Goal: Task Accomplishment & Management: Use online tool/utility

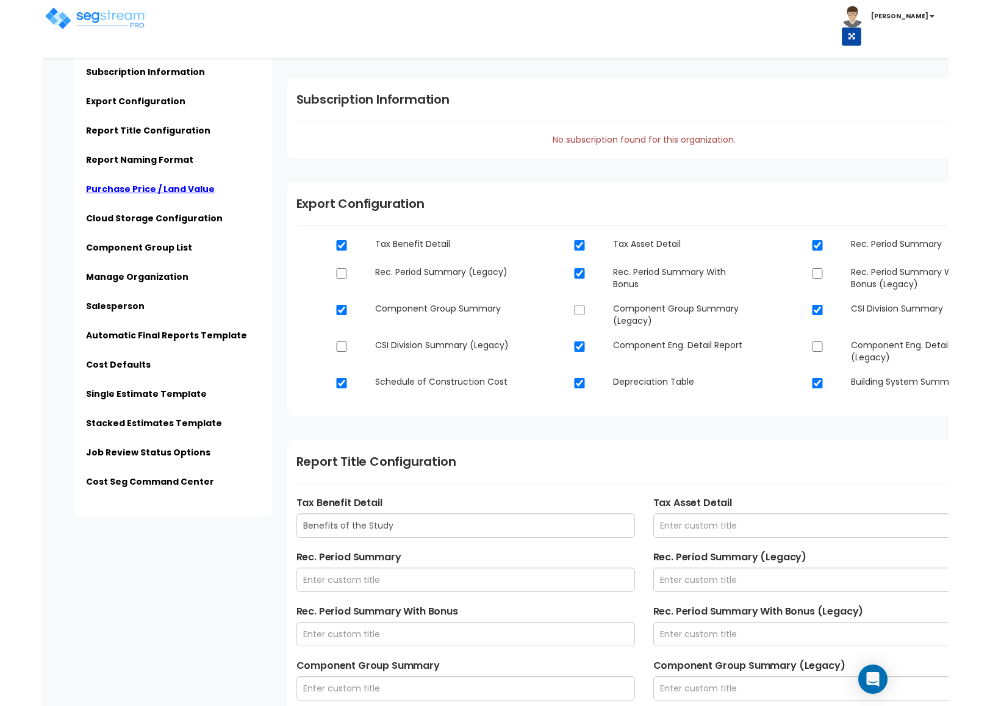
scroll to position [1112, 0]
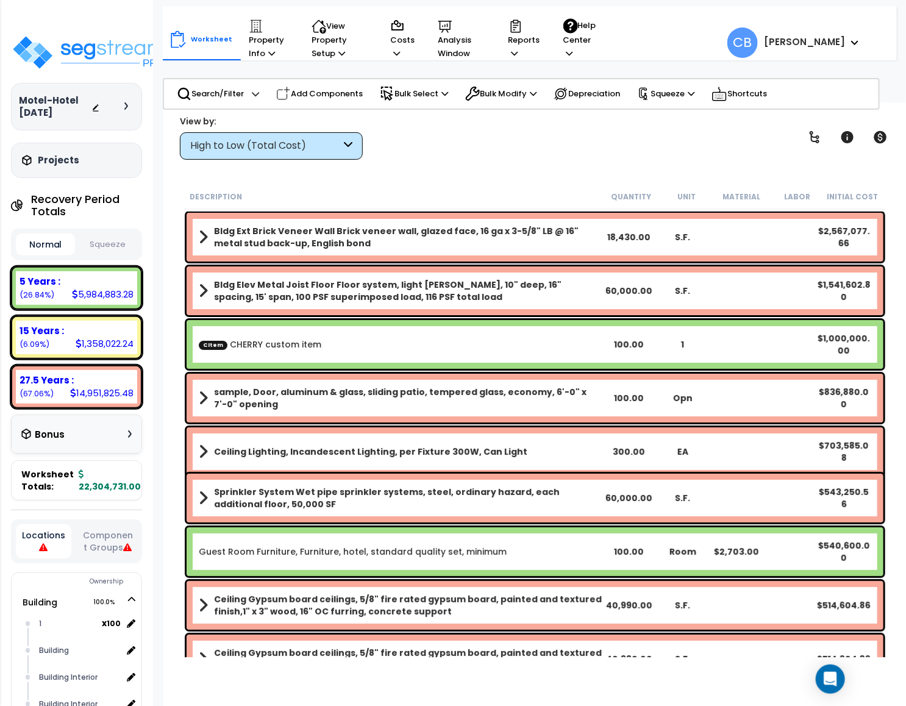
drag, startPoint x: 446, startPoint y: 392, endPoint x: 518, endPoint y: 213, distance: 193.2
click at [447, 392] on b "sample, Door, aluminum & glass, sliding patio, tempered glass, economy, 6'-0" x…" at bounding box center [408, 398] width 388 height 24
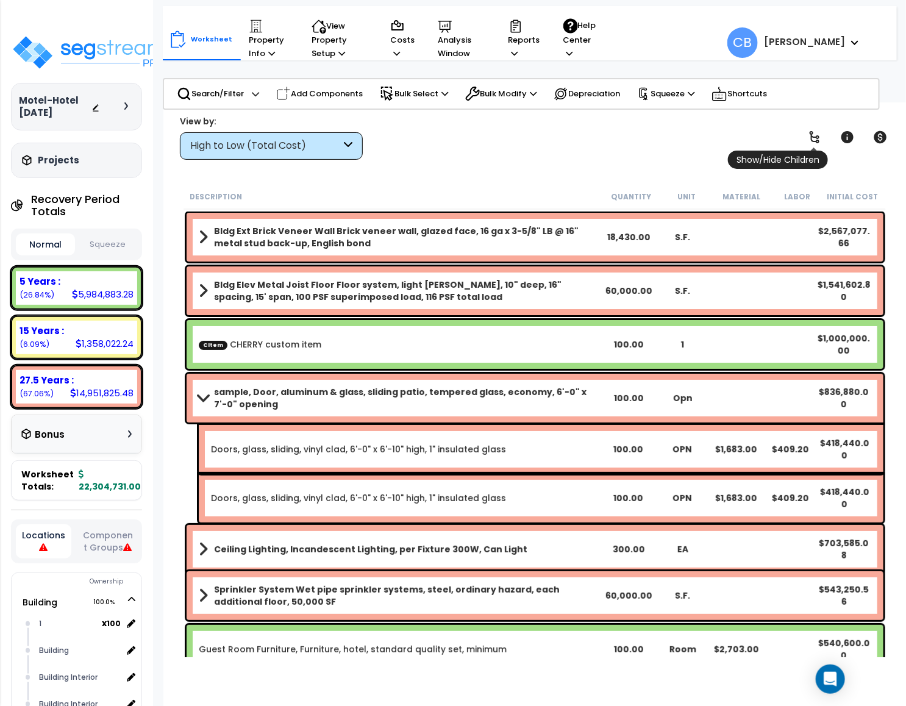
click at [824, 139] on link at bounding box center [814, 137] width 27 height 27
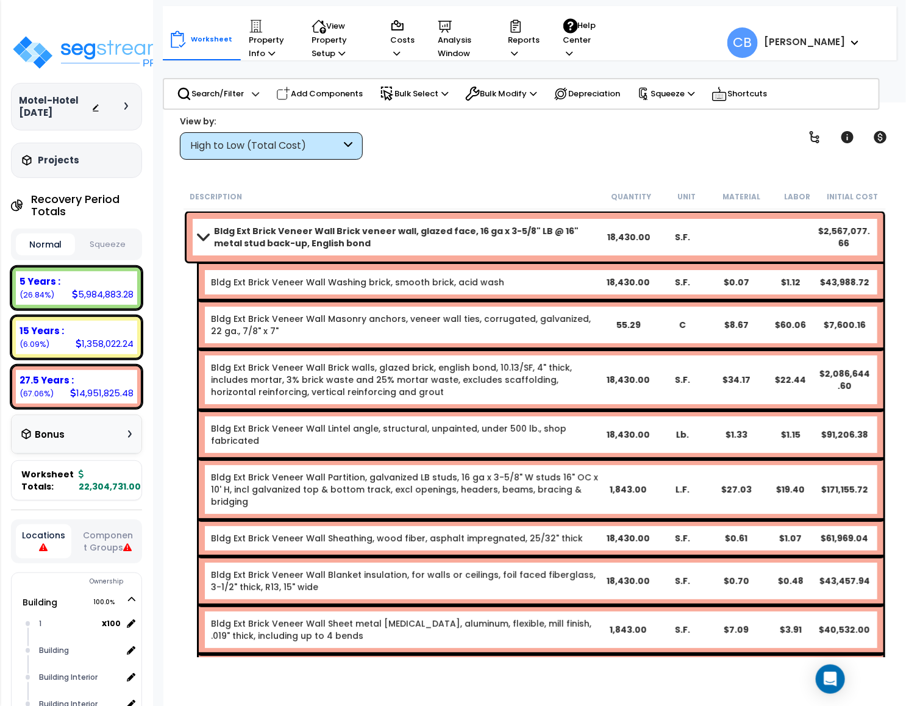
drag, startPoint x: 425, startPoint y: 309, endPoint x: 440, endPoint y: 309, distance: 14.6
drag, startPoint x: 440, startPoint y: 309, endPoint x: 399, endPoint y: 293, distance: 43.5
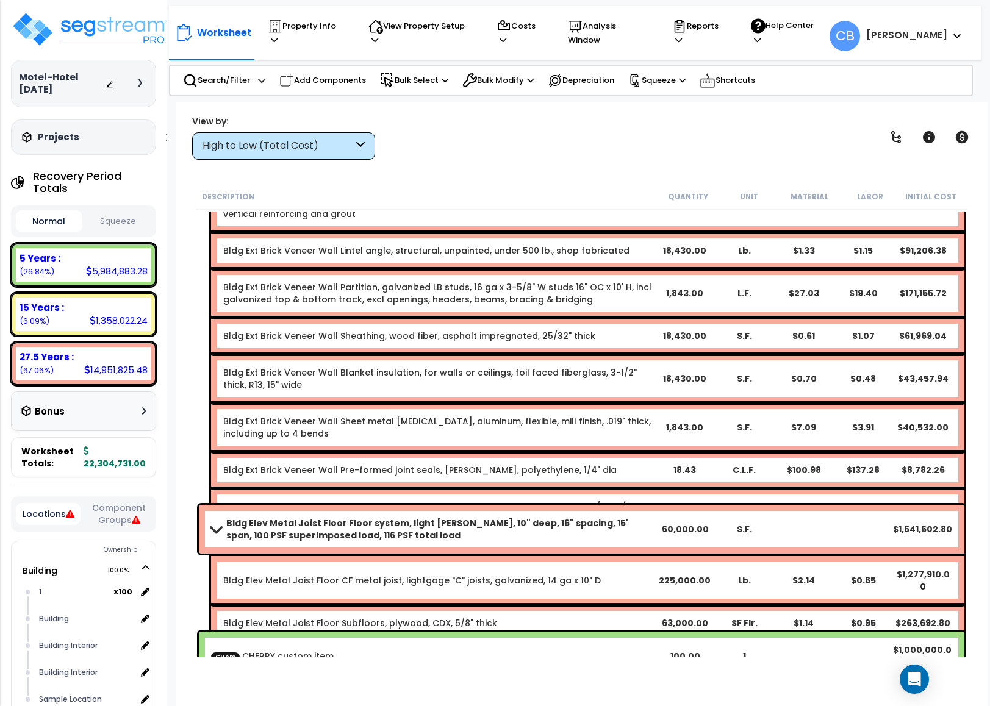
scroll to position [166, 0]
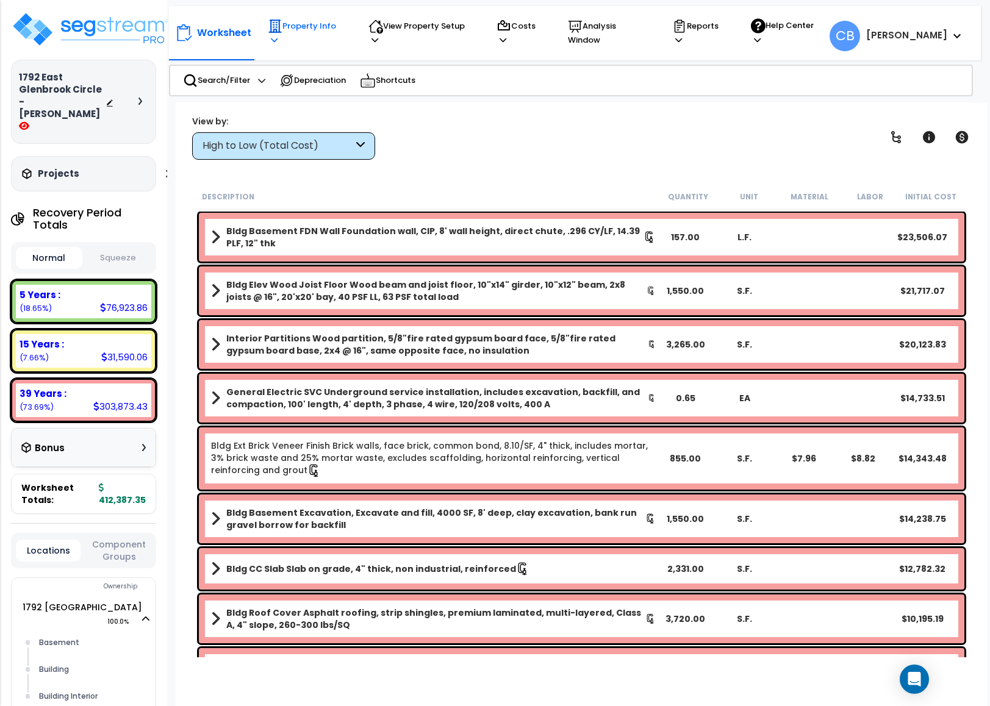
click at [313, 35] on p "Property Info" at bounding box center [306, 33] width 77 height 28
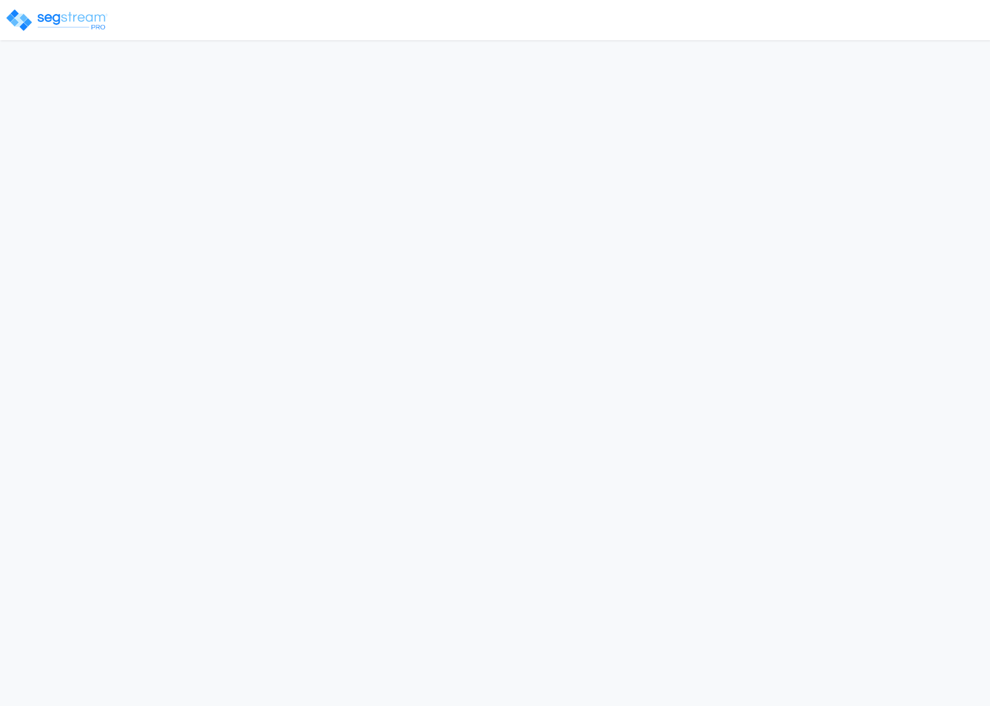
select select "CRM(_5"
select select "2024"
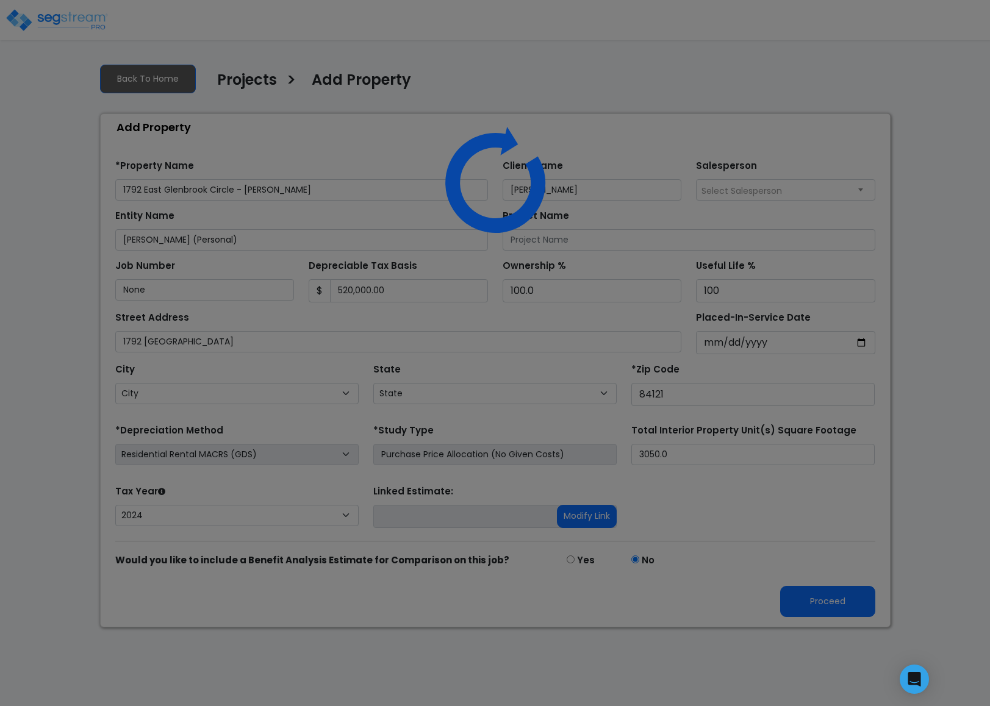
select select "UT"
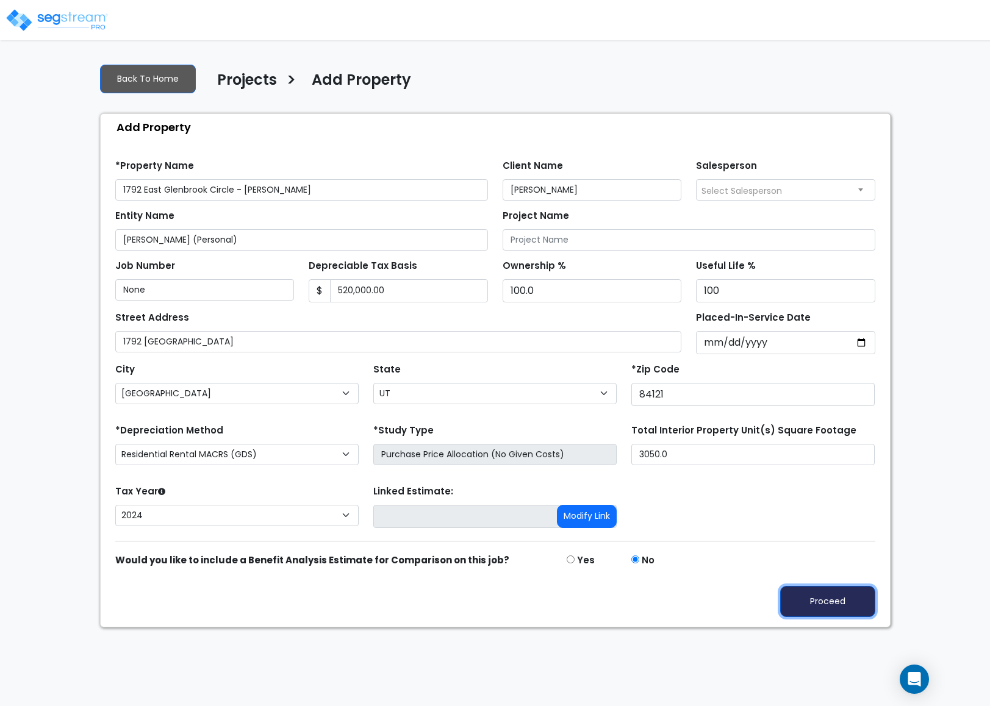
click at [831, 613] on button "Proceed" at bounding box center [827, 601] width 95 height 31
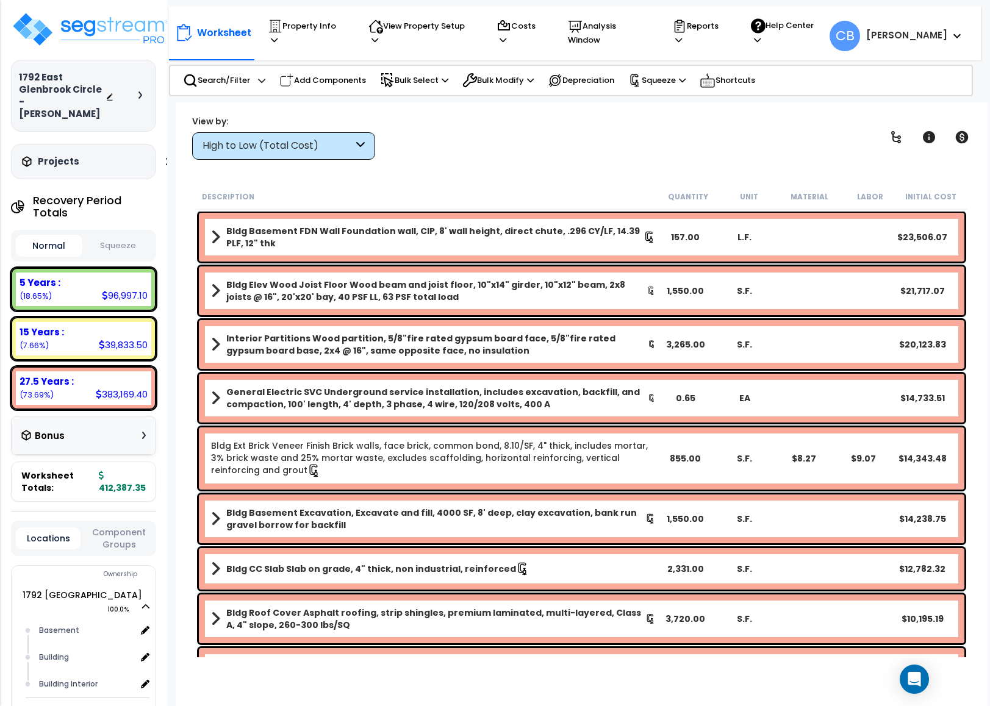
click at [353, 417] on div "General Electric SVC Underground service installation, includes excavation, bac…" at bounding box center [581, 398] width 765 height 49
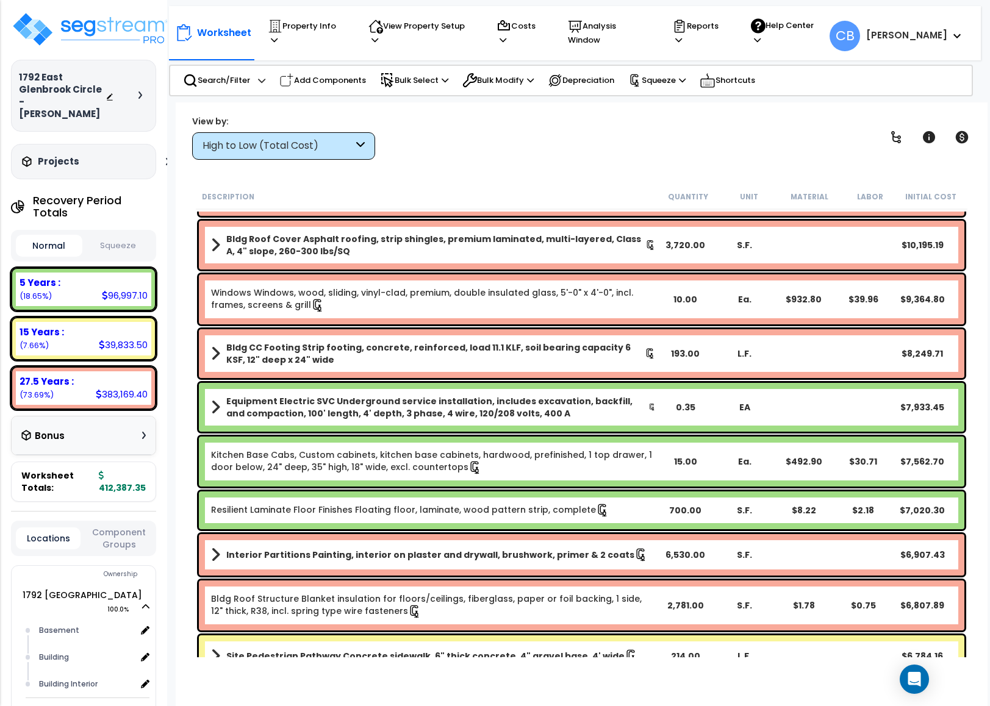
scroll to position [557, 0]
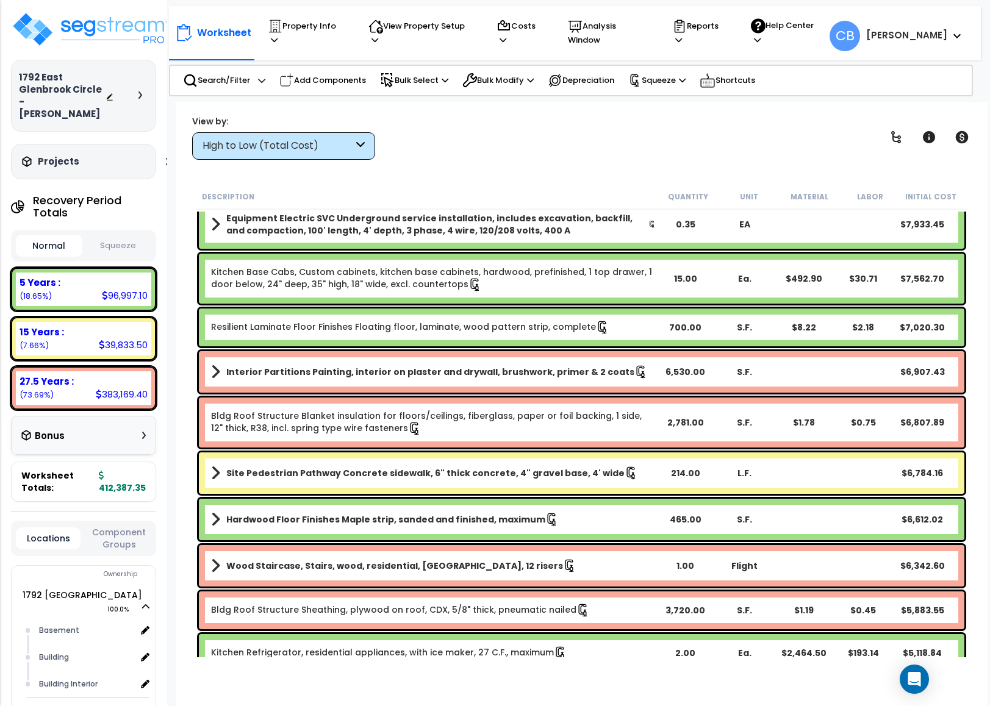
click at [357, 281] on link "Kitchen Base Cabs, Custom cabinets, kitchen base cabinets, hardwood, prefinishe…" at bounding box center [433, 279] width 445 height 26
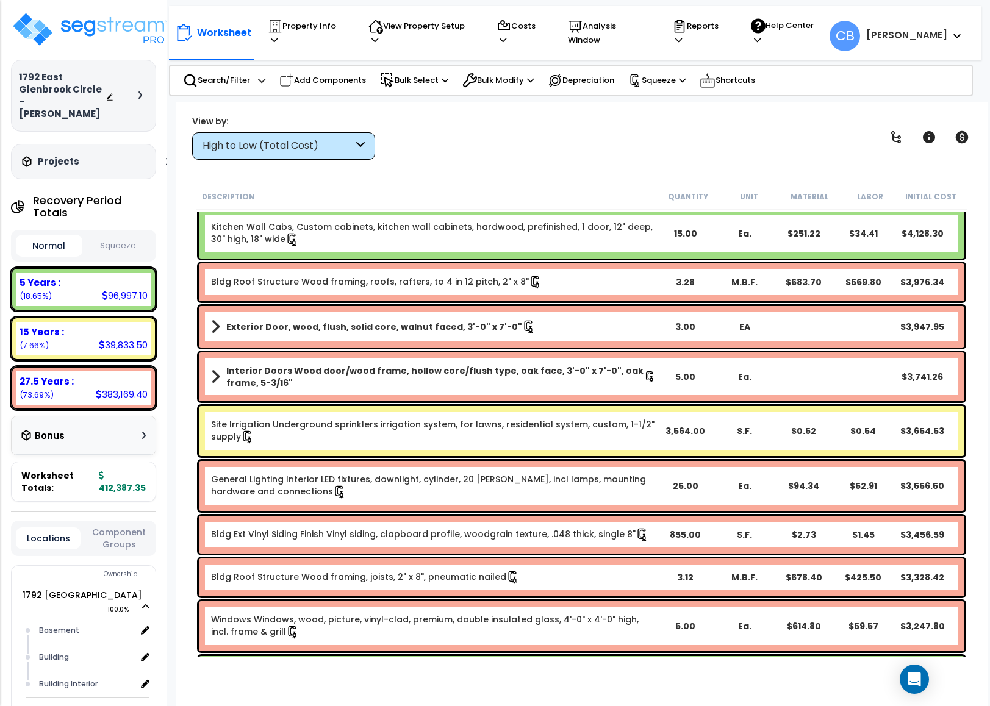
click at [357, 281] on link "Bldg Roof Structure Wood framing, roofs, rafters, to 4 in 12 pitch, 2" x 8"" at bounding box center [376, 282] width 331 height 13
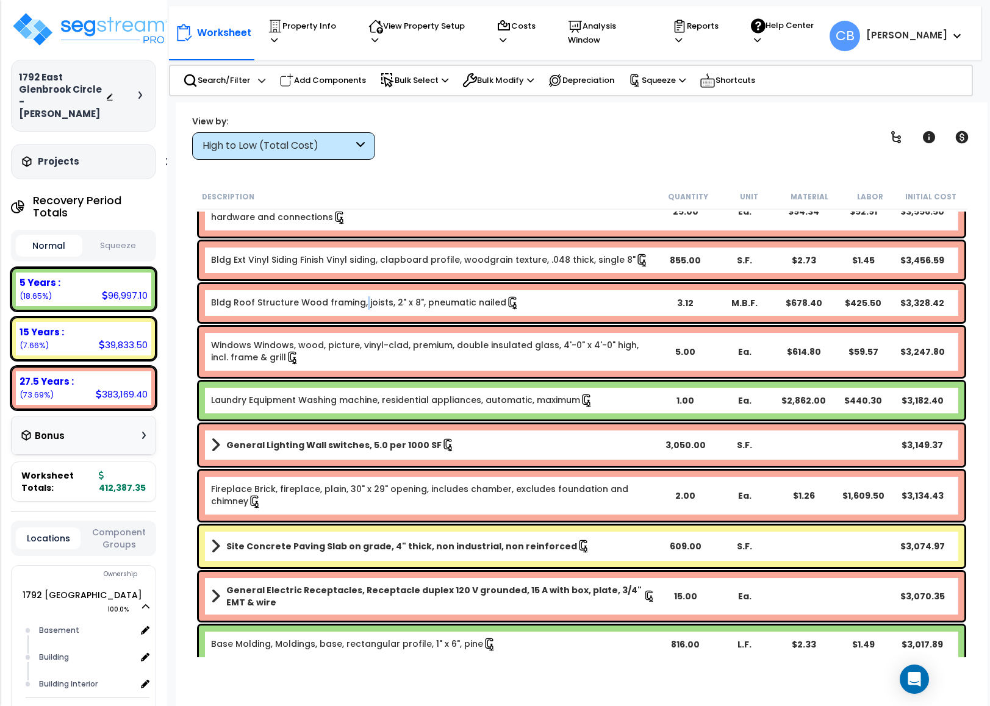
click at [357, 281] on div "Bldg Roof Structure Wood framing, joists, 2" x 8", pneumatic nailed 3.12 M.B.F.…" at bounding box center [581, 303] width 771 height 44
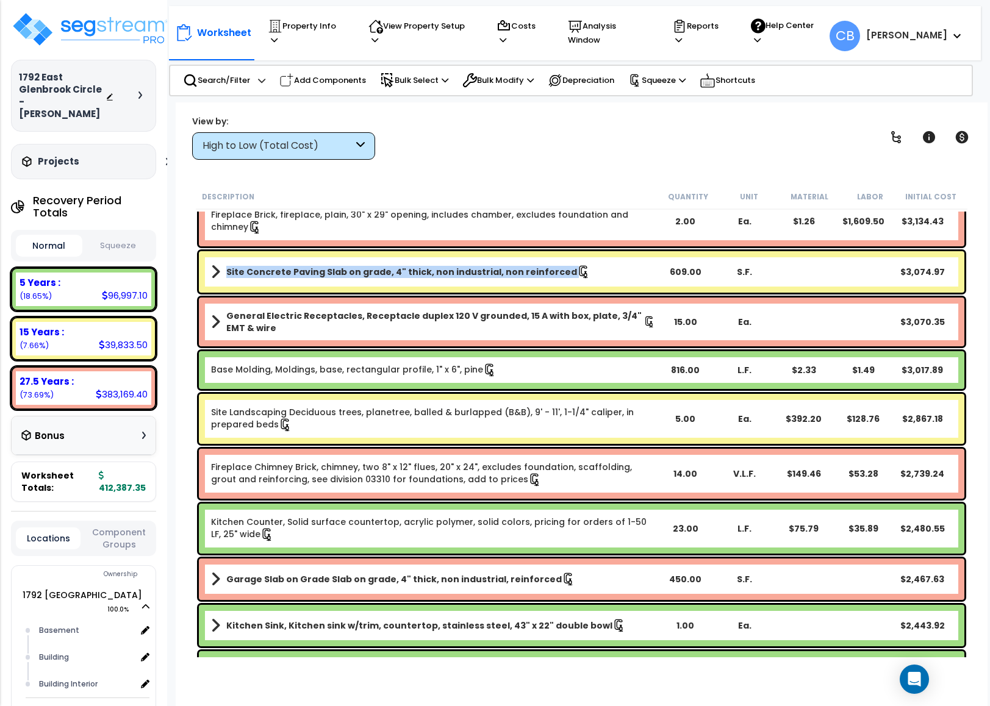
click at [357, 281] on div "Site Concrete Paving Slab on grade, 4" thick, non industrial, non reinforced 60…" at bounding box center [581, 271] width 765 height 41
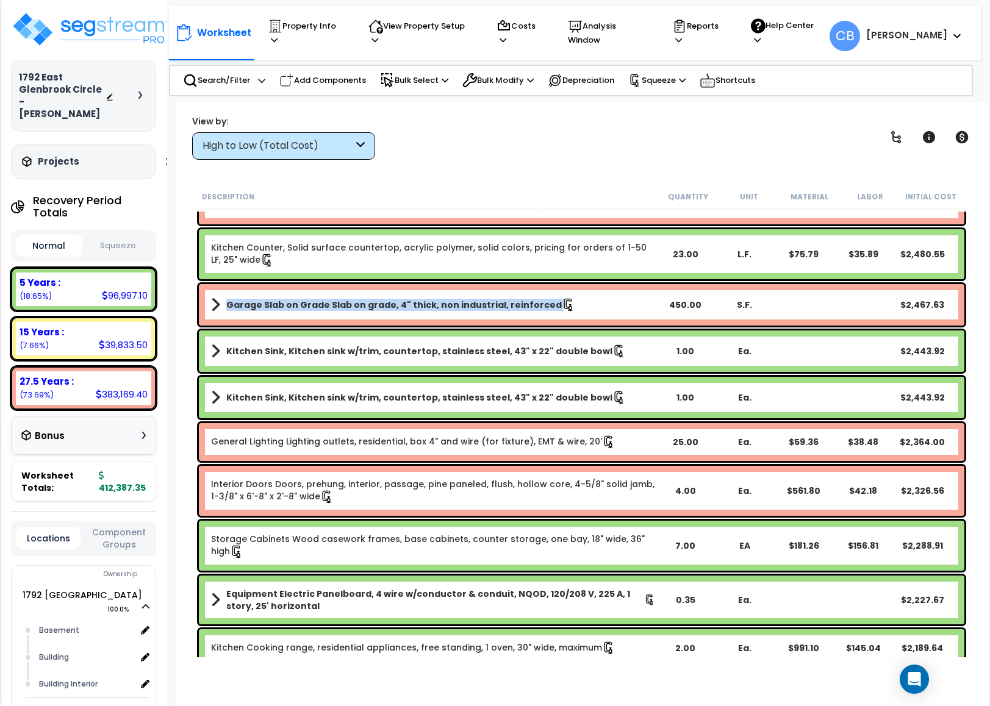
click at [357, 281] on div "Garage Slab on Grade Slab on grade, 4" thick, non industrial, reinforced 450.00…" at bounding box center [581, 305] width 771 height 48
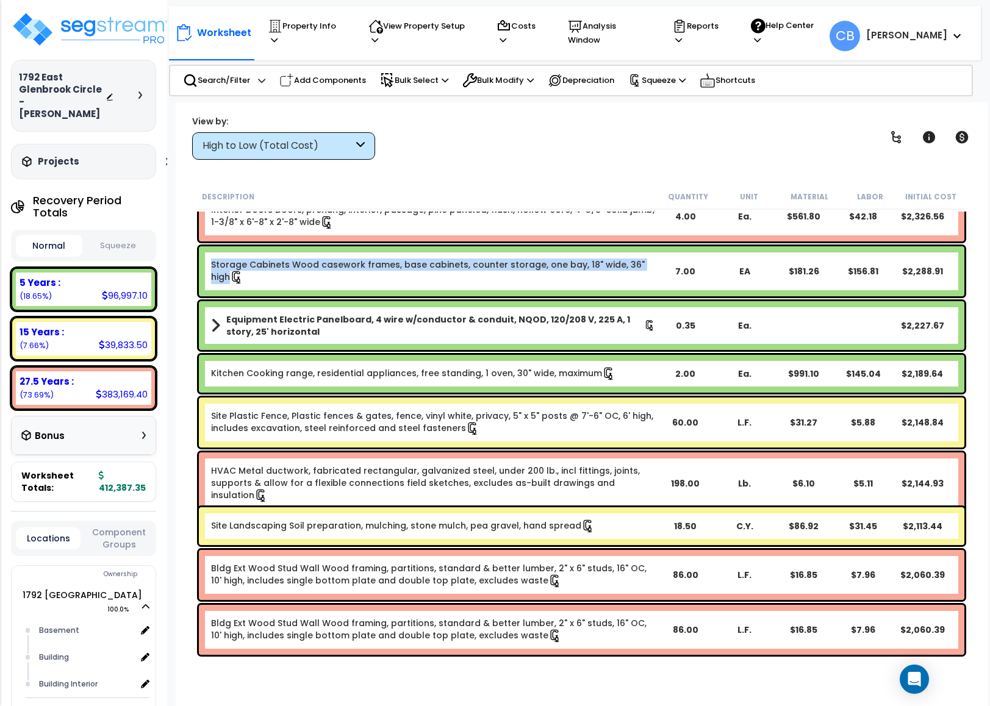
click at [357, 281] on link "Storage Cabinets Wood casework frames, base cabinets, counter storage, one bay,…" at bounding box center [433, 272] width 445 height 26
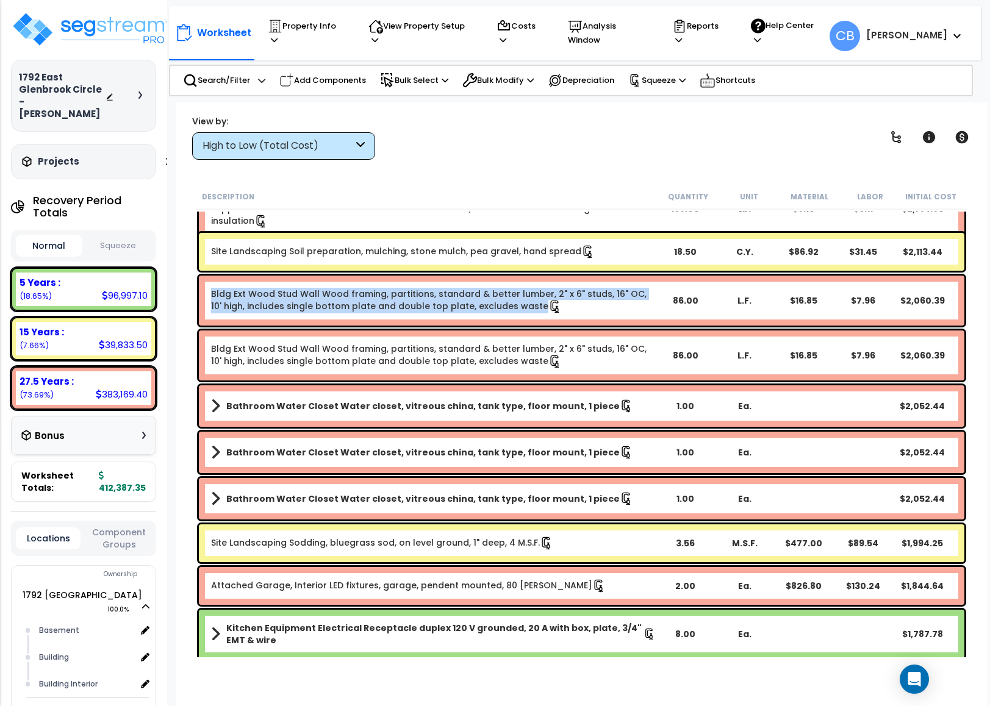
click at [357, 281] on div "Bldg Ext Wood Stud Wall Wood framing, partitions, standard & better lumber, 2" …" at bounding box center [581, 301] width 765 height 50
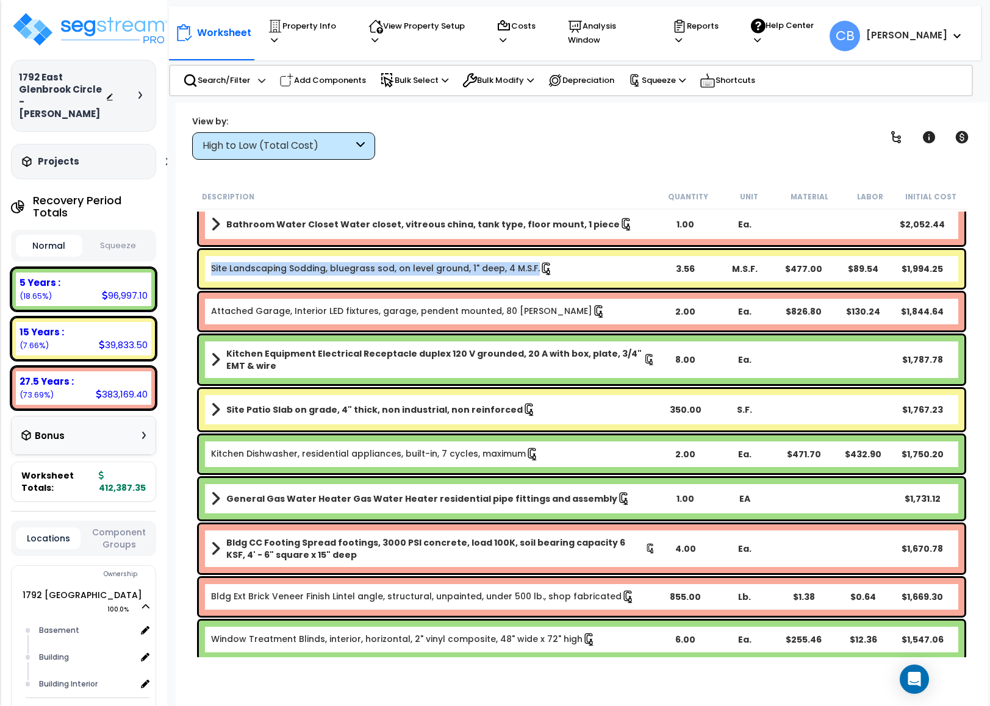
click at [357, 281] on div "Site Landscaping Sodding, bluegrass sod, on level ground, 1" deep, 4 M.S.F. 3.5…" at bounding box center [581, 269] width 765 height 38
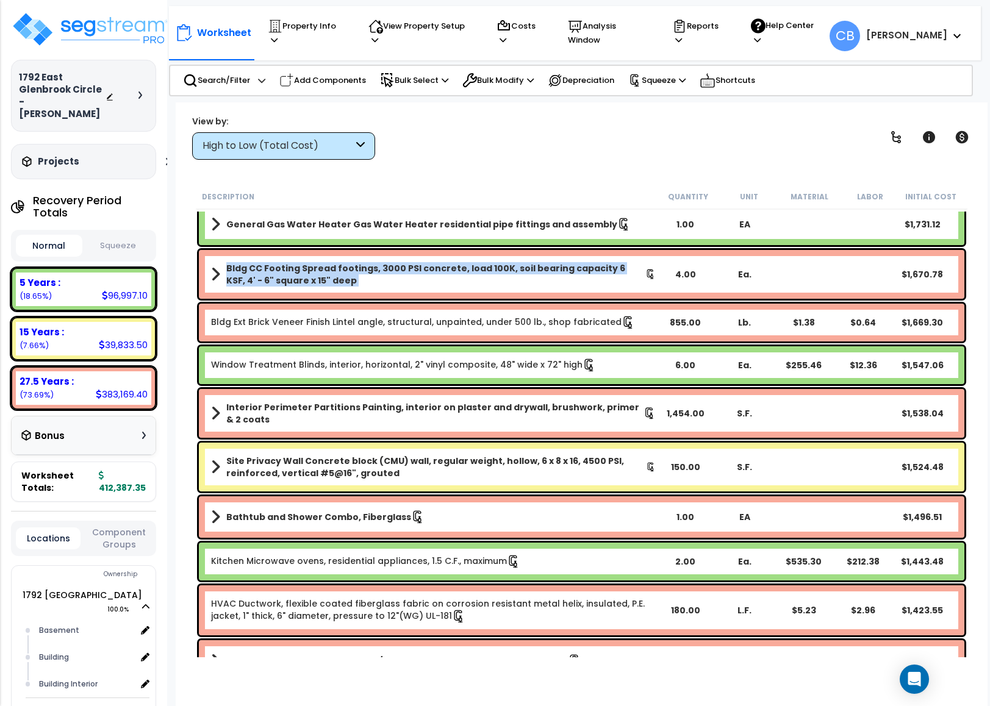
click at [357, 281] on b "Bldg CC Footing Spread footings, 3000 PSI concrete, load 100K, soil bearing cap…" at bounding box center [435, 274] width 419 height 24
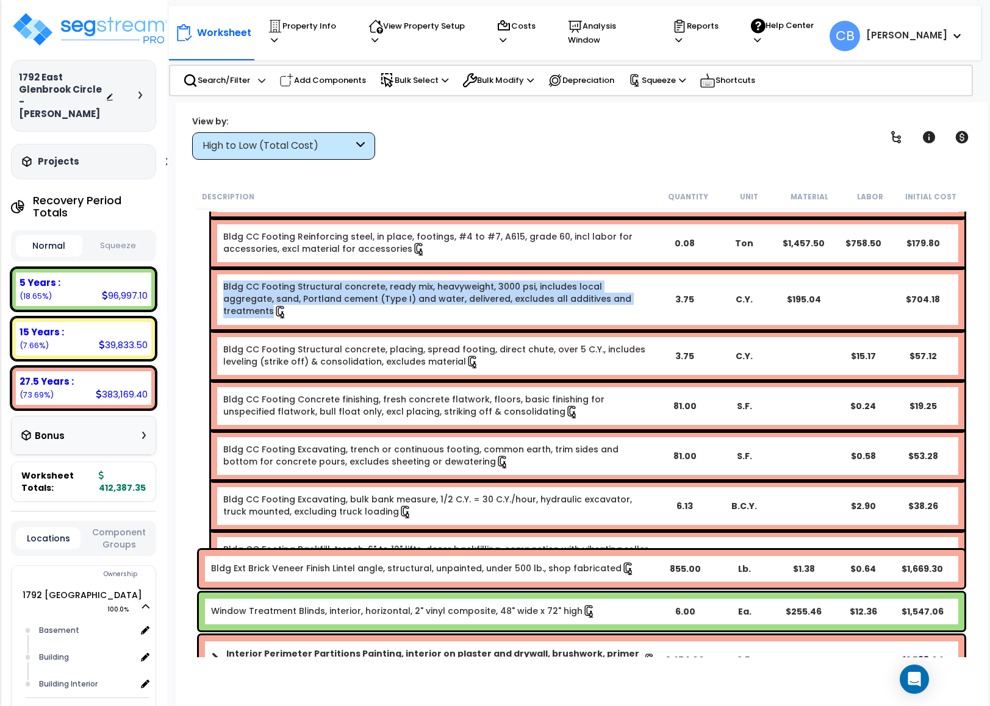
click at [357, 281] on link "Bldg CC Footing Structural concrete, ready mix, heavyweight, 3000 psi, includes…" at bounding box center [438, 300] width 431 height 38
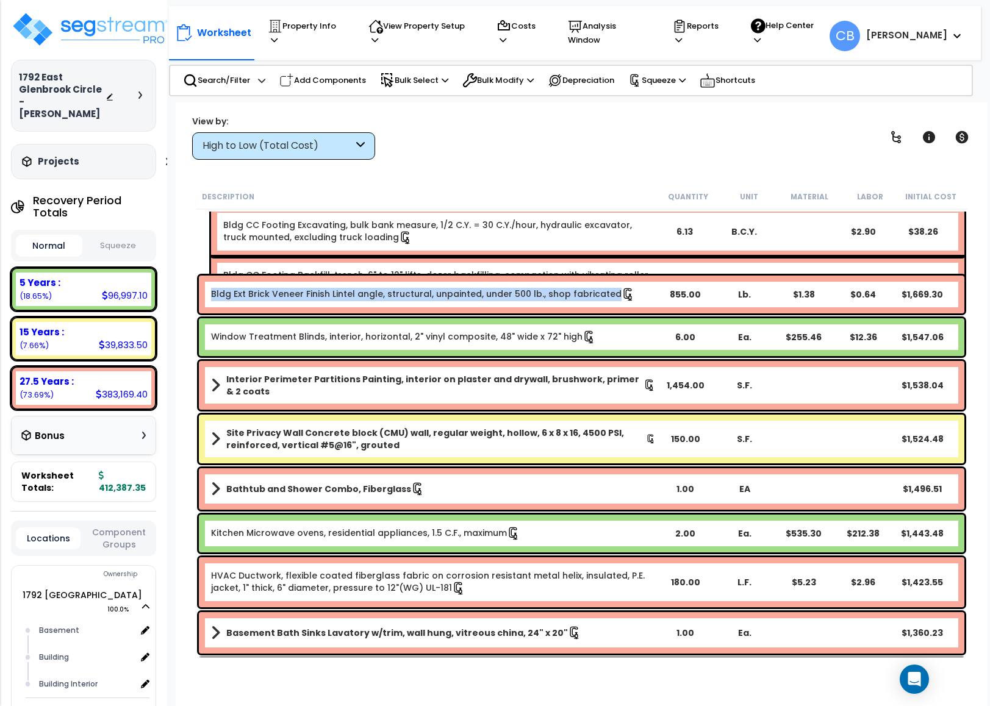
click at [357, 281] on div "Bldg Ext Brick Veneer Finish Lintel angle, structural, unpainted, under 500 lb.…" at bounding box center [581, 295] width 765 height 38
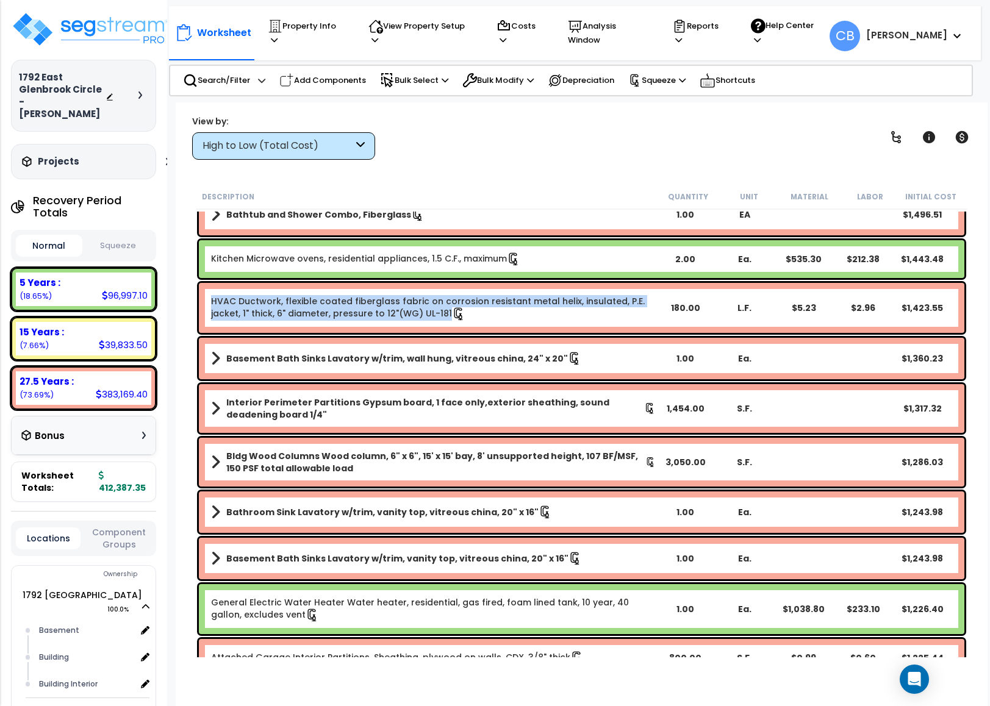
click at [357, 281] on div "HVAC Ductwork, flexible coated fiberglass fabric on corrosion resistant metal h…" at bounding box center [581, 308] width 771 height 56
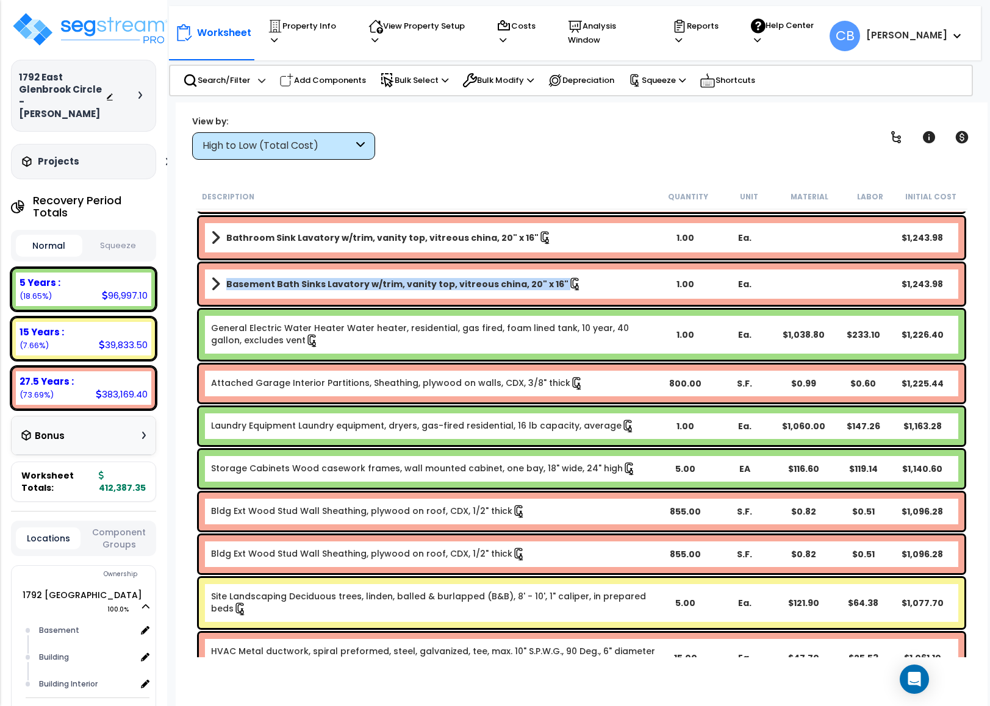
click at [357, 281] on b "Basement Bath Sinks Lavatory w/trim, vanity top, vitreous china, 20" x 16"" at bounding box center [397, 284] width 342 height 12
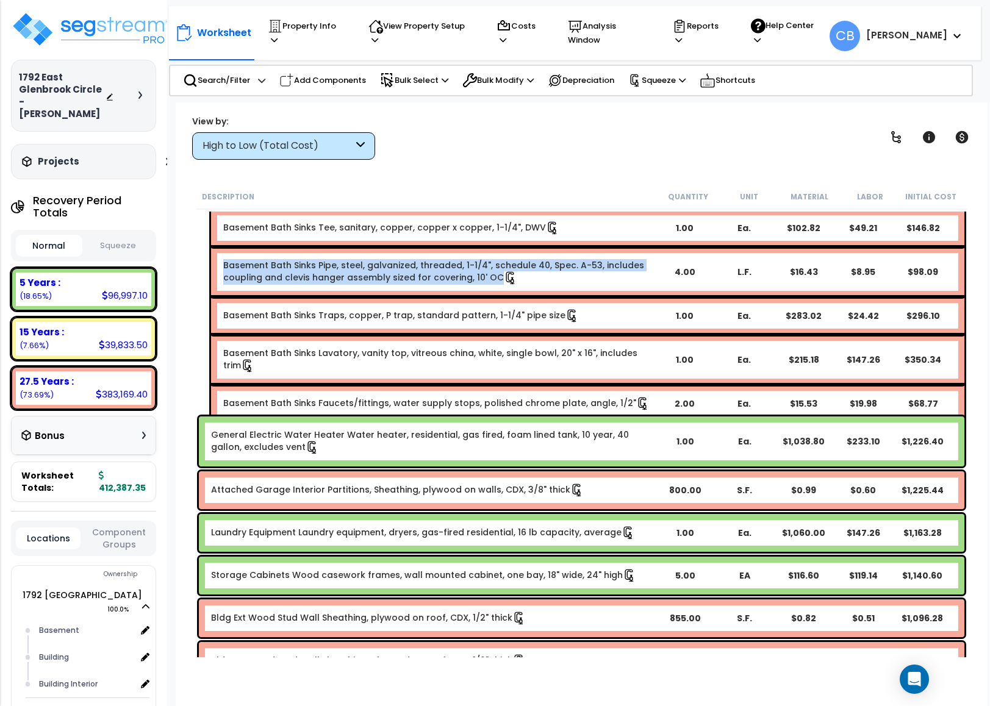
click at [357, 281] on div "Basement Bath Sinks Pipe, steel, galvanized, threaded, 1-1/4", schedule 40, Spe…" at bounding box center [587, 272] width 753 height 50
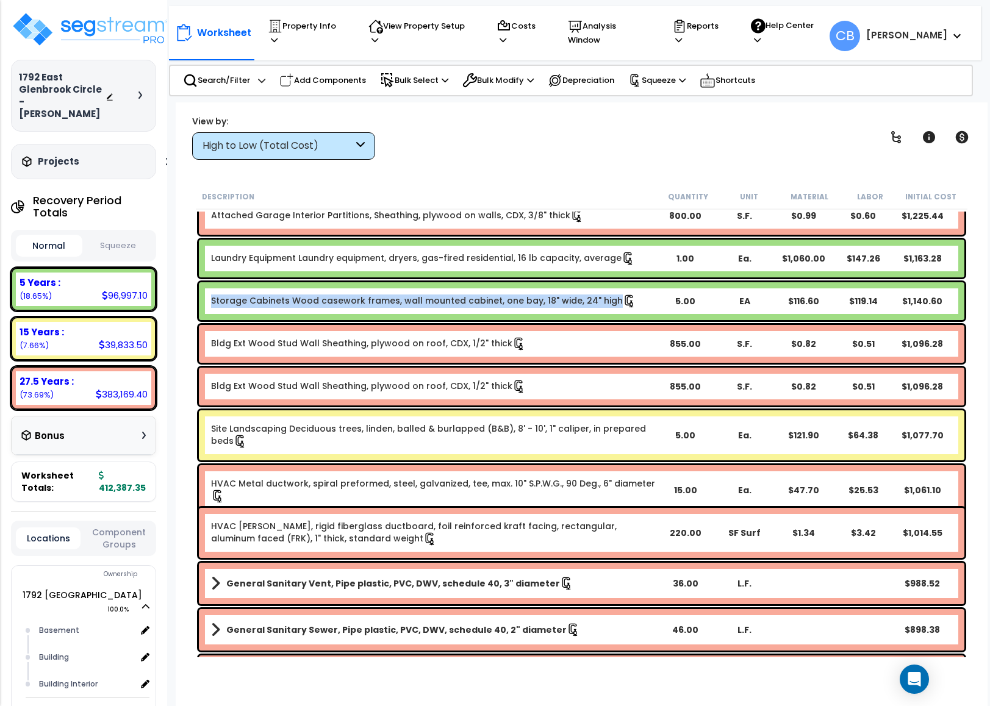
click at [357, 281] on div "Storage Cabinets Wood casework frames, wall mounted cabinet, one bay, 18" wide,…" at bounding box center [581, 301] width 771 height 44
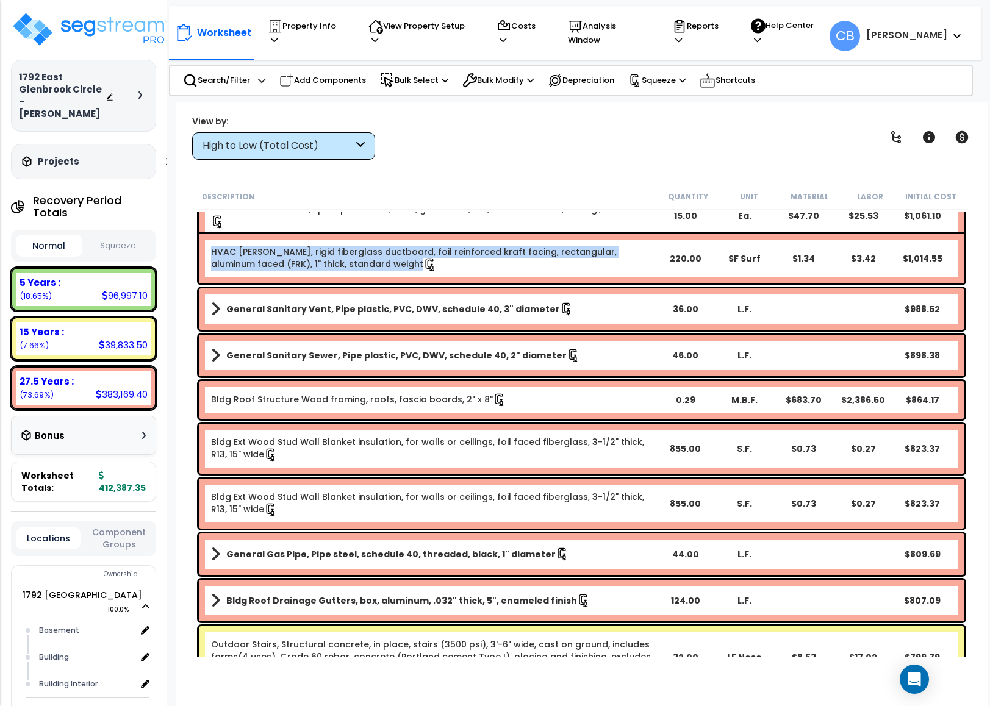
click at [357, 281] on div "HVAC Ductwork, rigid fiberglass ductboard, foil reinforced kraft facing, rectan…" at bounding box center [581, 259] width 765 height 50
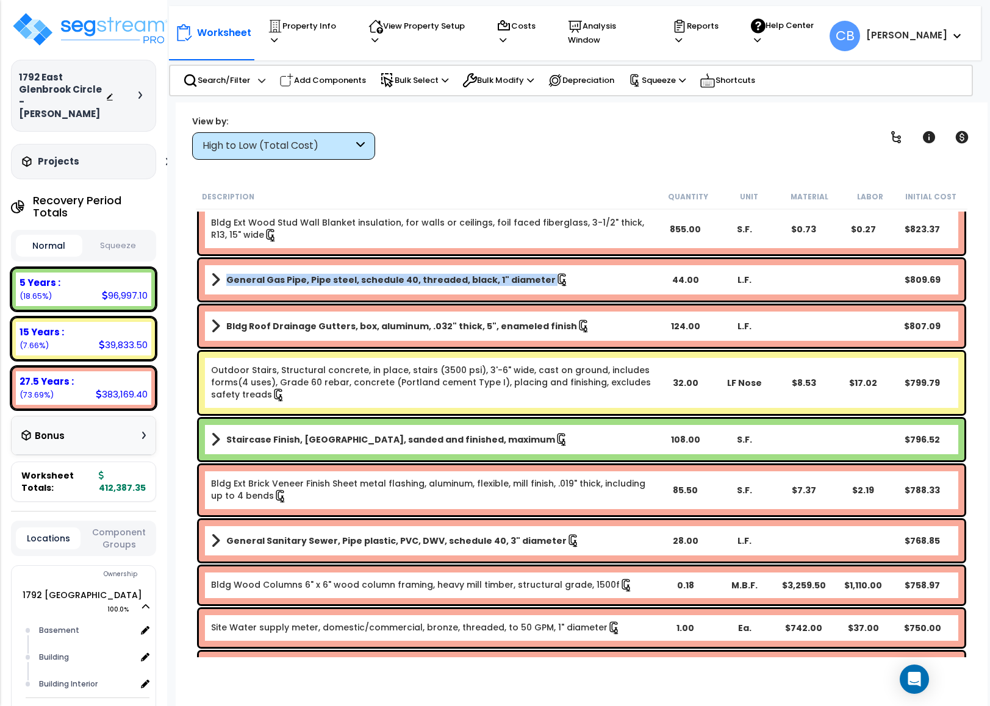
click at [357, 281] on b "General Gas Pipe, Pipe steel, schedule 40, threaded, black, 1" diameter" at bounding box center [390, 280] width 329 height 12
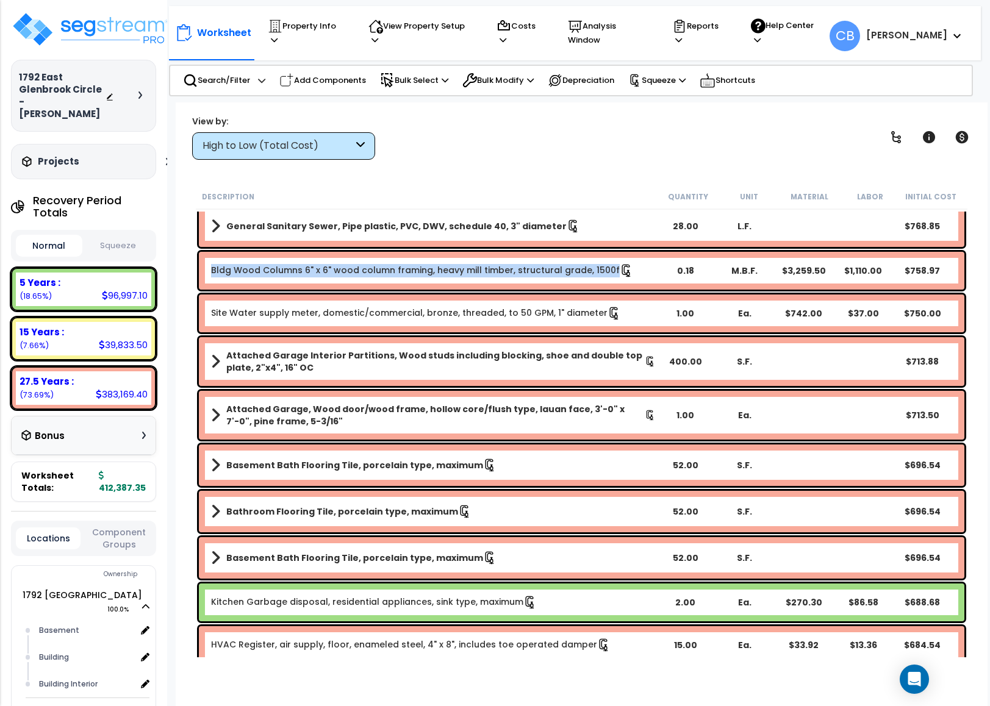
click at [357, 281] on div "Bldg Wood Columns 6" x 6" wood column framing, heavy mill timber, structural gr…" at bounding box center [581, 271] width 765 height 38
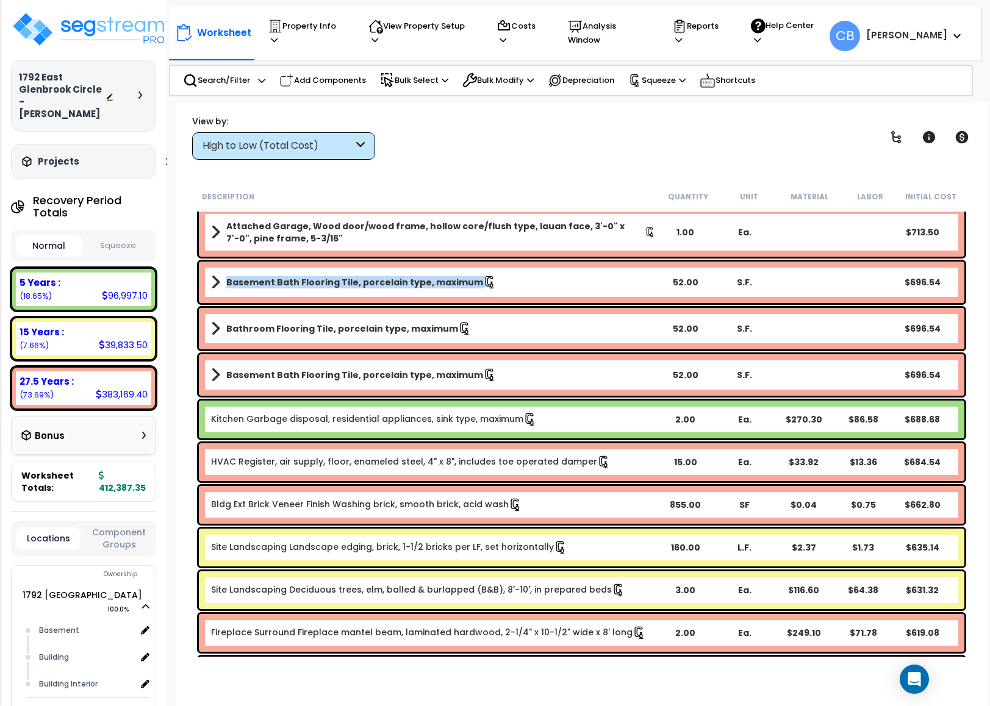
click at [357, 281] on b "Basement Bath Flooring Tile, porcelain type, maximum" at bounding box center [354, 282] width 257 height 12
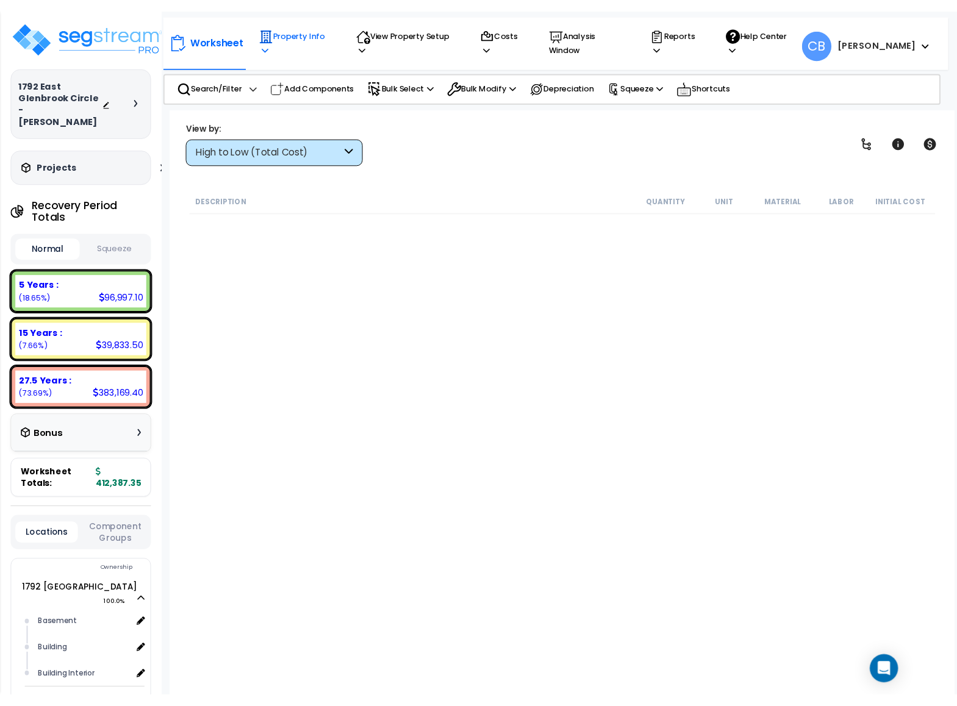
scroll to position [0, 0]
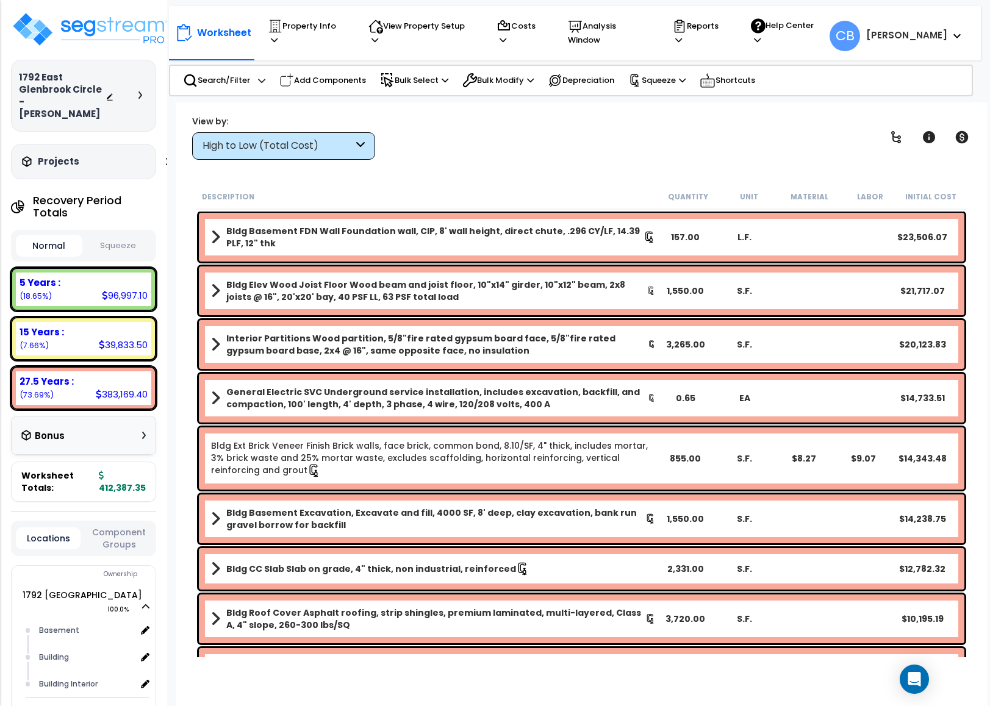
click at [292, 332] on b "Interior Partitions Wood partition, 5/8"fire rated gypsum board face, 5/8"fire …" at bounding box center [436, 344] width 421 height 24
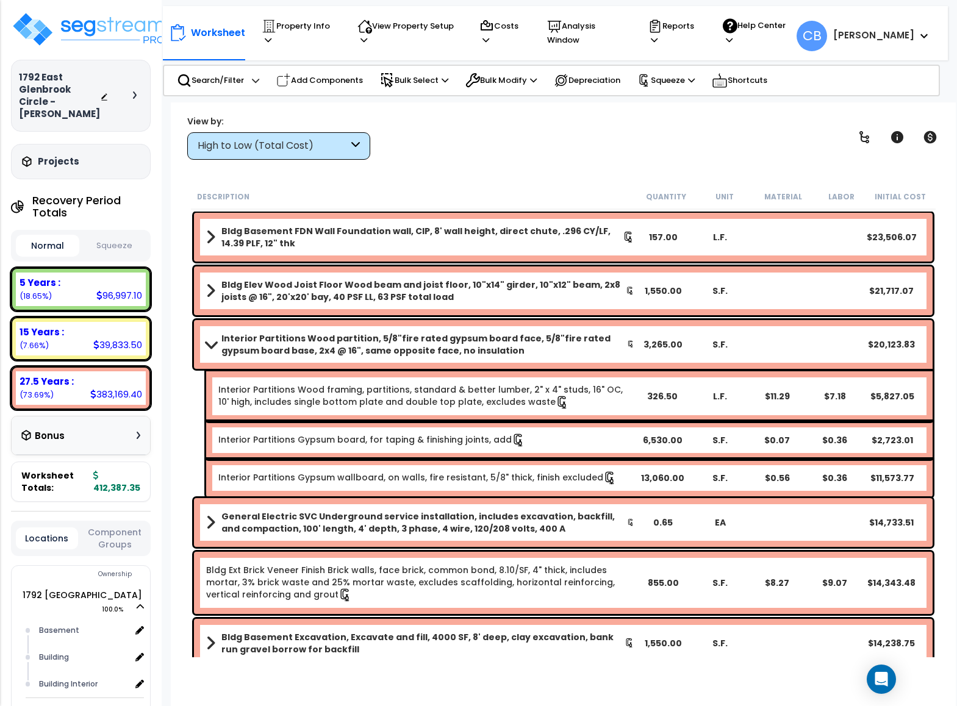
click at [610, 371] on div "Interior Partitions Wood framing, partitions, standard & better lumber, 2" x 4"…" at bounding box center [569, 396] width 726 height 50
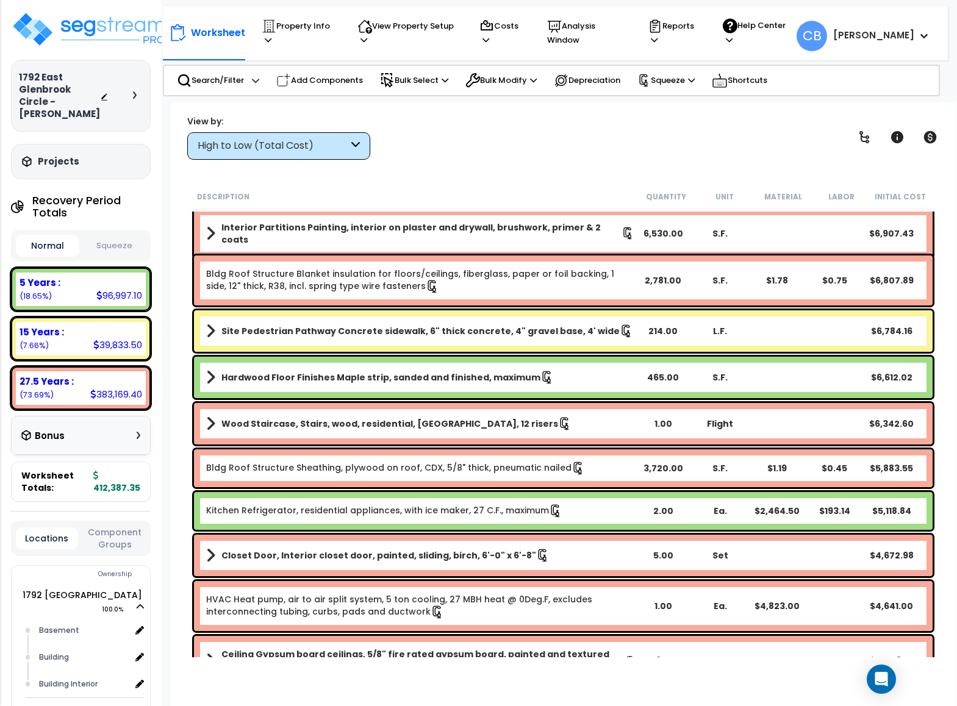
drag, startPoint x: 610, startPoint y: 370, endPoint x: 615, endPoint y: 377, distance: 8.7
click at [615, 376] on link "Hardwood Floor Finishes Maple strip, sanded and finished, maximum" at bounding box center [420, 377] width 428 height 17
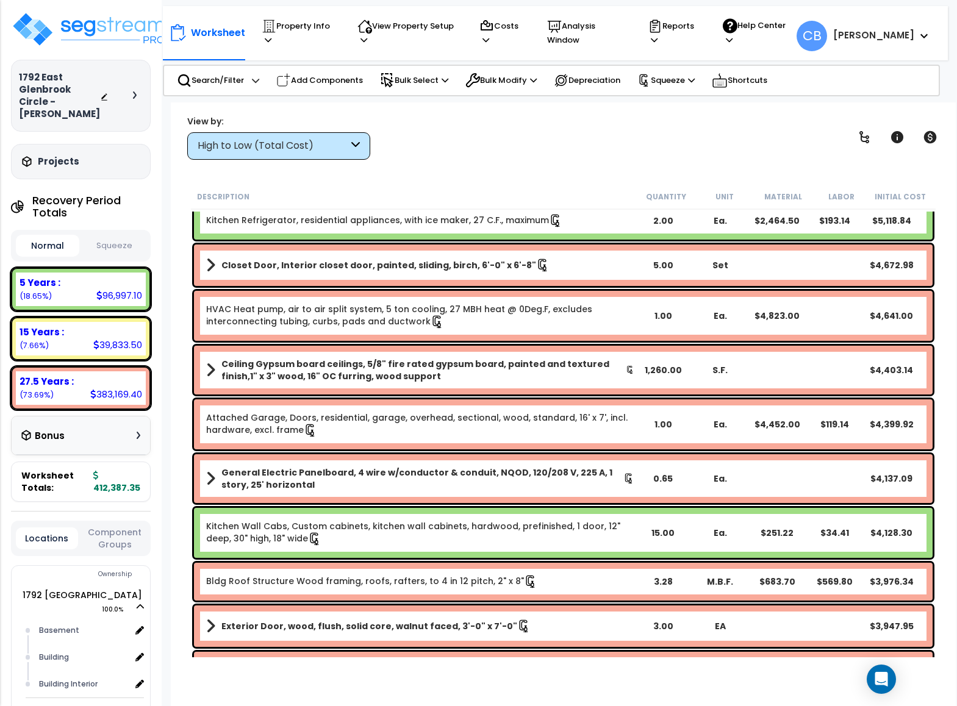
click at [615, 379] on b "Ceiling Gypsum board ceilings, 5/8" fire rated gypsum board, painted and textur…" at bounding box center [423, 370] width 404 height 24
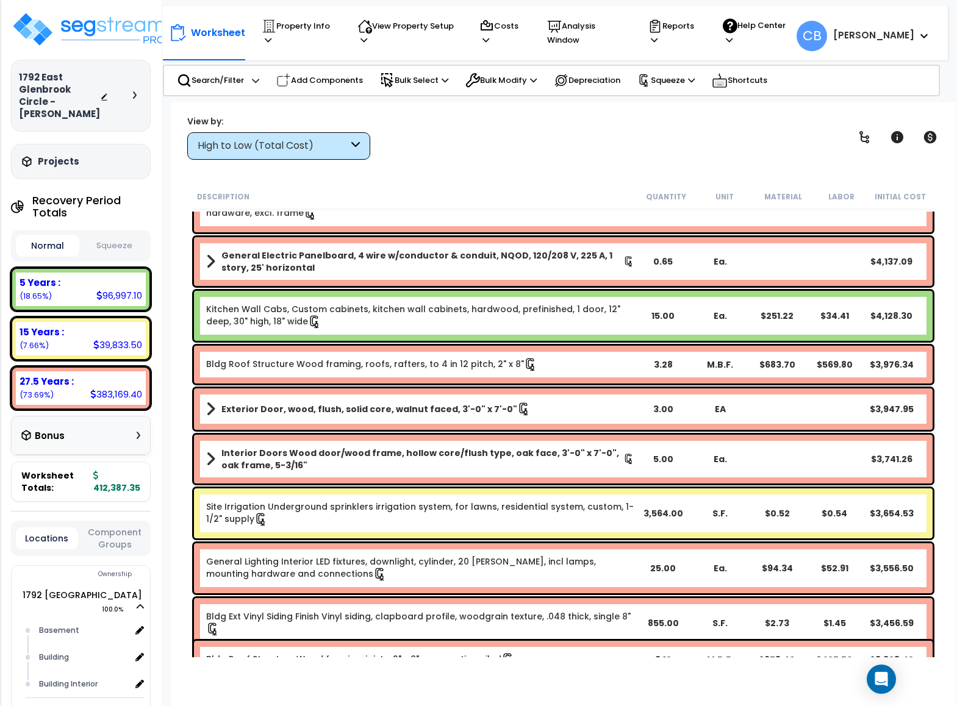
click at [615, 379] on div "Bldg Roof Structure Wood framing, roofs, rafters, to 4 in 12 pitch, 2" x 8" 3.2…" at bounding box center [563, 365] width 739 height 38
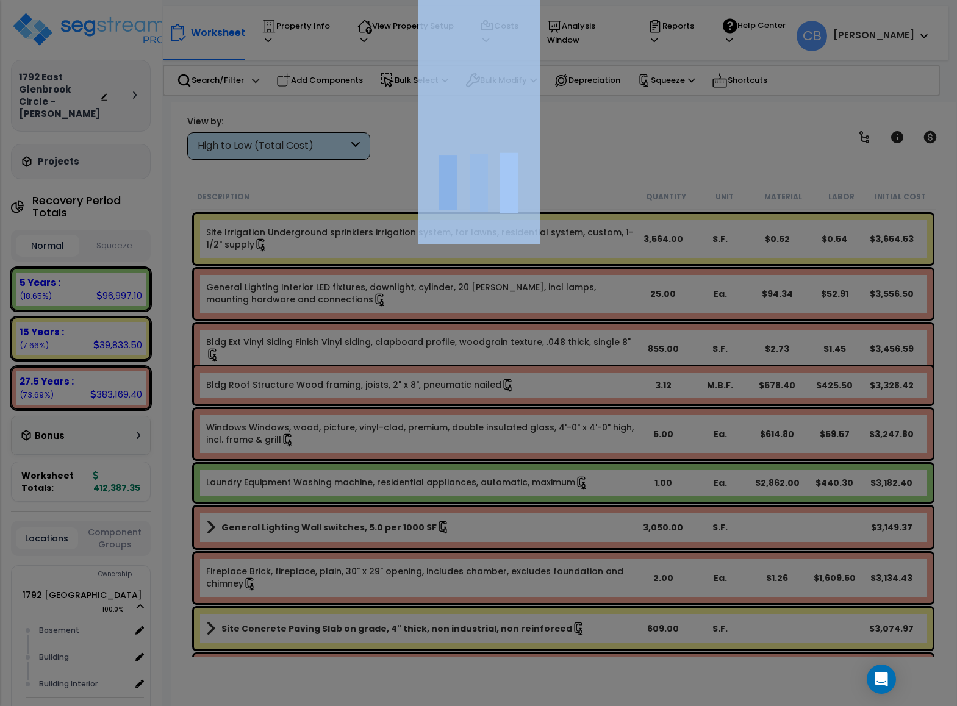
click at [615, 379] on div at bounding box center [478, 353] width 957 height 706
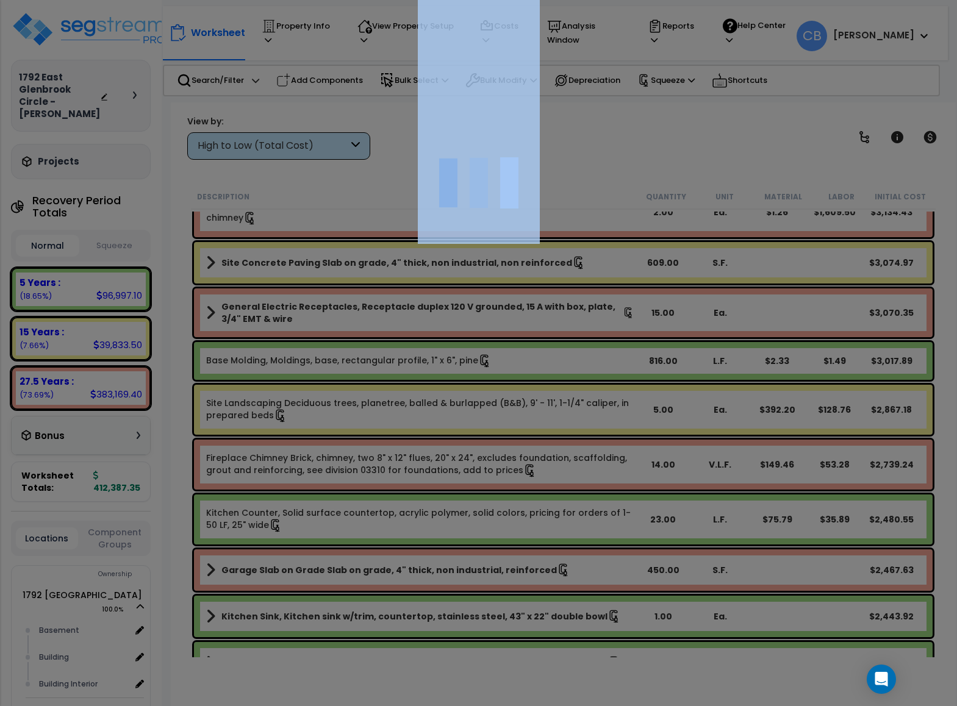
click at [615, 379] on div at bounding box center [478, 353] width 957 height 706
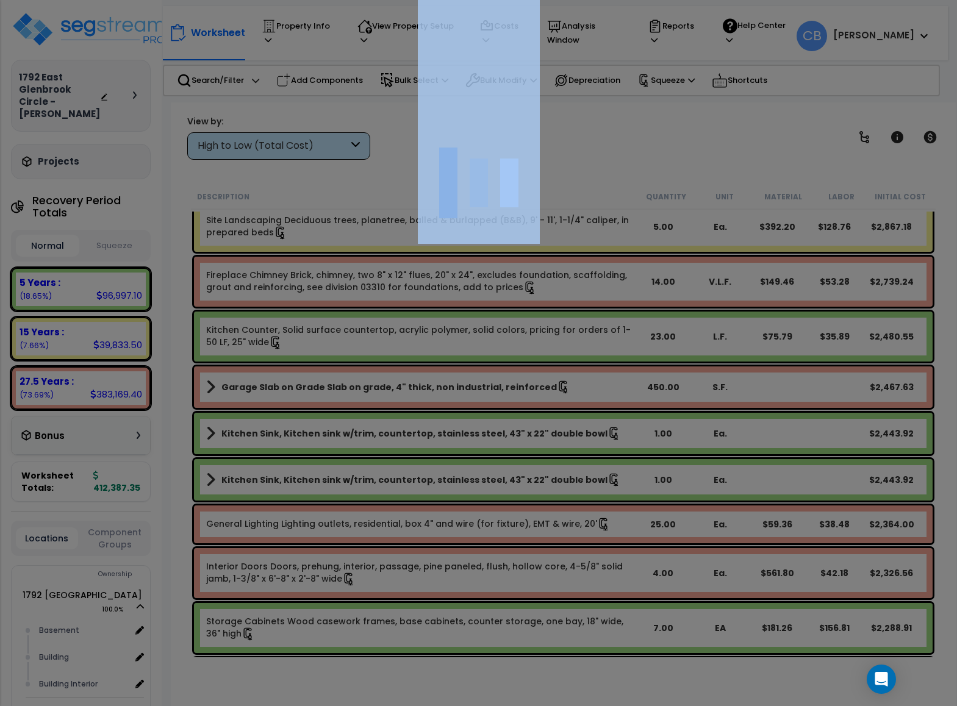
click at [615, 379] on div at bounding box center [478, 353] width 957 height 706
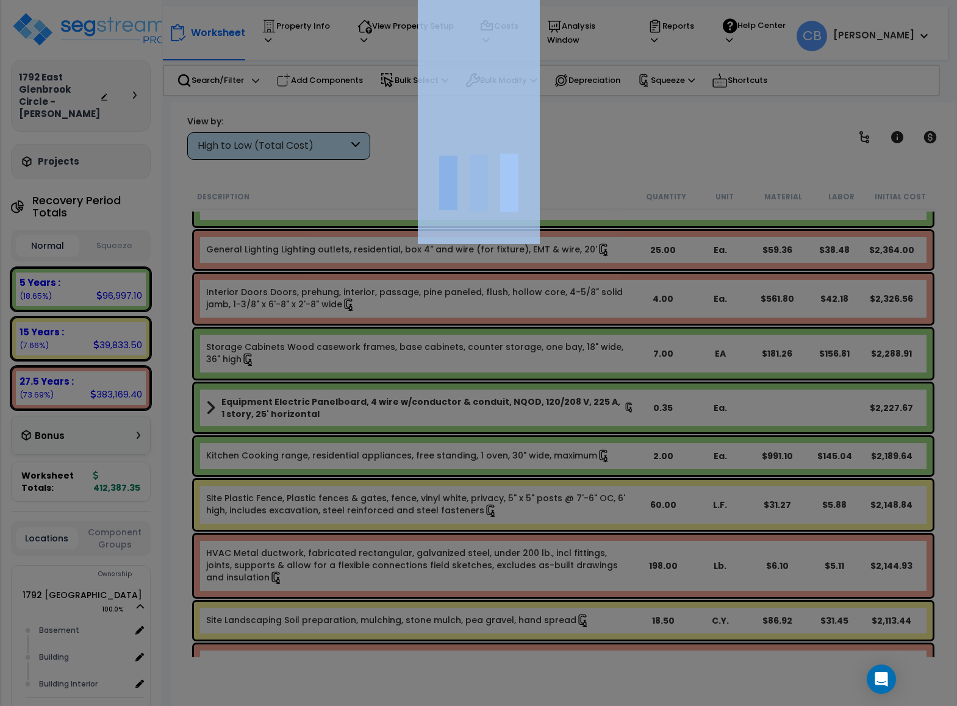
click at [615, 379] on div at bounding box center [478, 353] width 957 height 706
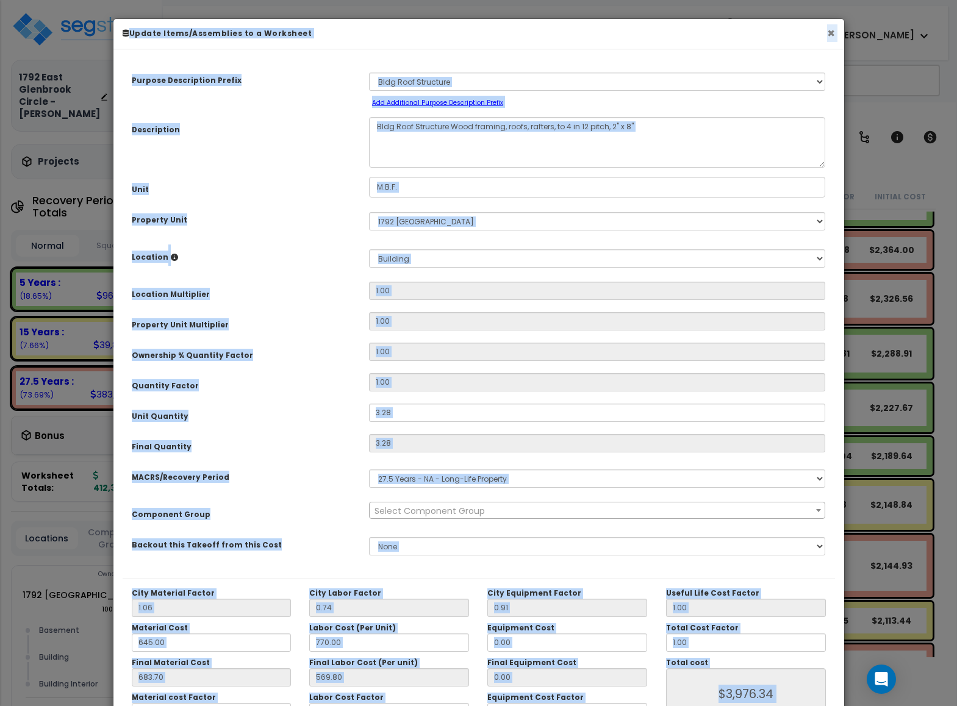
click at [831, 32] on button "×" at bounding box center [831, 33] width 8 height 13
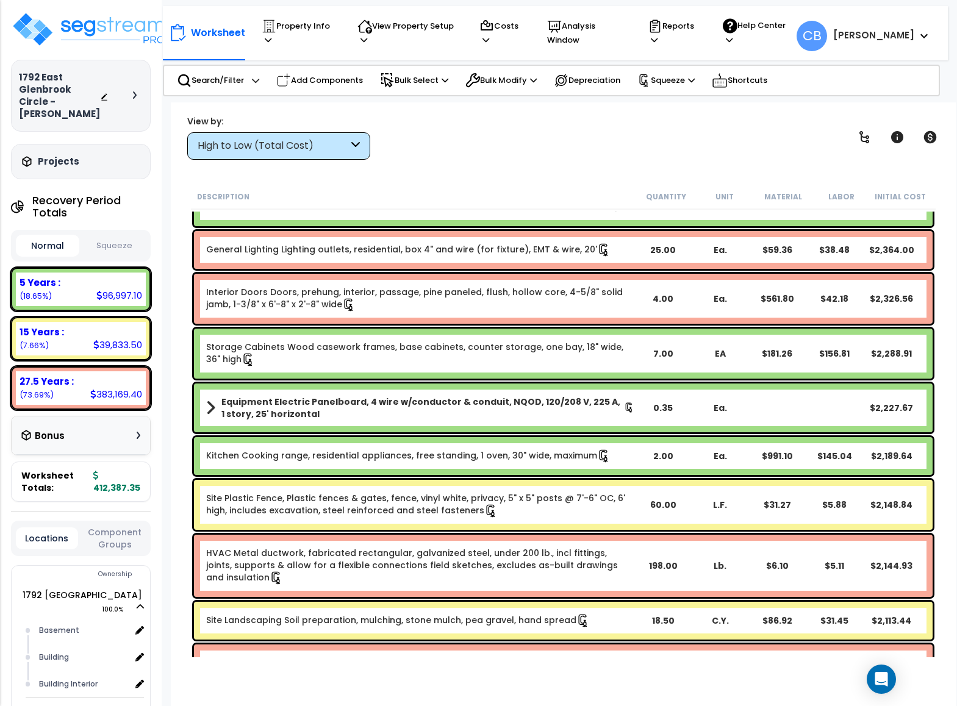
click at [293, 132] on div "High to Low (Total Cost)" at bounding box center [278, 145] width 183 height 27
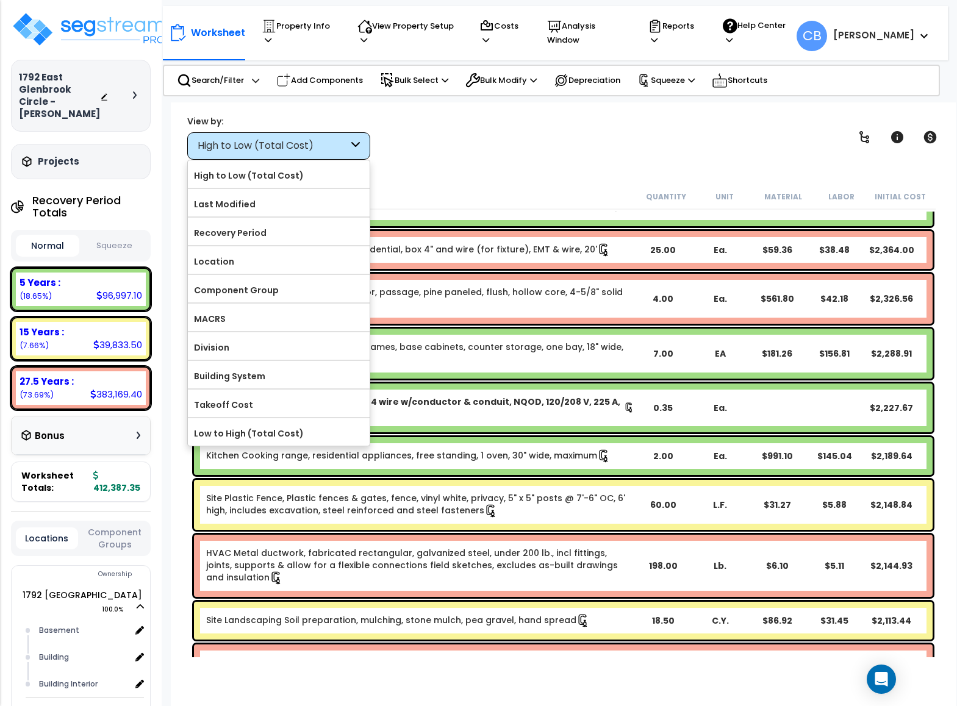
click at [484, 137] on div "View by: High to Low (Total Cost) High to Low (Total Cost)" at bounding box center [563, 137] width 761 height 45
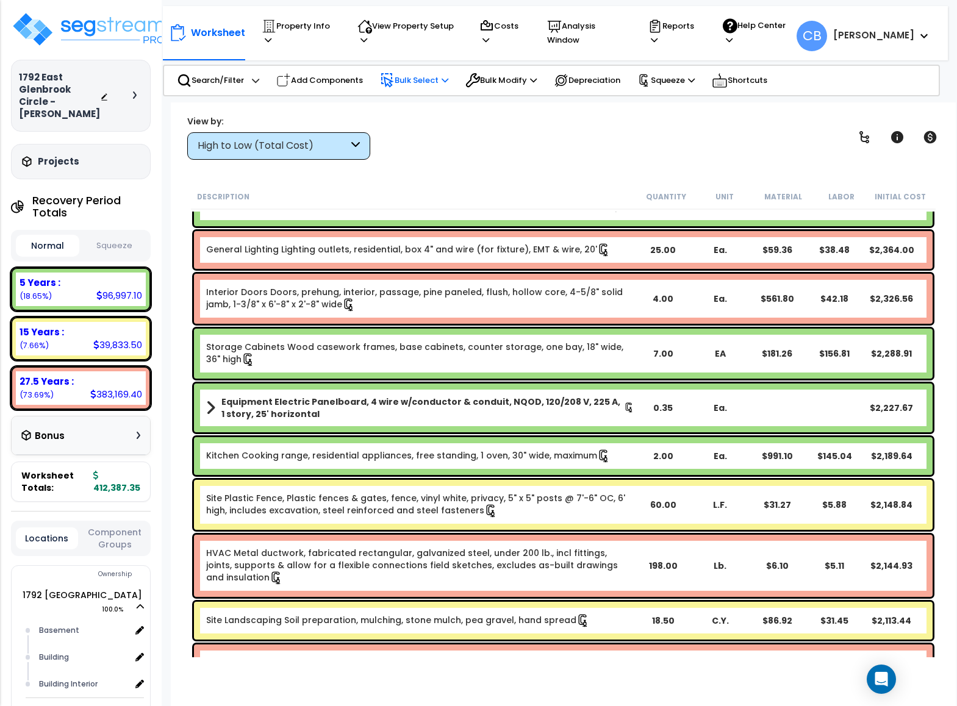
click at [403, 83] on p "Bulk Select" at bounding box center [414, 80] width 68 height 15
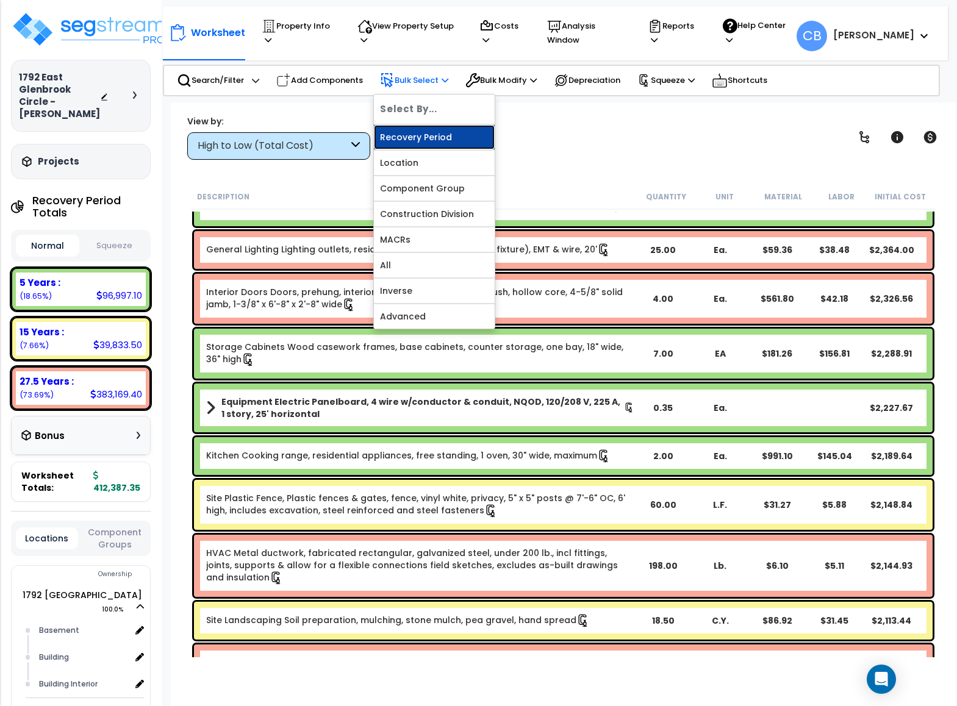
click at [397, 131] on link "Recovery Period" at bounding box center [434, 137] width 121 height 24
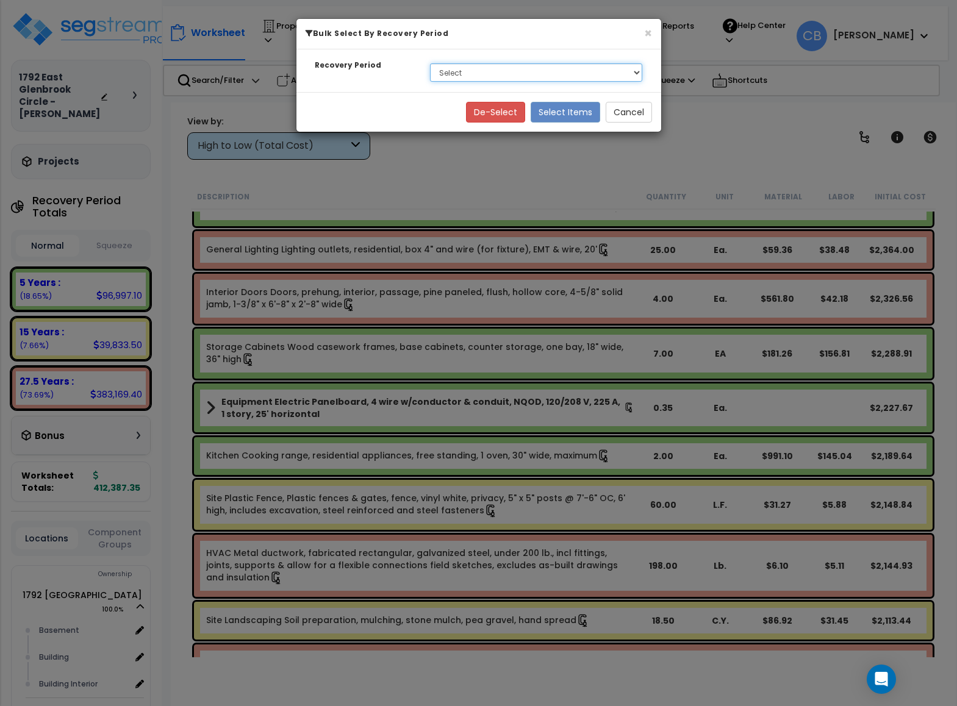
click at [443, 77] on select "Select 5 Years 15 Years 27.5 Years" at bounding box center [536, 72] width 213 height 18
select select "275Y"
click at [430, 64] on select "Select 5 Years 15 Years 27.5 Years" at bounding box center [536, 72] width 213 height 18
click at [578, 112] on button "Select Items" at bounding box center [566, 112] width 70 height 21
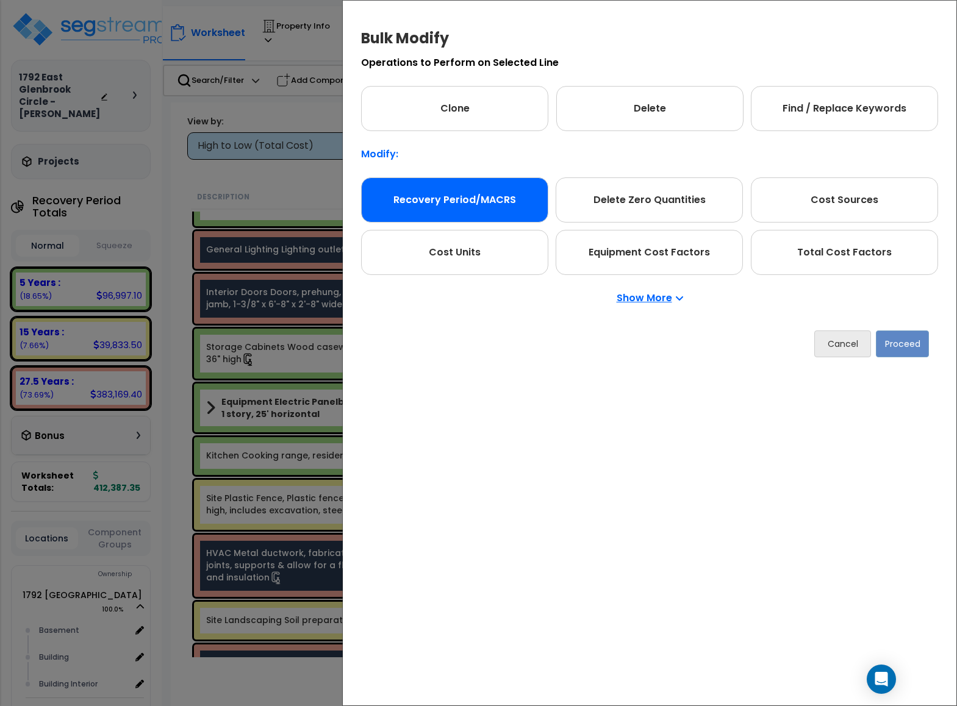
click at [489, 212] on div "Recovery Period/MACRS" at bounding box center [454, 199] width 187 height 45
click at [887, 344] on button "Proceed" at bounding box center [902, 344] width 53 height 27
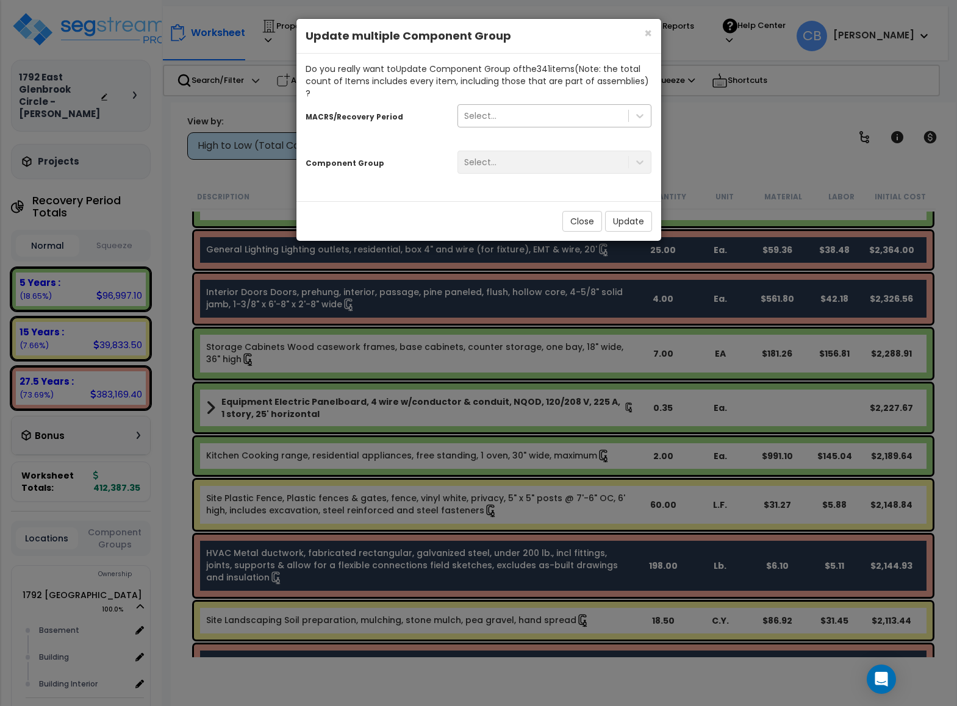
click at [521, 106] on div "Select..." at bounding box center [543, 116] width 171 height 20
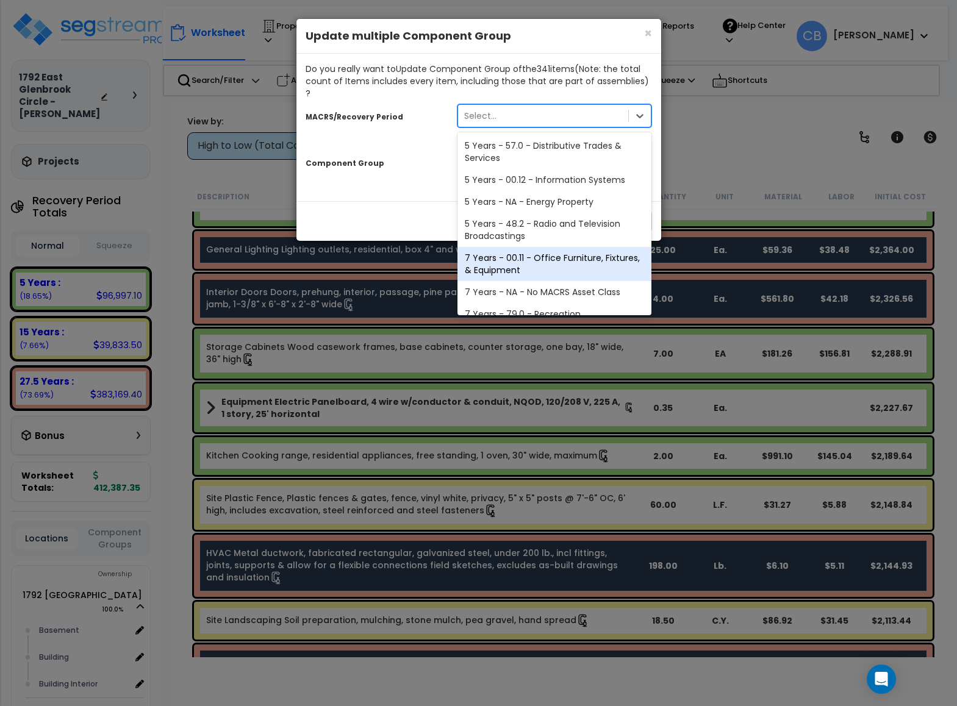
scroll to position [217, 0]
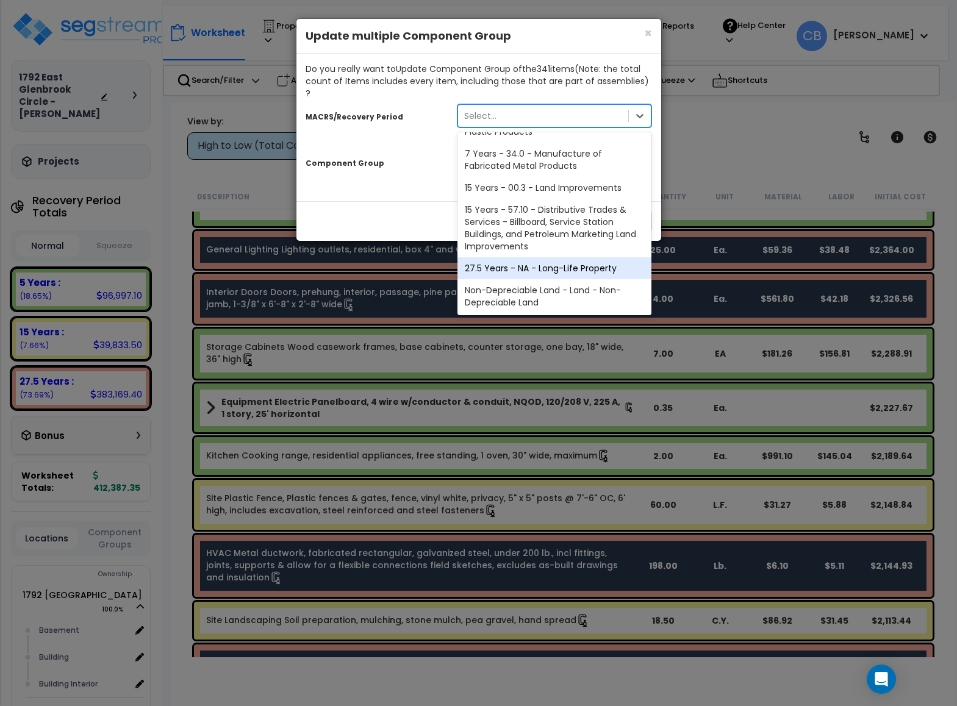
click at [562, 257] on div "27.5 Years - NA - Long-Life Property" at bounding box center [554, 268] width 195 height 22
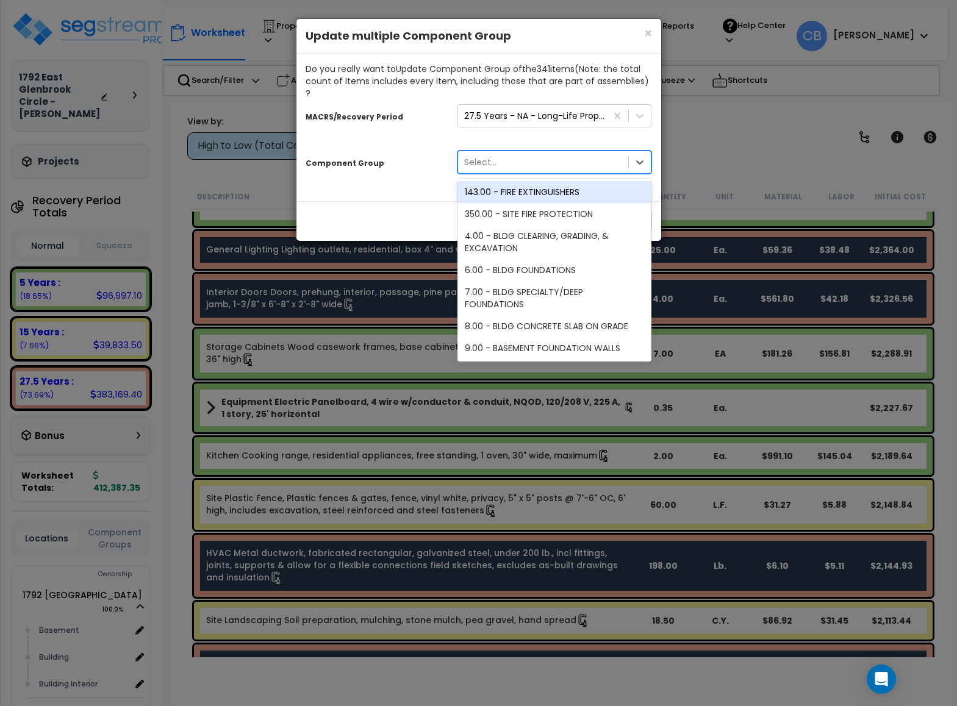
click at [496, 152] on div "Select..." at bounding box center [543, 162] width 171 height 20
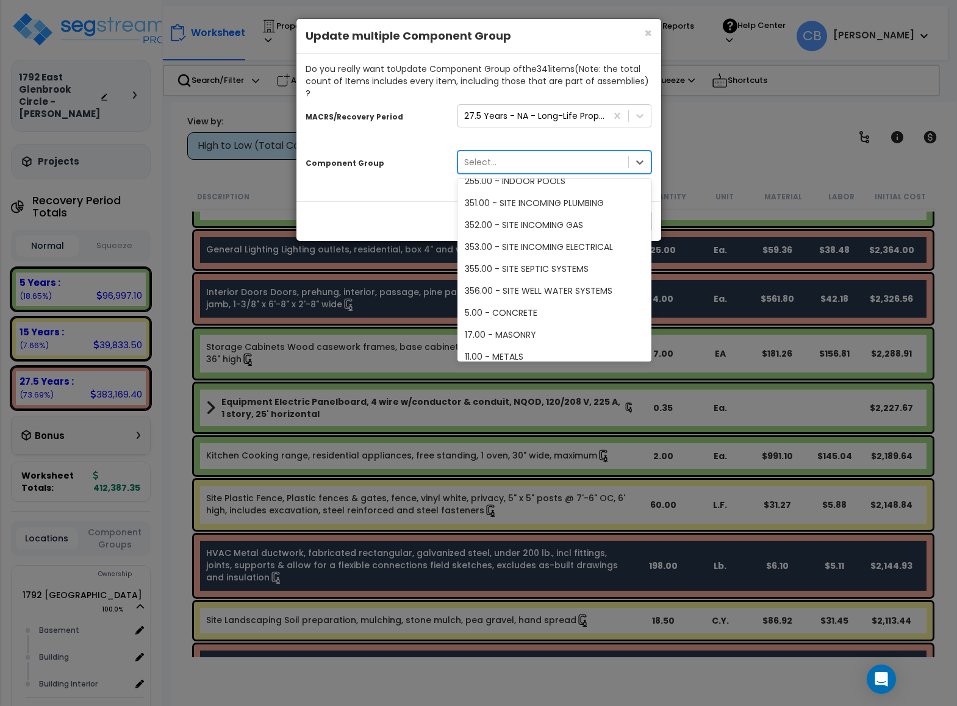
scroll to position [2292, 0]
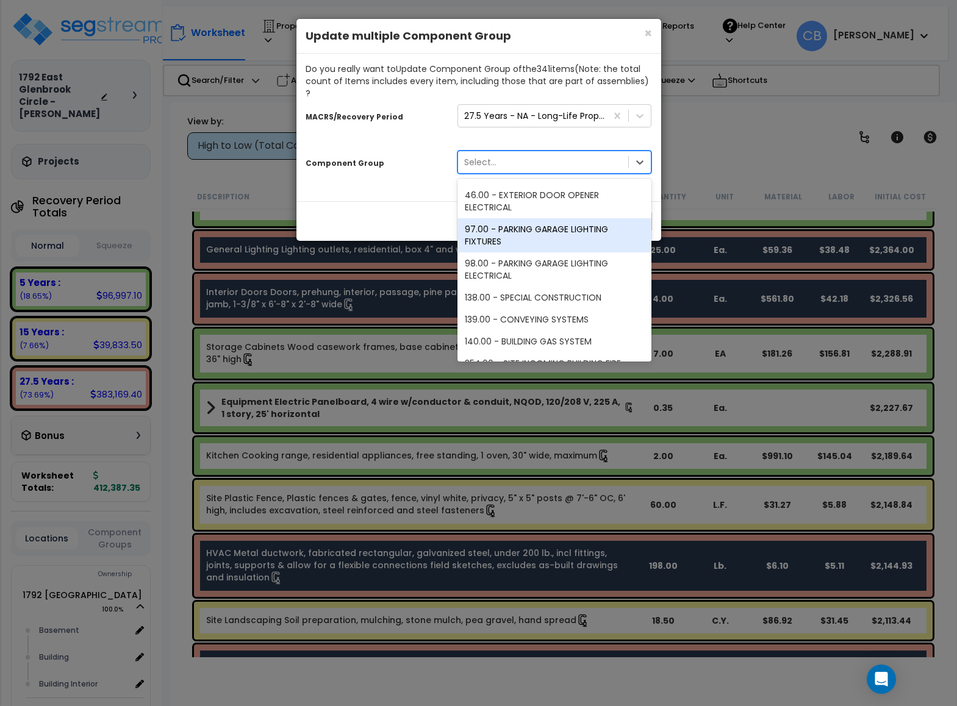
click at [410, 187] on div "Do you really want to Update Component Group of the 341 item s (Note: the total…" at bounding box center [478, 128] width 365 height 148
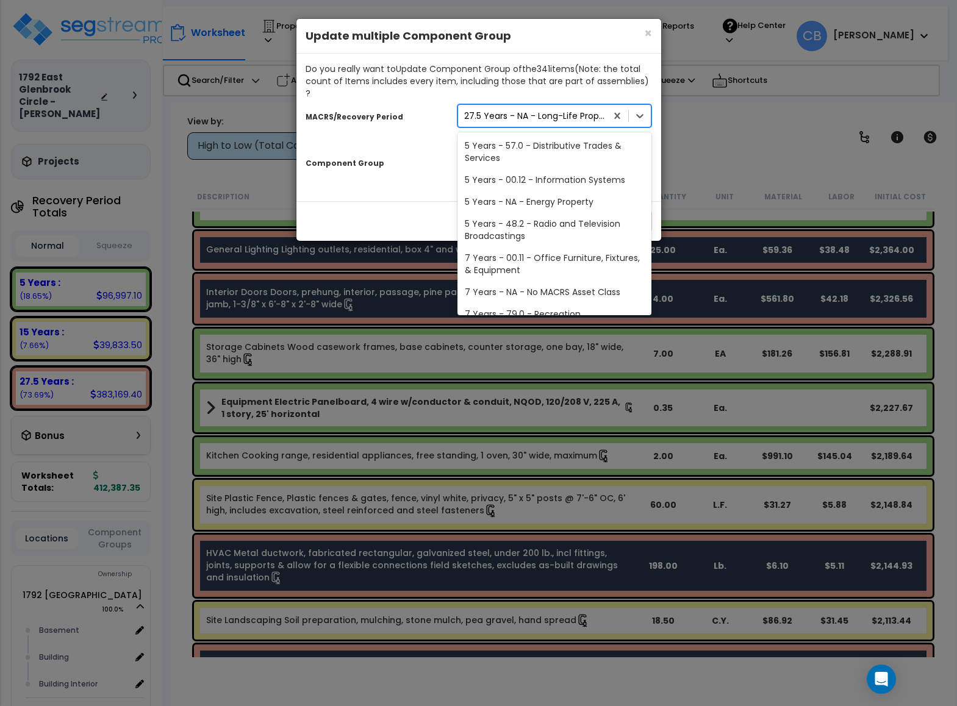
click at [562, 110] on div "27.5 Years - NA - Long-Life Property" at bounding box center [536, 116] width 144 height 12
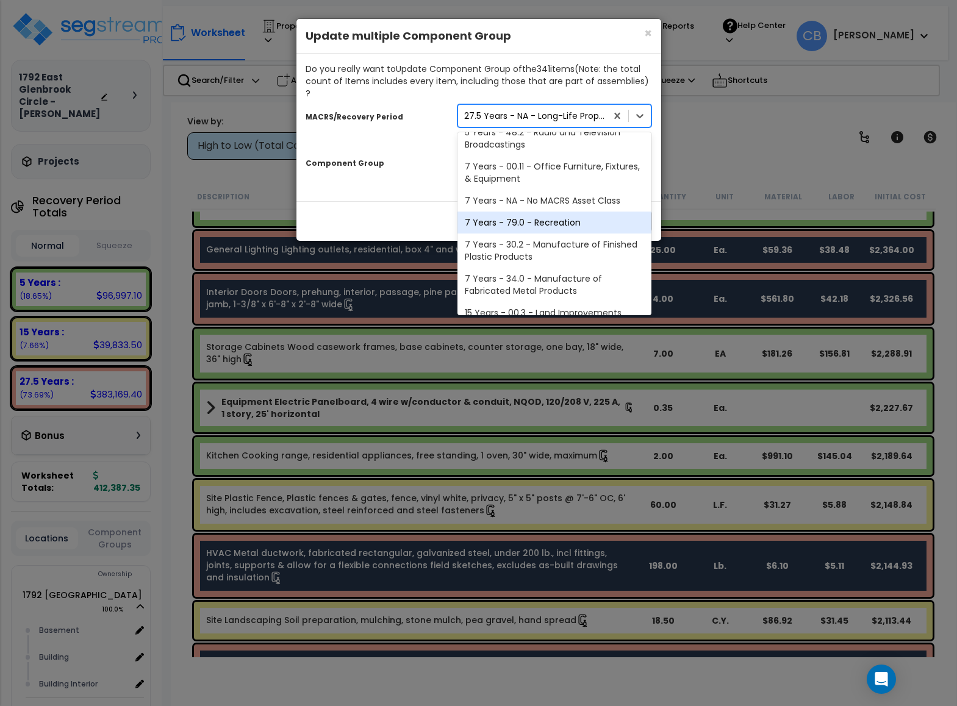
scroll to position [217, 0]
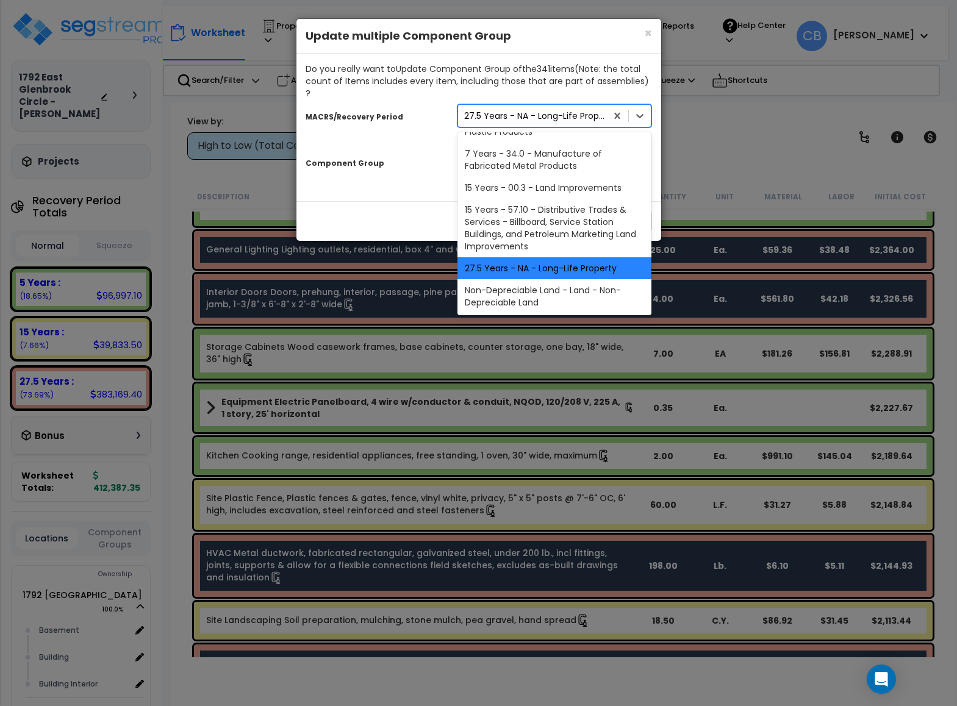
click at [575, 257] on div "27.5 Years - NA - Long-Life Property" at bounding box center [554, 268] width 195 height 22
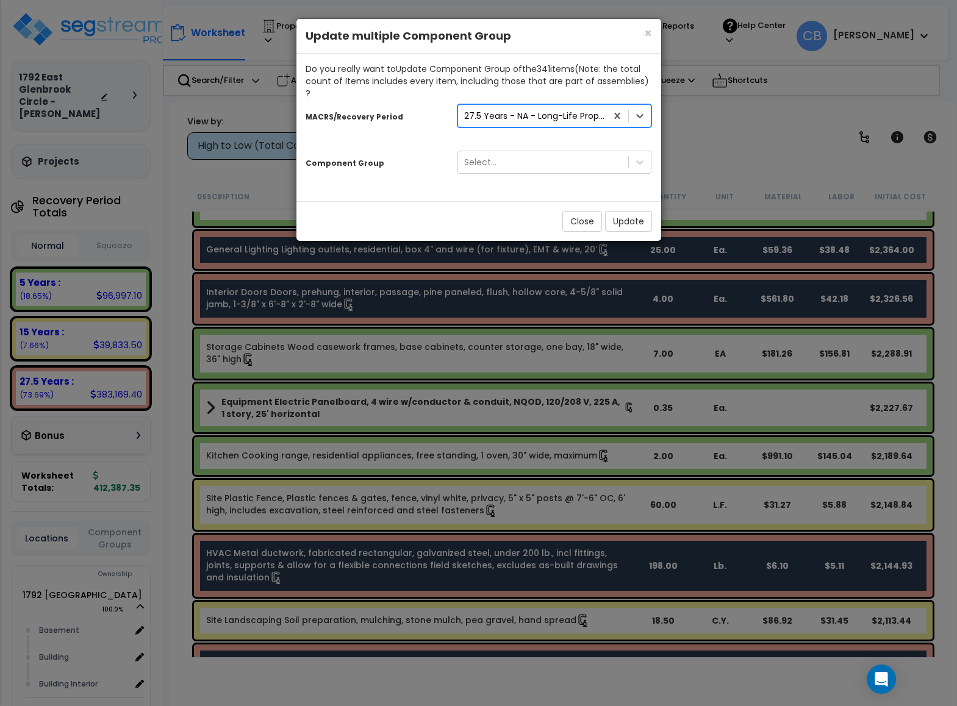
click at [379, 201] on div "Close Update" at bounding box center [478, 221] width 365 height 40
click at [646, 38] on span "×" at bounding box center [648, 33] width 8 height 18
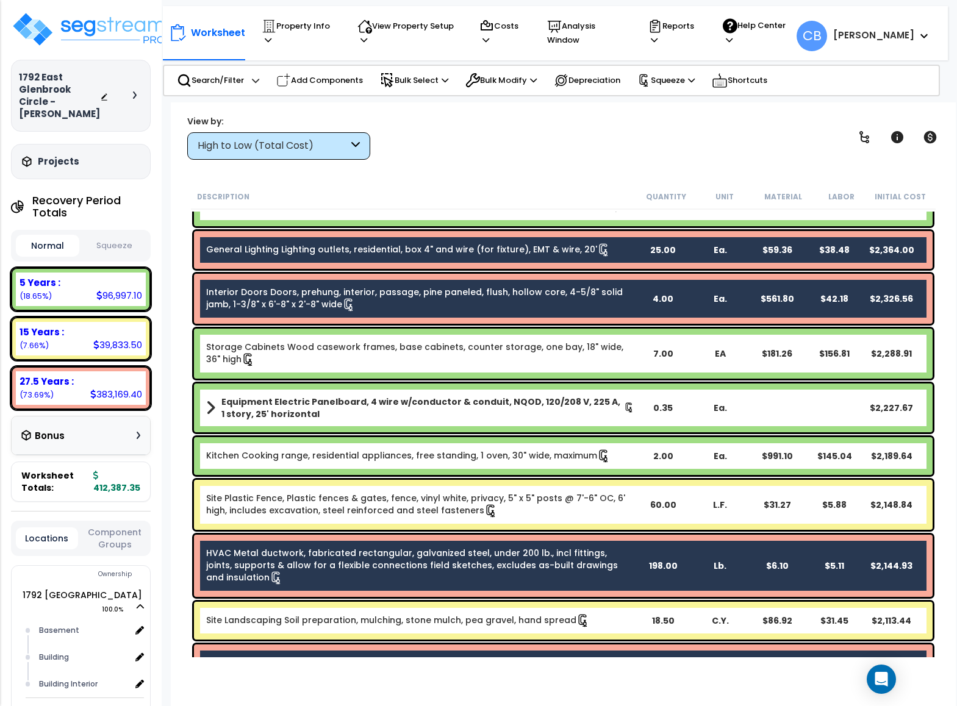
click at [509, 157] on div "View by: High to Low (Total Cost) High to Low (Total Cost)" at bounding box center [563, 137] width 761 height 45
click at [557, 188] on div "Description Quantity Unit Material Labor Initial Cost" at bounding box center [563, 197] width 745 height 26
click at [526, 73] on p "Bulk Modify" at bounding box center [500, 80] width 71 height 15
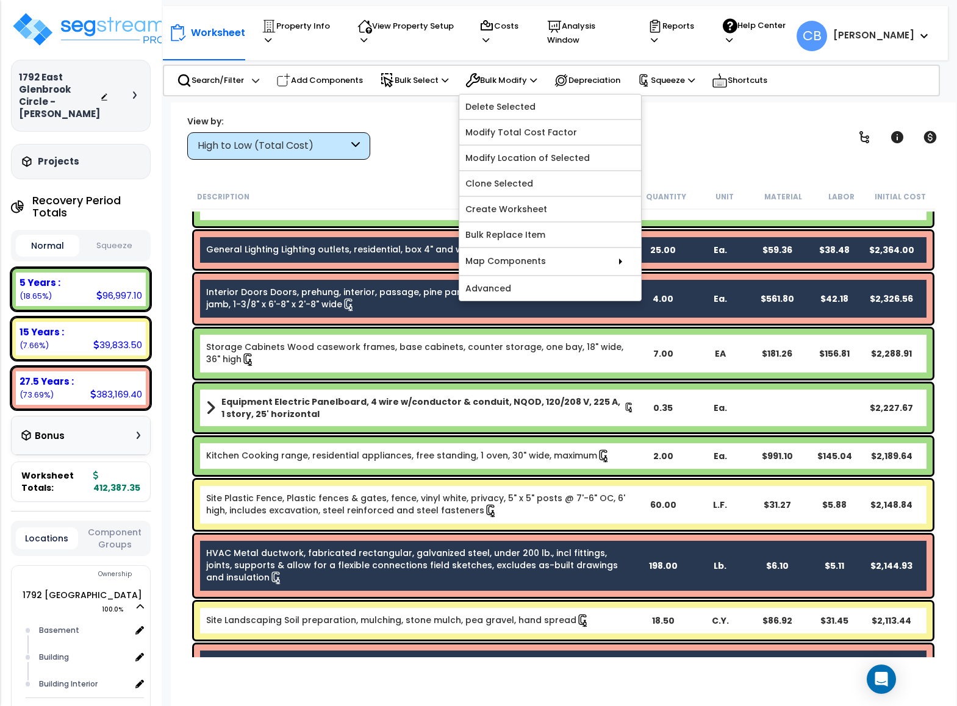
click at [413, 121] on div "View by: High to Low (Total Cost) High to Low (Total Cost)" at bounding box center [563, 137] width 761 height 45
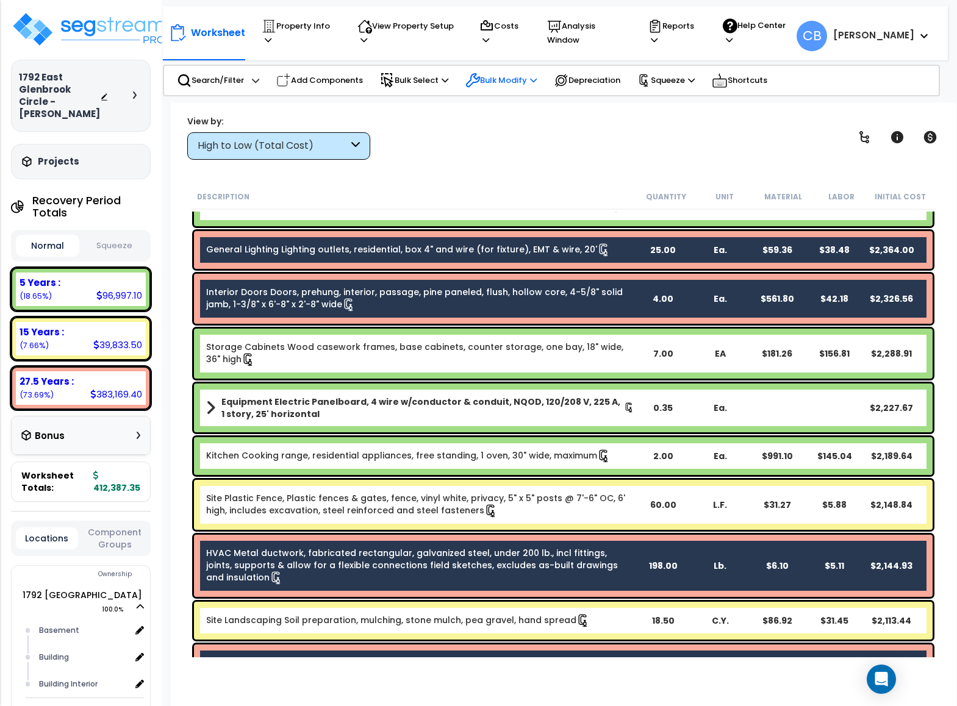
click at [489, 68] on div "Bulk Modify" at bounding box center [500, 80] width 71 height 27
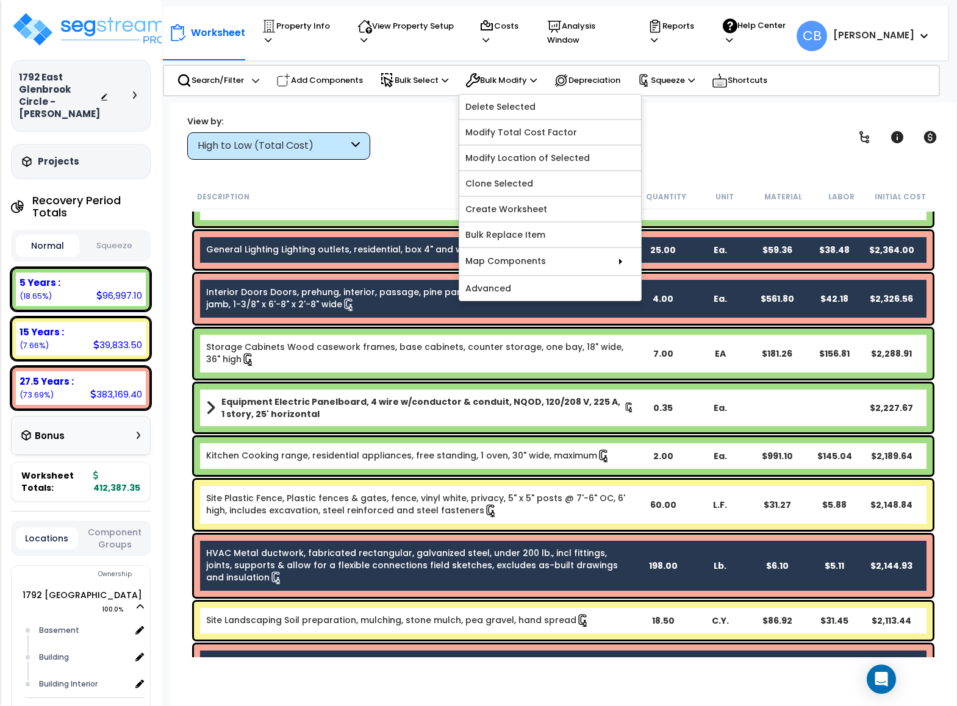
click at [764, 128] on div "View by: High to Low (Total Cost) High to Low (Total Cost)" at bounding box center [563, 137] width 761 height 45
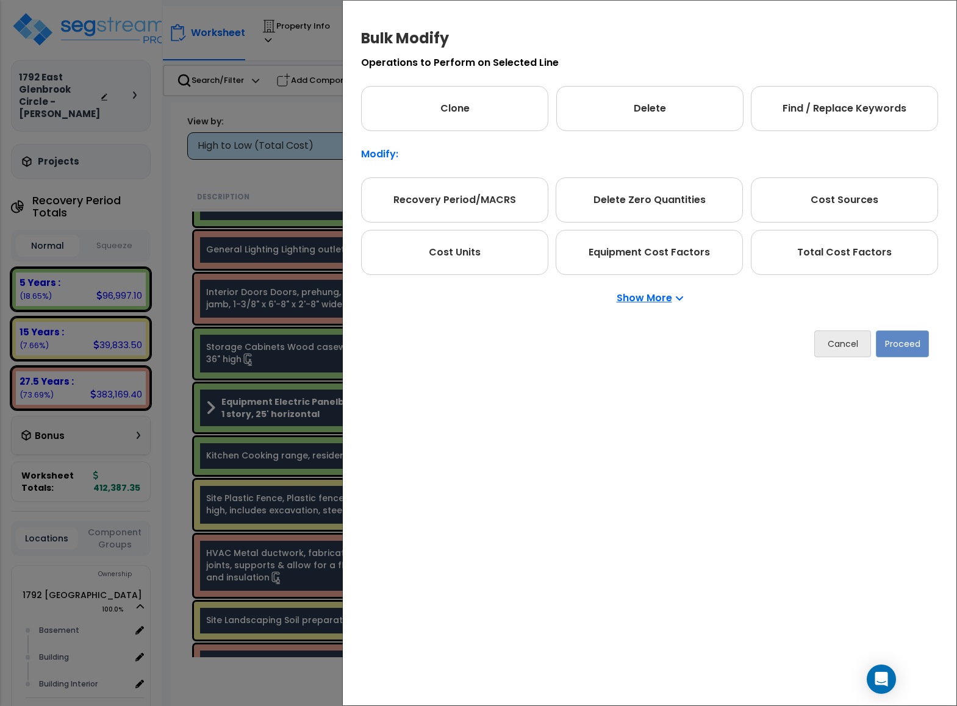
click at [672, 296] on p "Show More" at bounding box center [650, 298] width 66 height 10
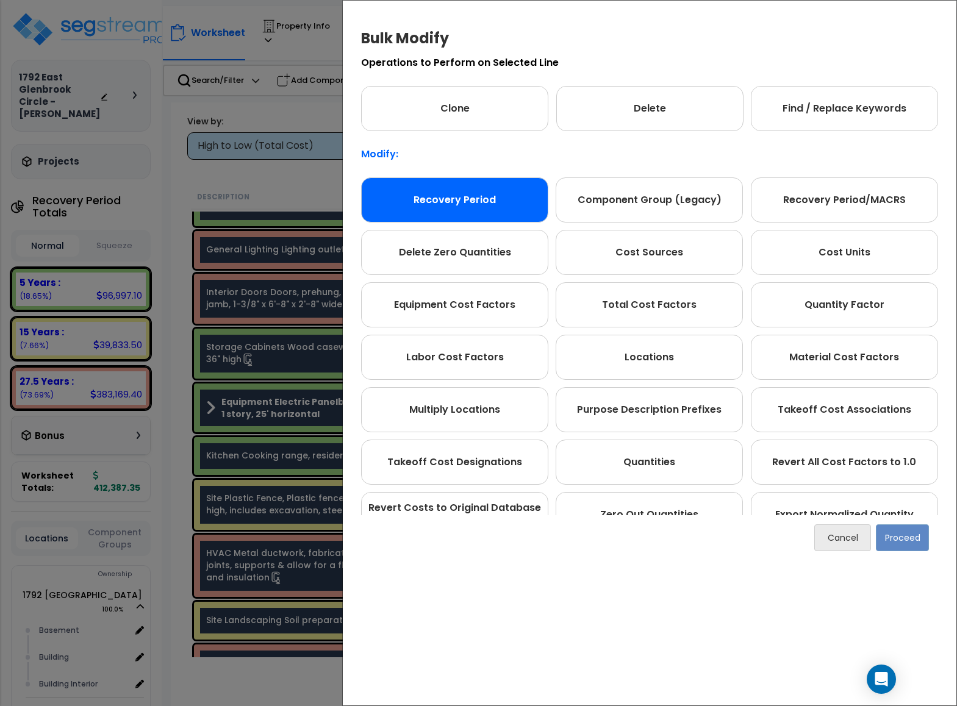
click at [421, 198] on div "Recovery Period" at bounding box center [454, 199] width 187 height 45
click at [216, 220] on div "Bulk Modify Operations to Perform on Selected Line Clone Delete Find / Replace …" at bounding box center [478, 353] width 957 height 706
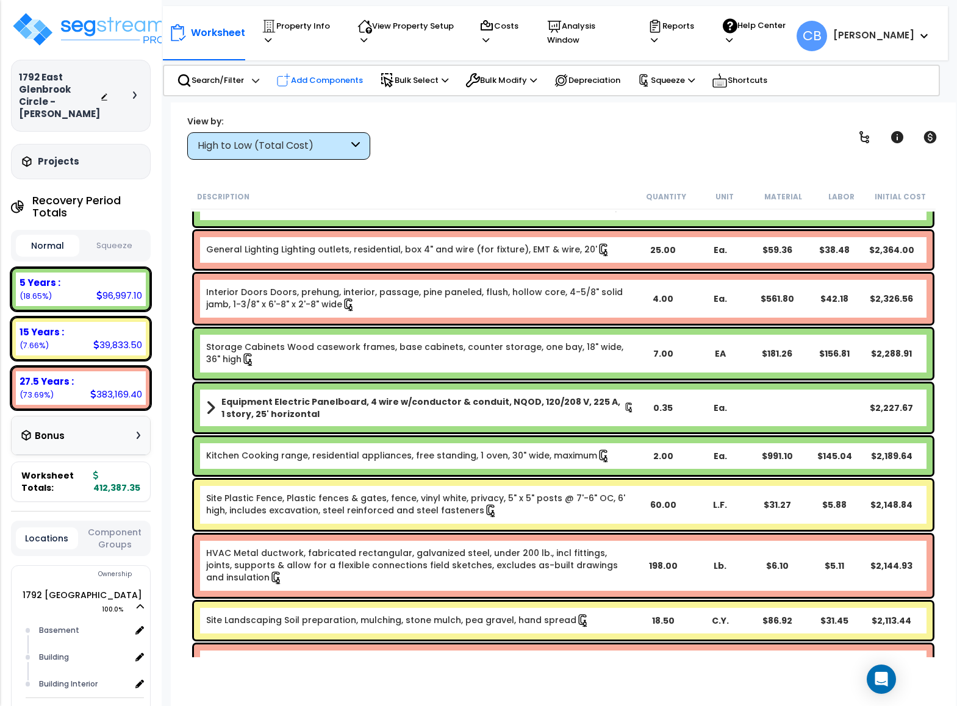
click at [321, 76] on p "Add Components" at bounding box center [319, 80] width 87 height 15
click at [0, 0] on ul "Add RS Means Components Add Custom Items Add Custom Assembly Wizard" at bounding box center [0, 0] width 0 height 0
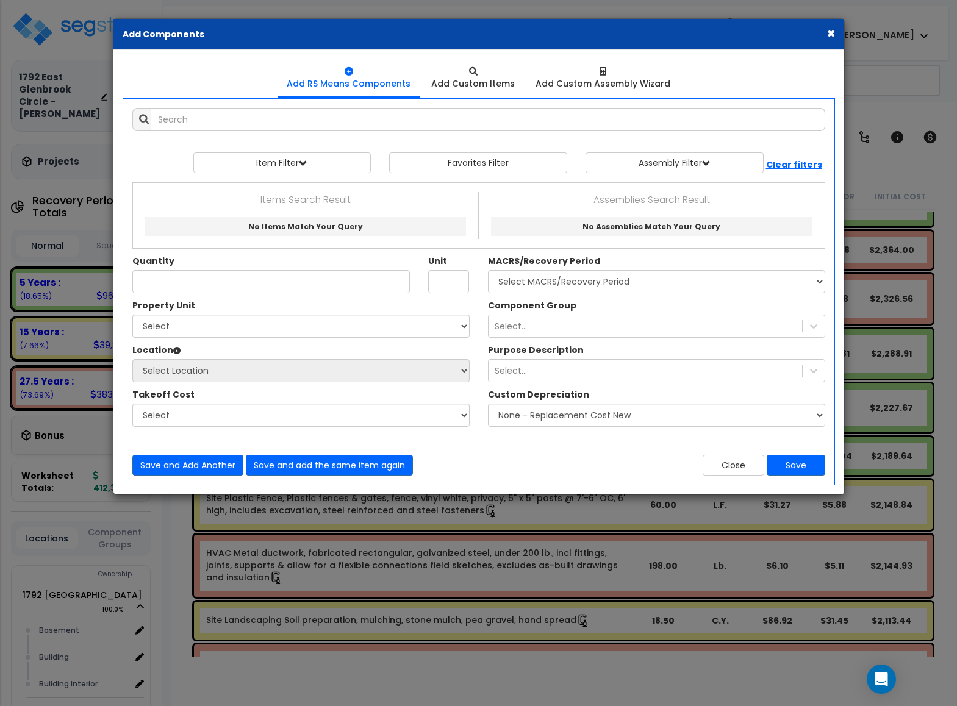
click at [831, 32] on button "×" at bounding box center [831, 33] width 8 height 13
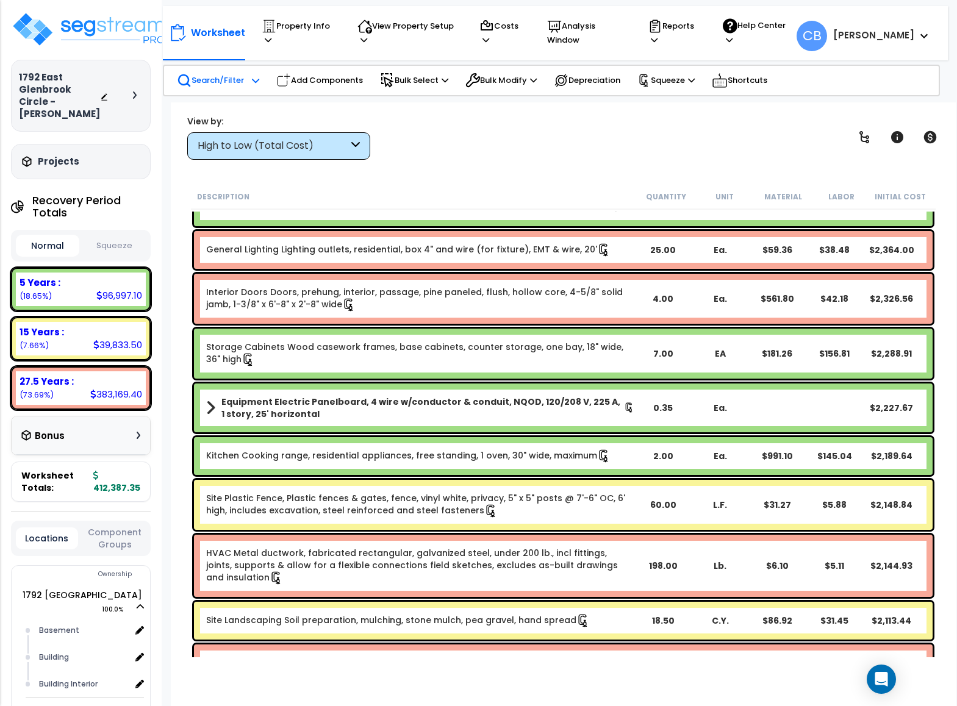
click at [209, 82] on p "Search/Filter" at bounding box center [210, 80] width 67 height 15
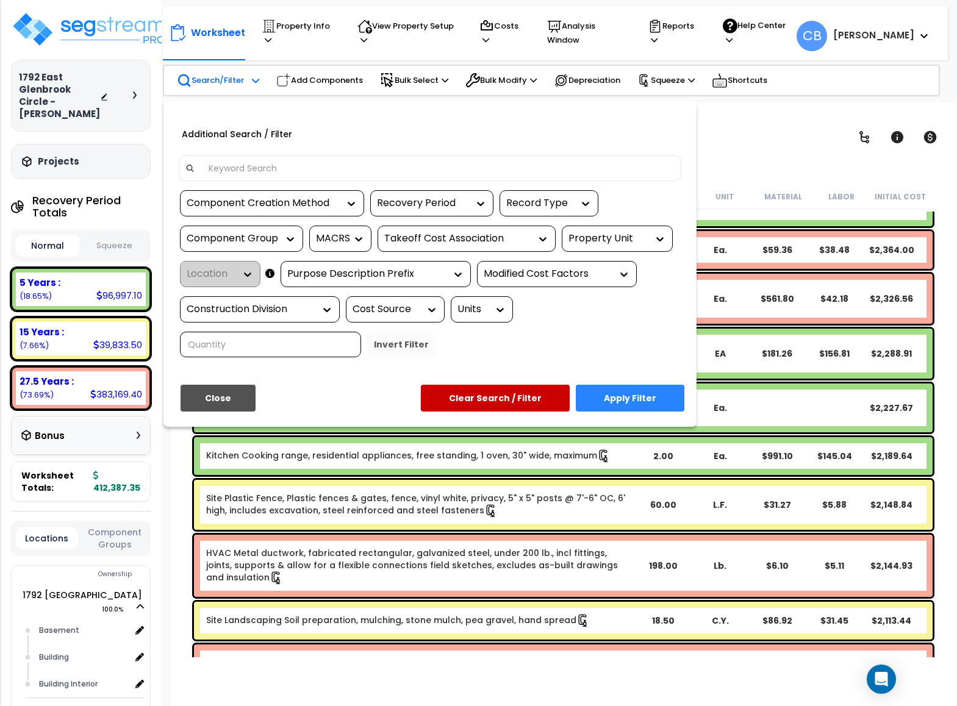
click at [467, 201] on div "Recovery Period" at bounding box center [422, 203] width 91 height 14
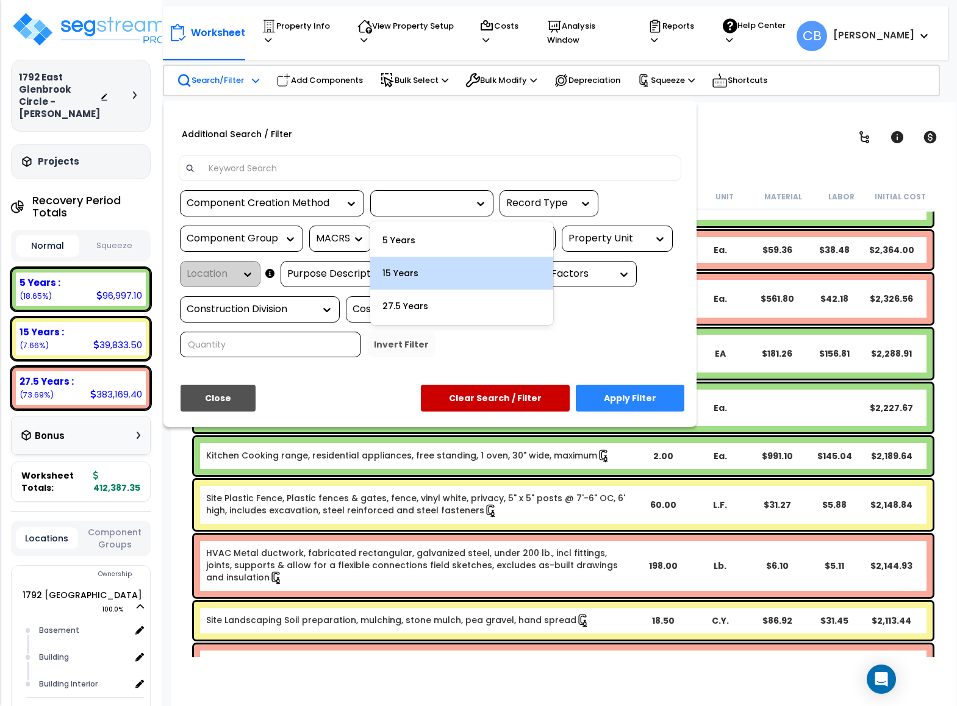
click at [306, 386] on div "Close Apply Filter Clear Search / Filter" at bounding box center [430, 403] width 521 height 36
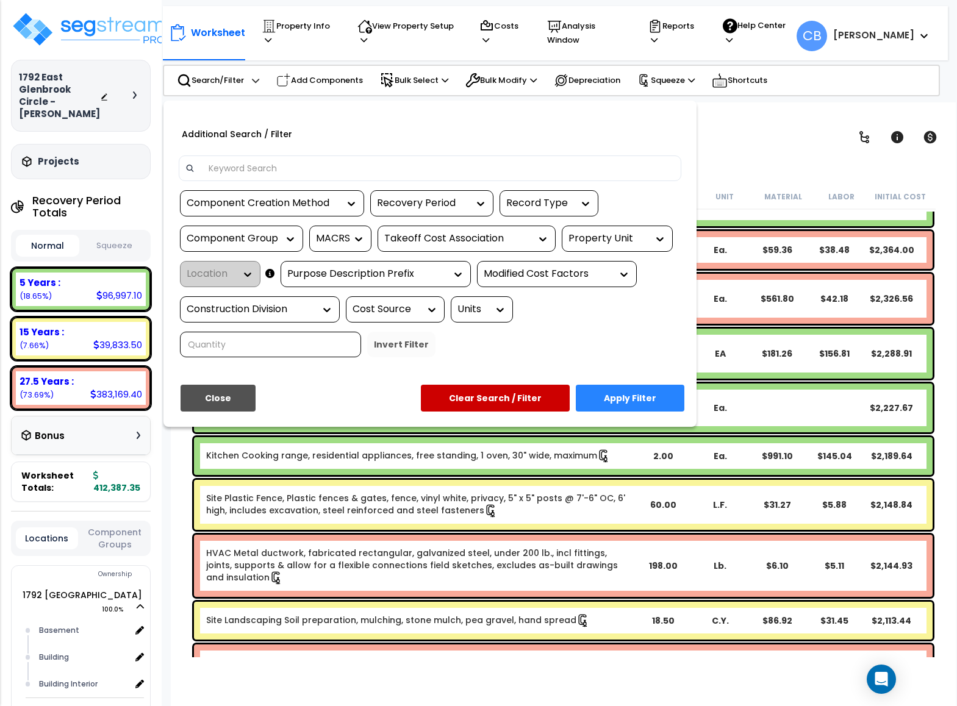
drag, startPoint x: 950, startPoint y: 63, endPoint x: 931, endPoint y: 68, distance: 19.5
click at [950, 63] on div at bounding box center [478, 353] width 957 height 706
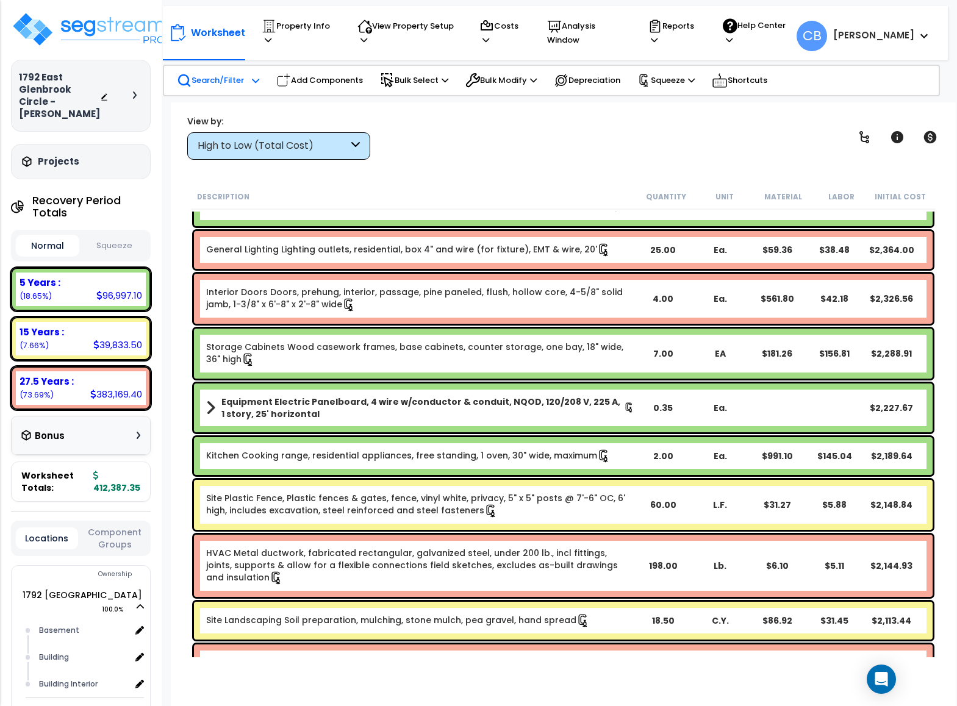
click at [209, 85] on p "Search/Filter" at bounding box center [210, 80] width 67 height 15
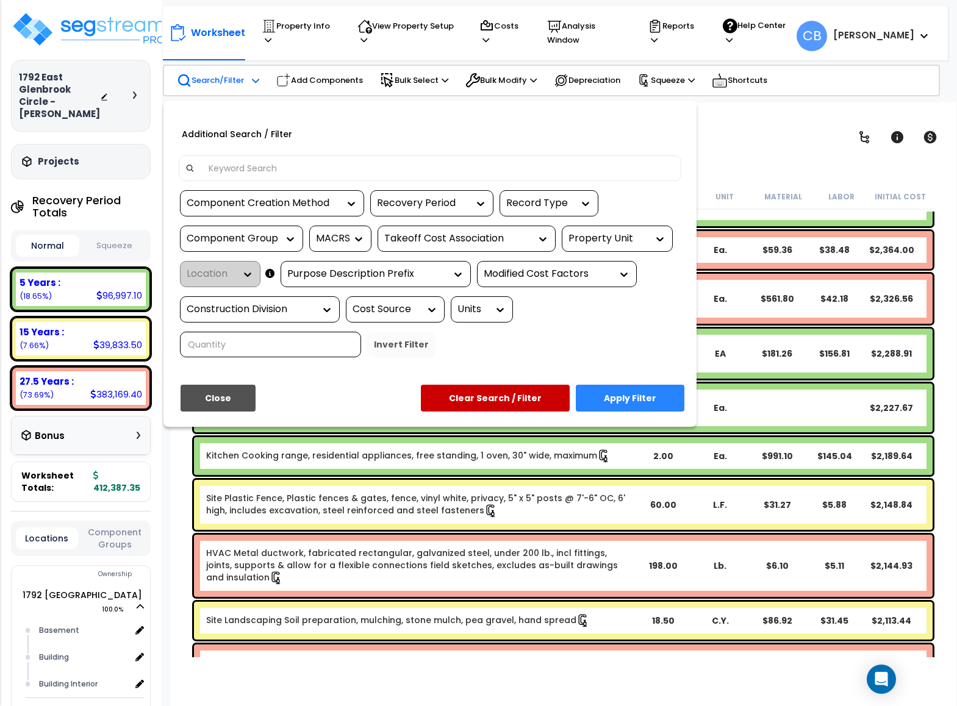
click at [324, 82] on div at bounding box center [478, 353] width 957 height 706
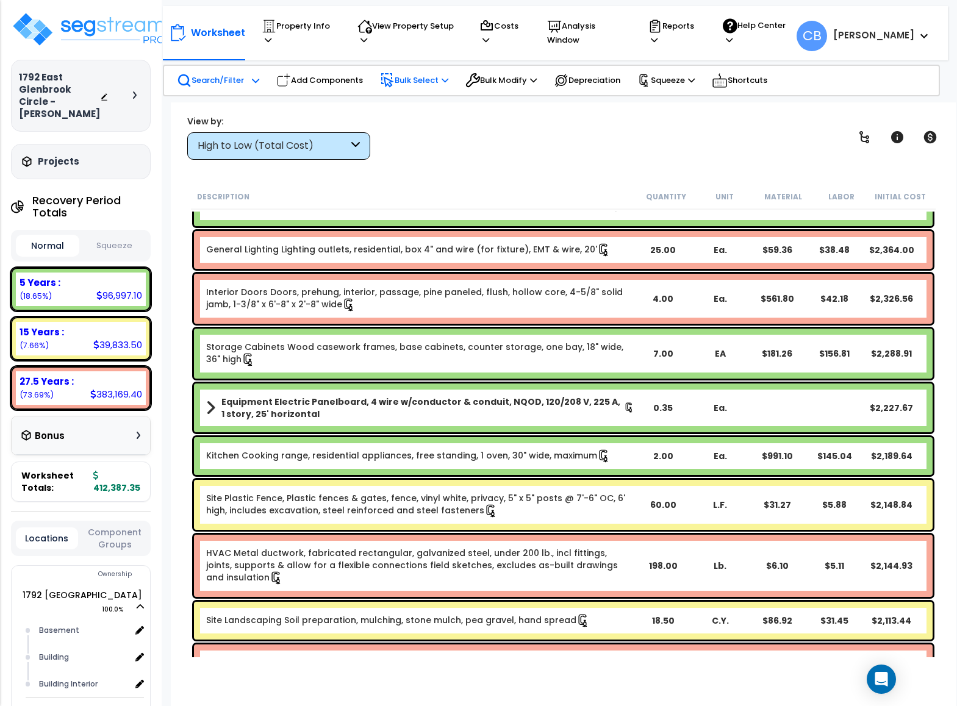
click at [410, 79] on p "Bulk Select" at bounding box center [414, 80] width 68 height 15
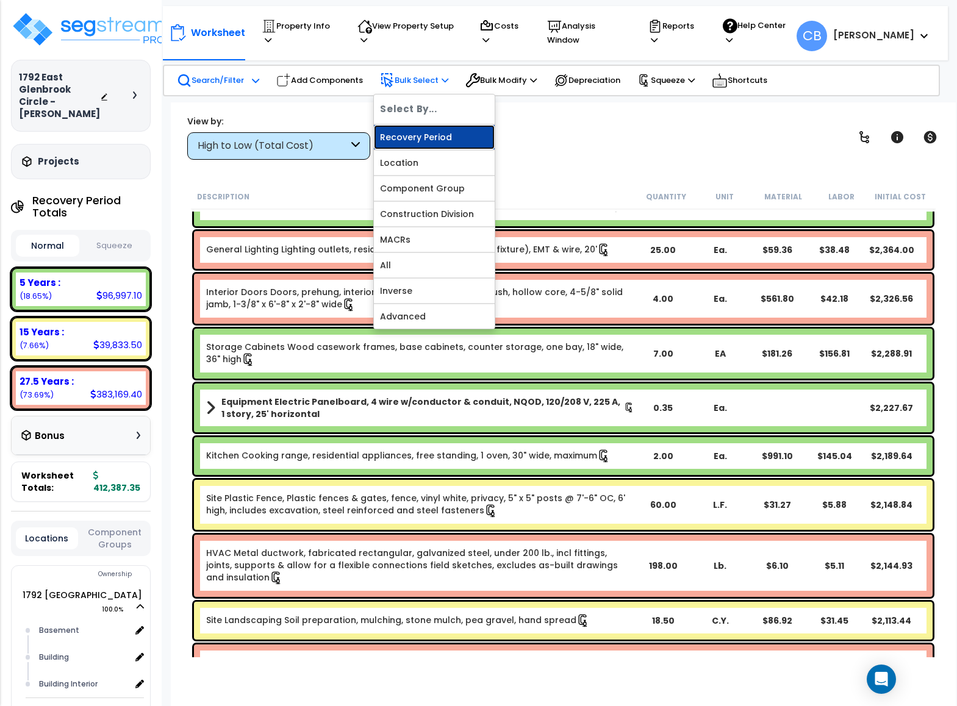
click at [436, 136] on link "Recovery Period" at bounding box center [434, 137] width 121 height 24
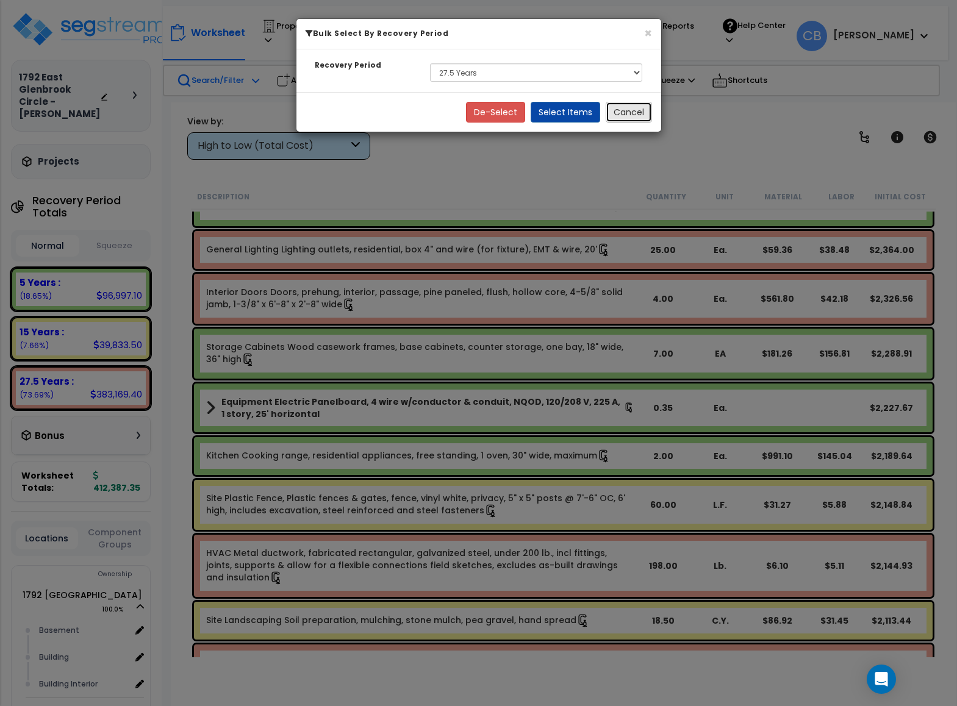
click at [624, 120] on button "Cancel" at bounding box center [629, 112] width 46 height 21
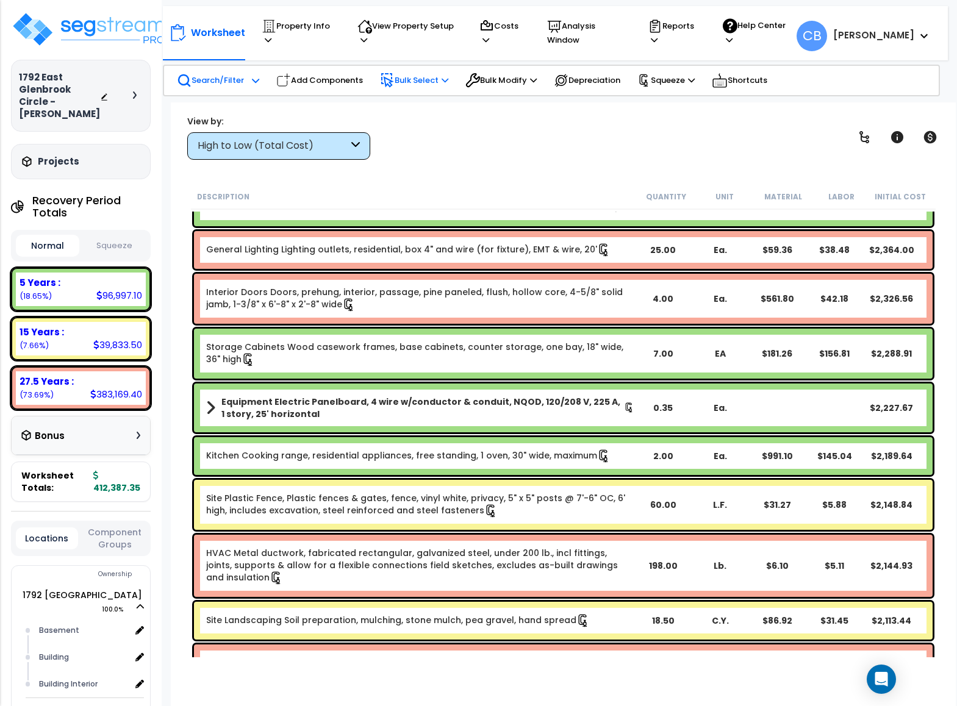
click at [406, 81] on p "Bulk Select" at bounding box center [414, 80] width 68 height 15
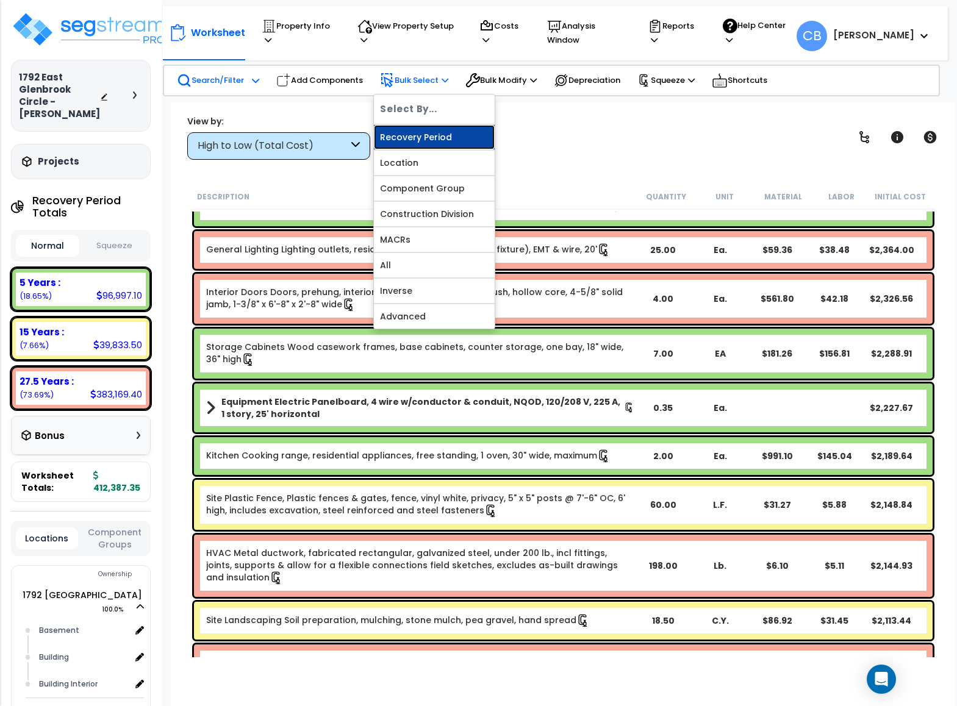
click at [419, 137] on link "Recovery Period" at bounding box center [434, 137] width 121 height 24
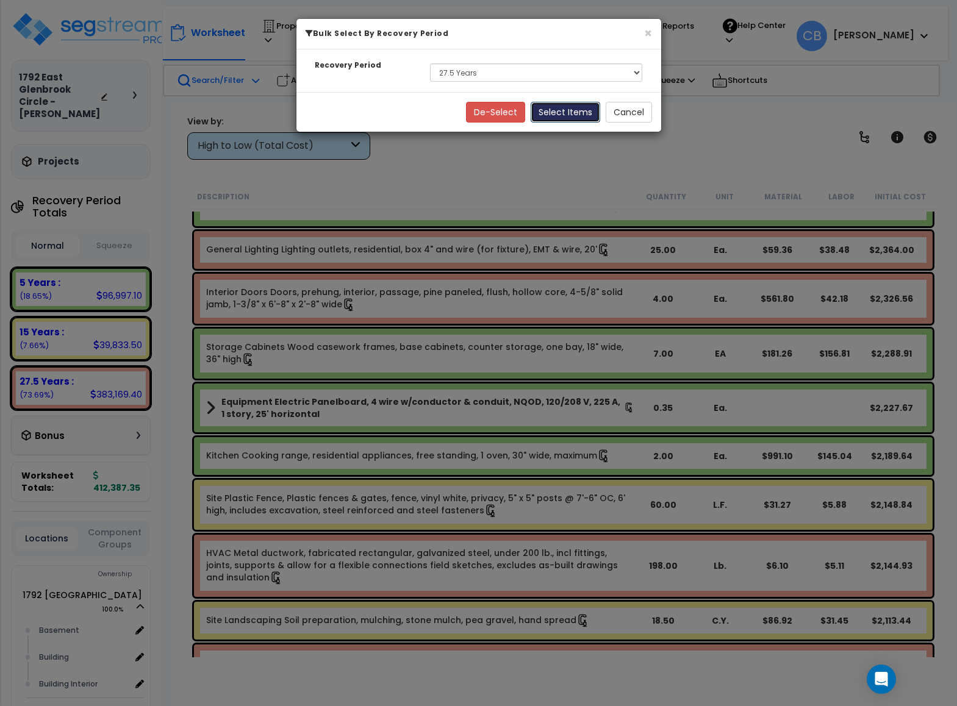
click at [576, 116] on button "Select Items" at bounding box center [566, 112] width 70 height 21
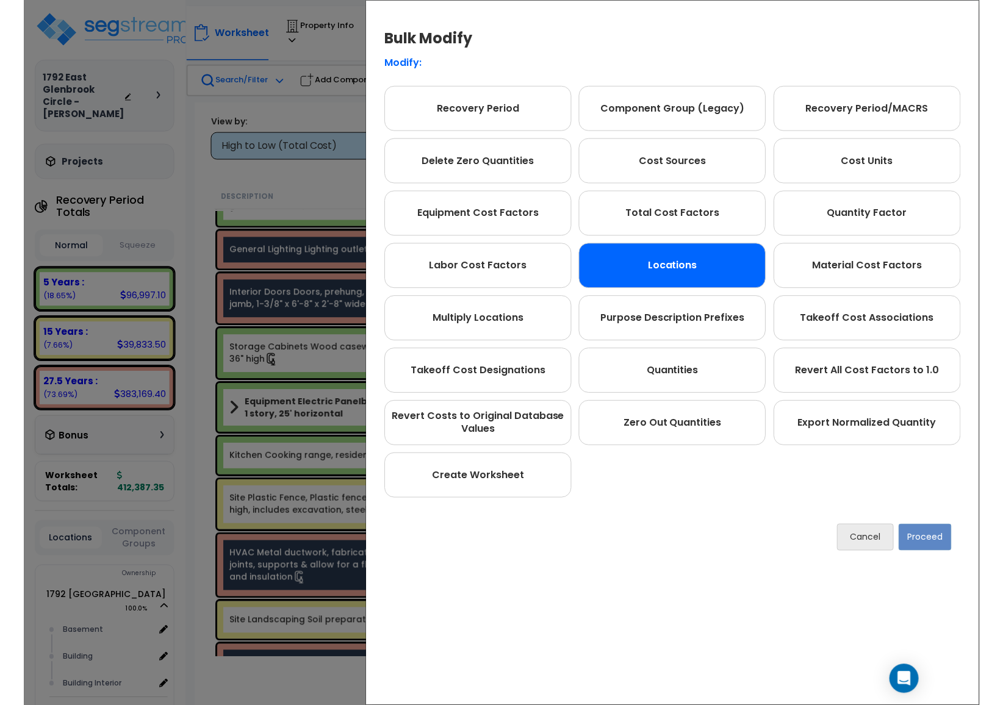
scroll to position [0, 0]
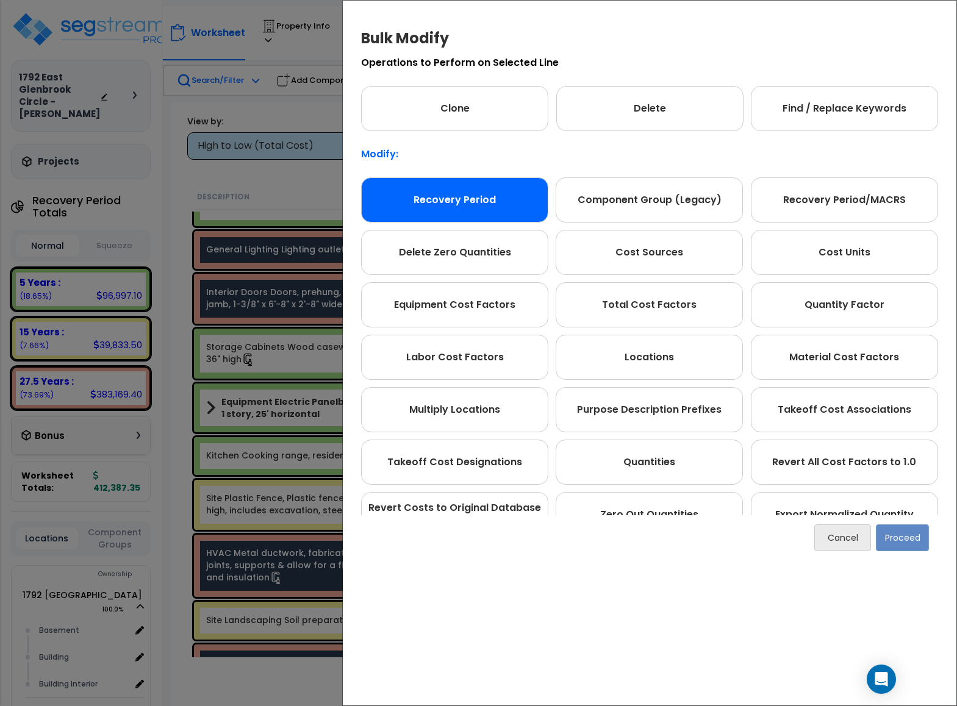
click at [493, 205] on div "Recovery Period" at bounding box center [454, 199] width 187 height 45
click at [906, 540] on button "Proceed" at bounding box center [902, 537] width 53 height 27
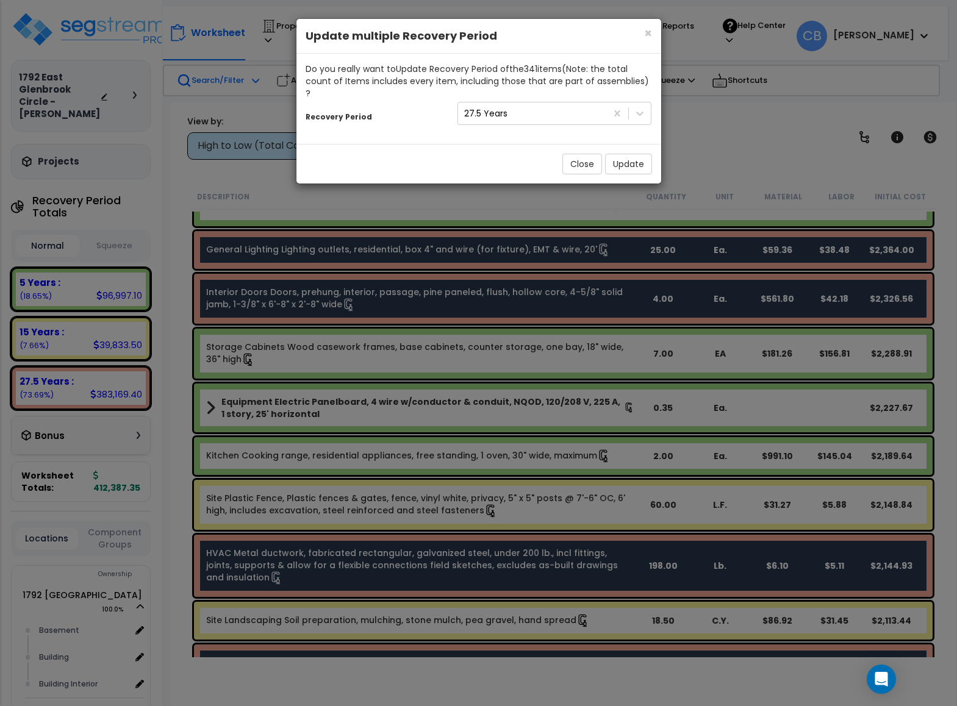
click at [529, 99] on div "Recovery Period 27.5 Years" at bounding box center [478, 112] width 365 height 26
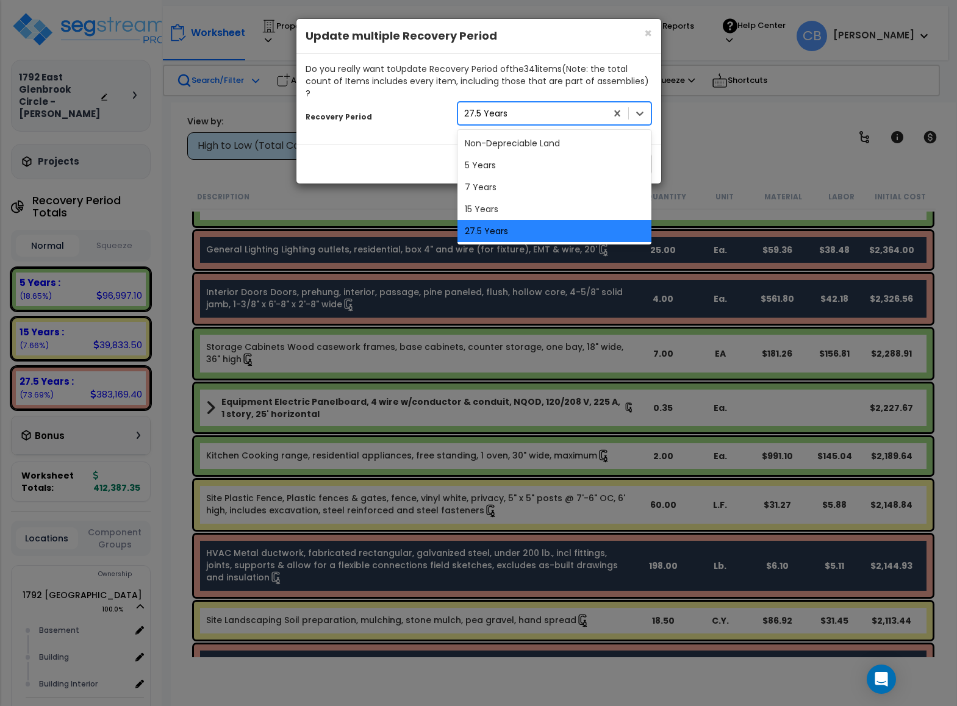
click at [527, 104] on div "27.5 Years" at bounding box center [532, 114] width 149 height 20
click at [646, 37] on span "×" at bounding box center [648, 33] width 8 height 18
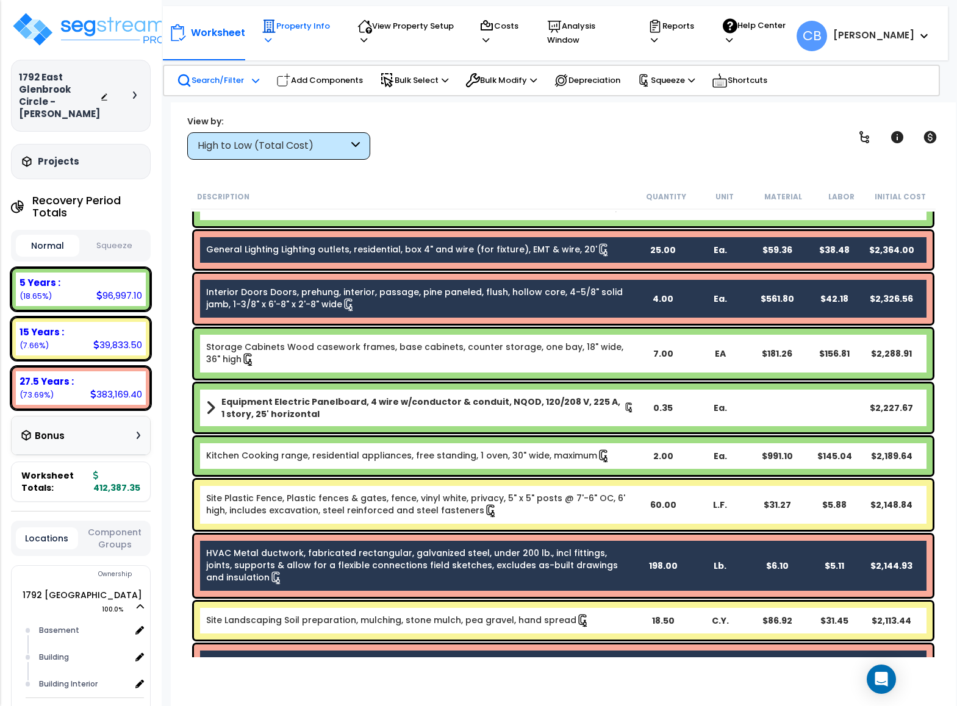
click at [277, 26] on p "Property Info" at bounding box center [298, 33] width 73 height 28
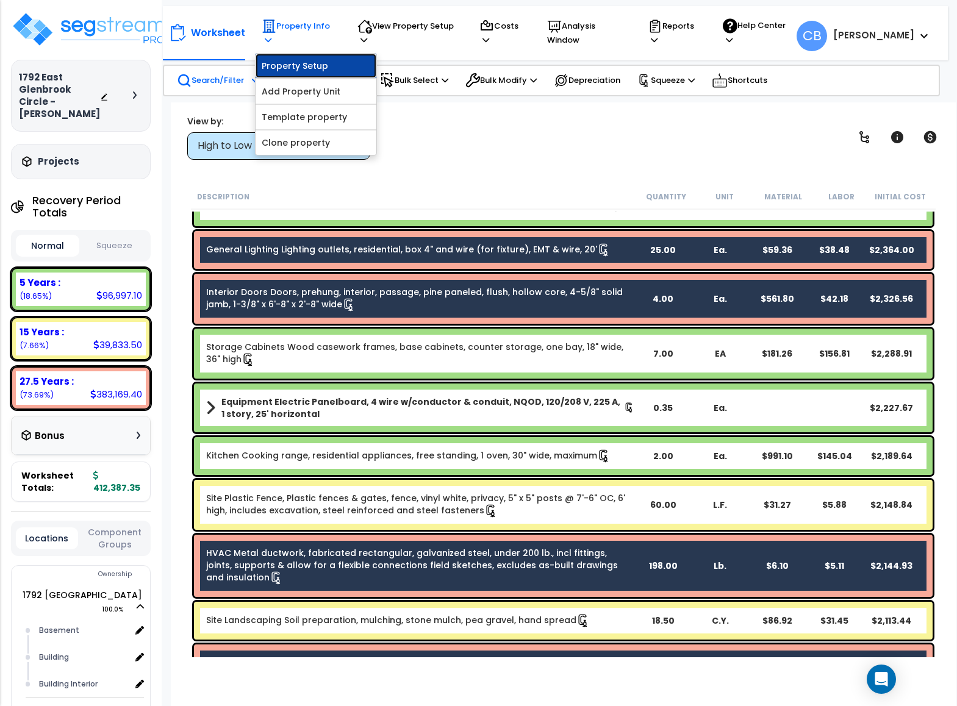
click at [282, 57] on link "Property Setup" at bounding box center [316, 66] width 121 height 24
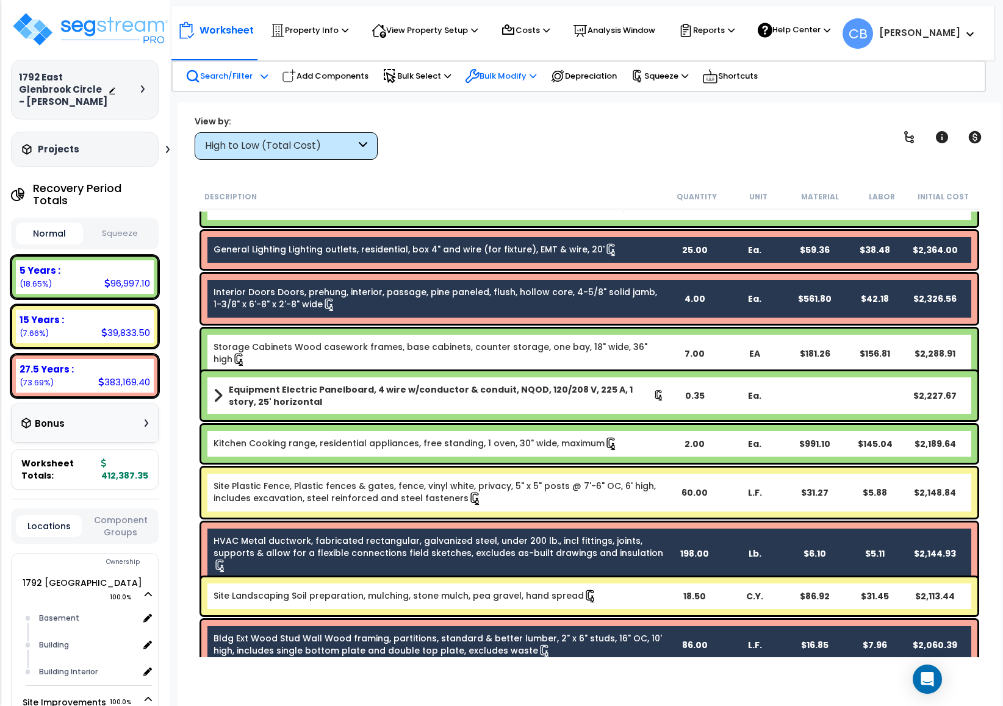
click at [522, 75] on p "Bulk Modify" at bounding box center [500, 76] width 71 height 15
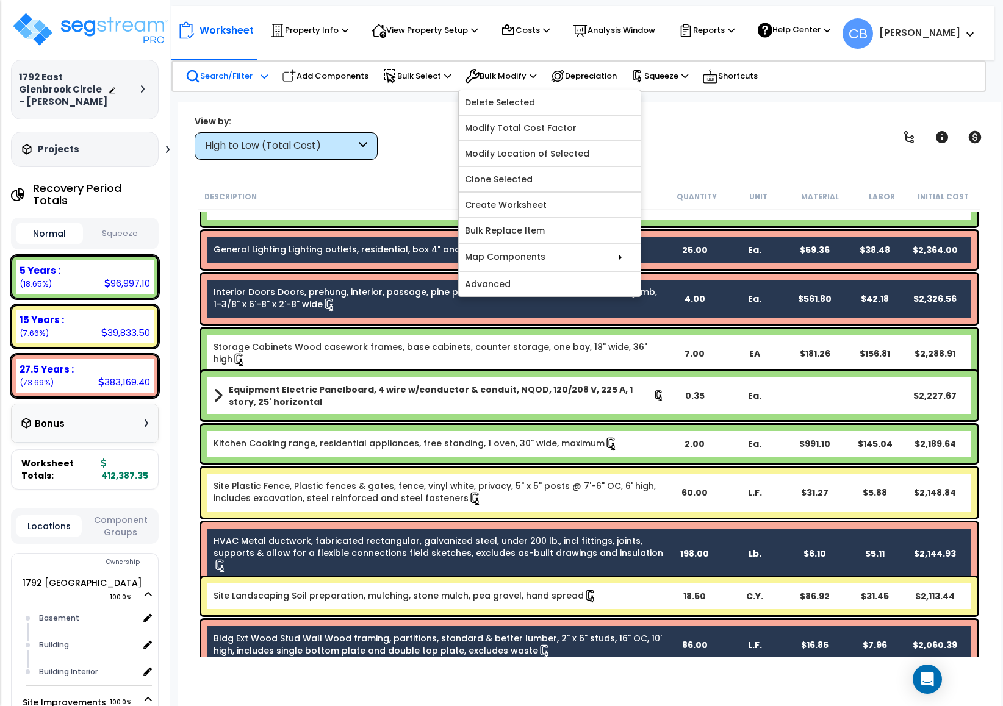
click at [834, 138] on div "View by: High to Low (Total Cost) High to Low (Total Cost)" at bounding box center [589, 137] width 798 height 45
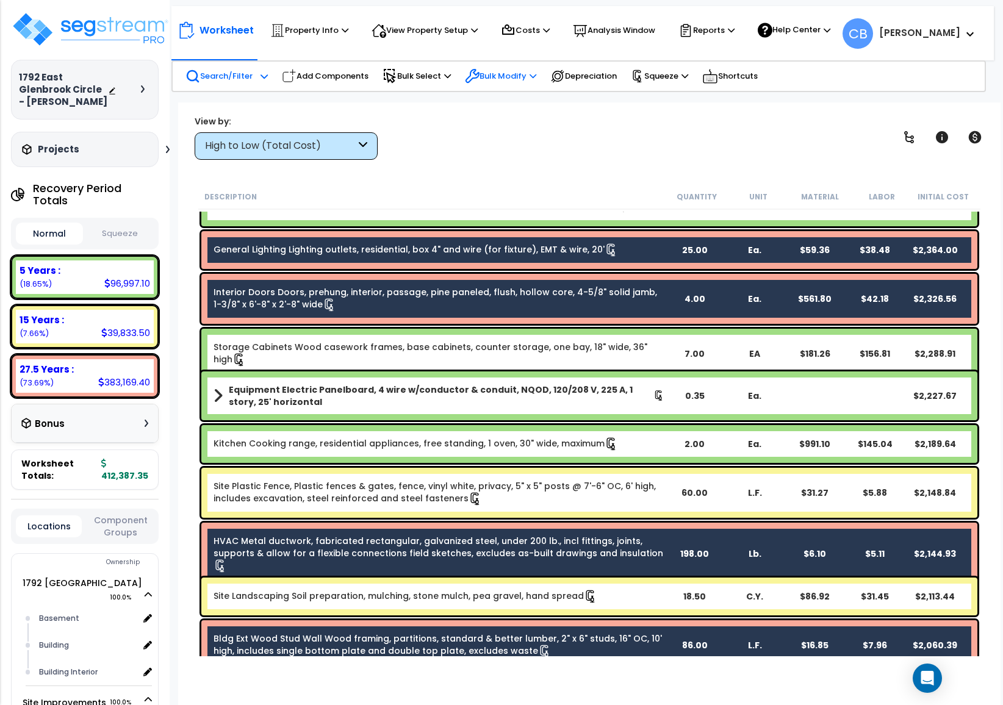
click at [495, 70] on p "Bulk Modify" at bounding box center [500, 76] width 71 height 15
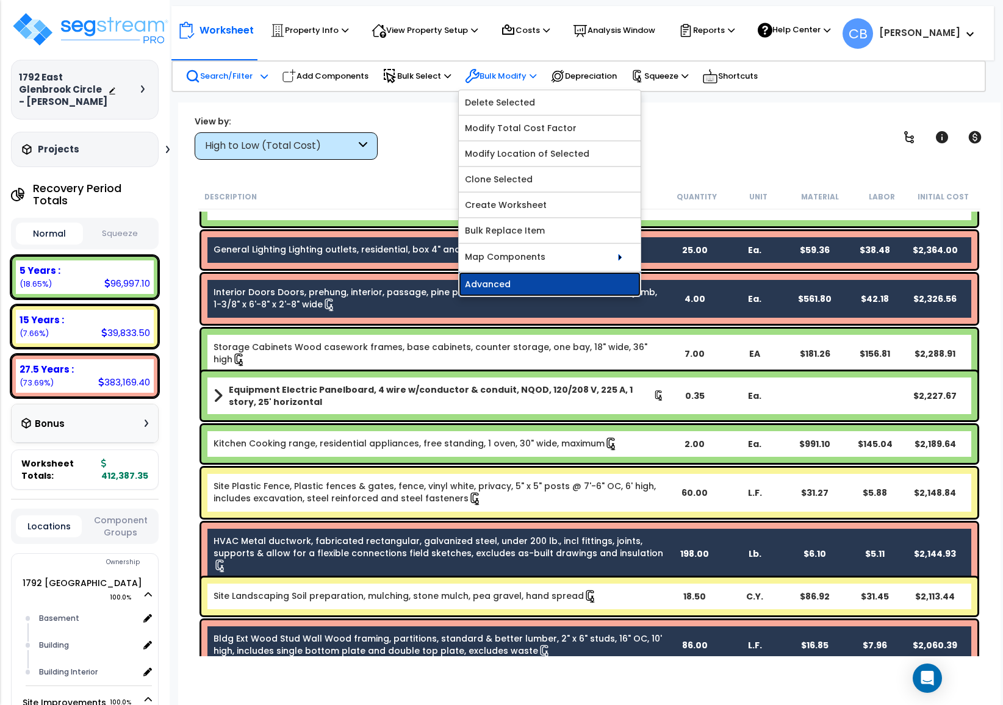
click at [532, 284] on link "Advanced" at bounding box center [550, 284] width 182 height 24
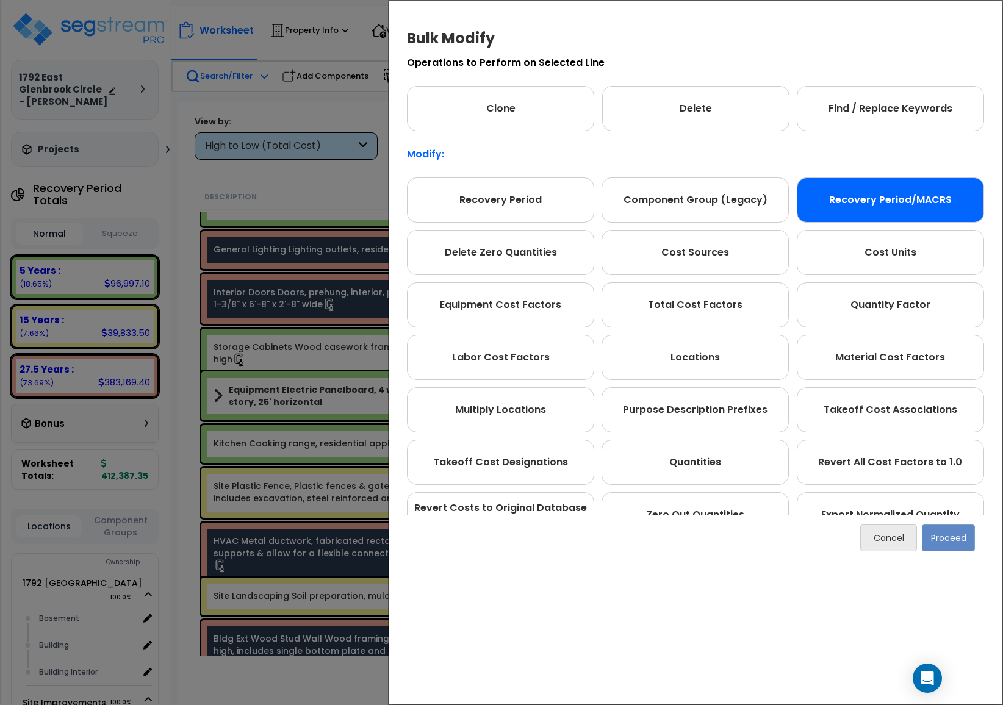
click at [868, 200] on div "Recovery Period/MACRS" at bounding box center [889, 199] width 187 height 45
click at [931, 532] on button "Proceed" at bounding box center [948, 537] width 53 height 27
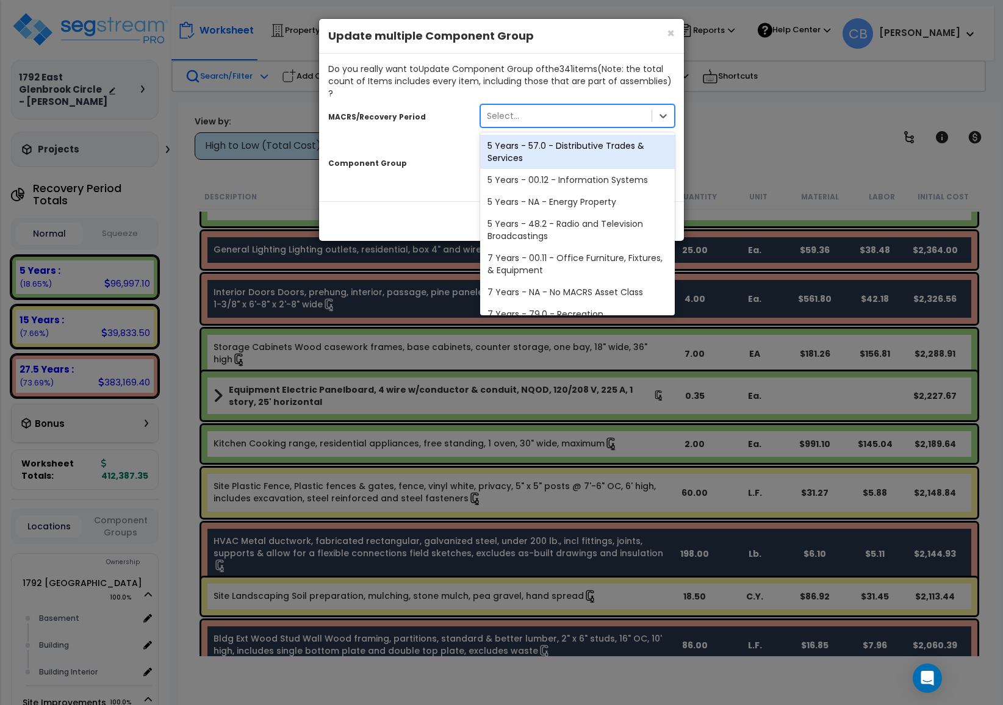
click at [520, 110] on div "Select..." at bounding box center [566, 116] width 171 height 20
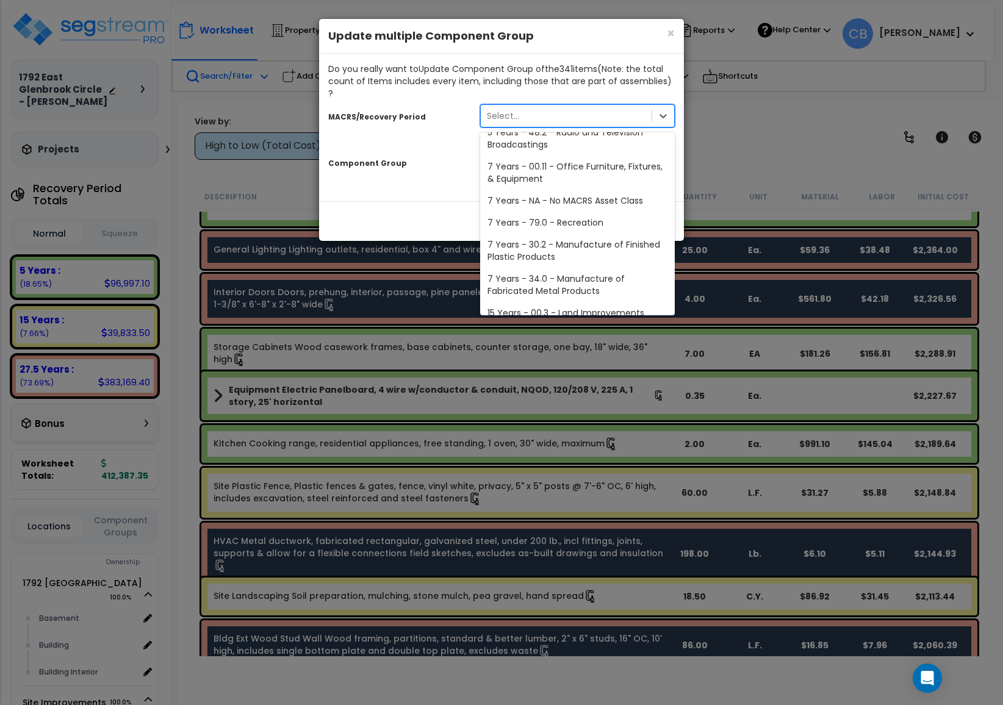
scroll to position [217, 0]
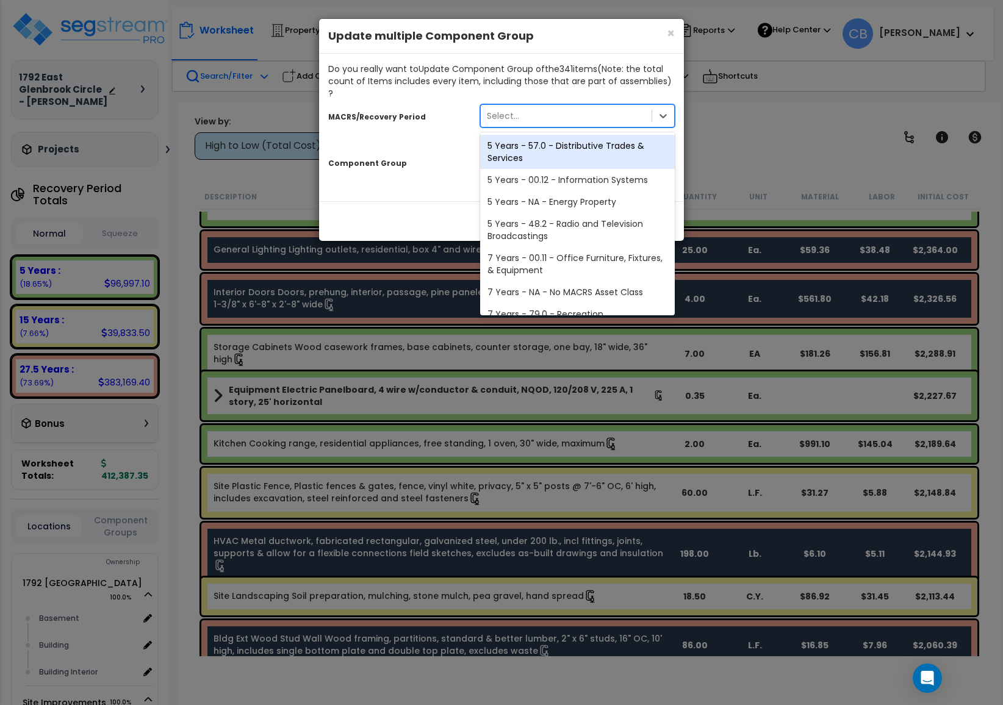
click at [533, 106] on div "Select..." at bounding box center [566, 116] width 171 height 20
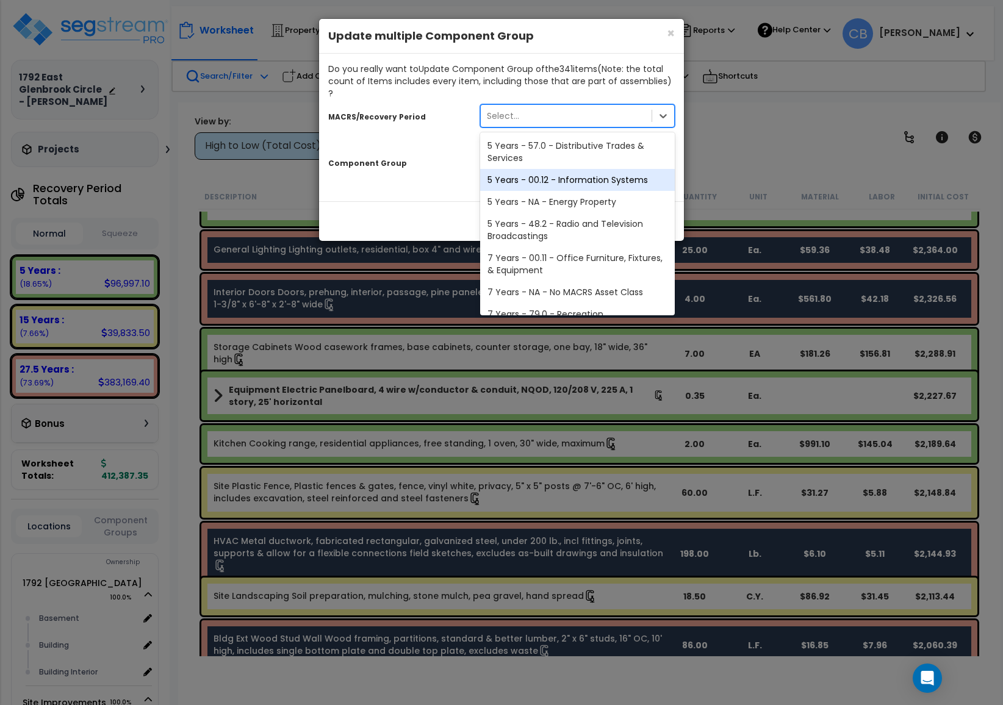
scroll to position [183, 0]
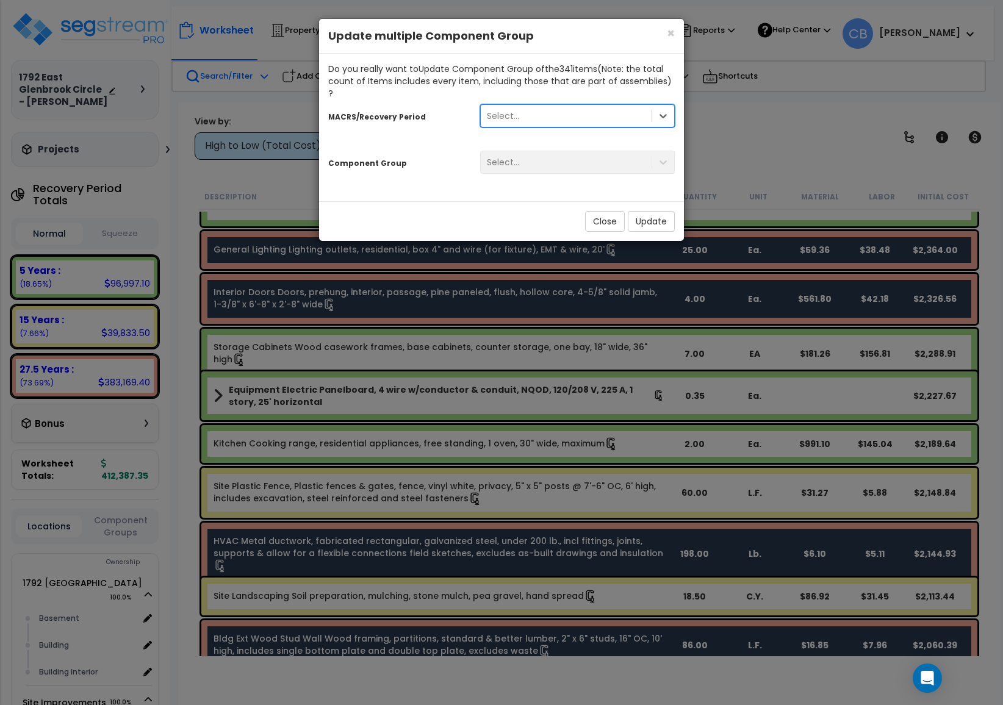
click at [545, 106] on div "Select..." at bounding box center [566, 116] width 171 height 20
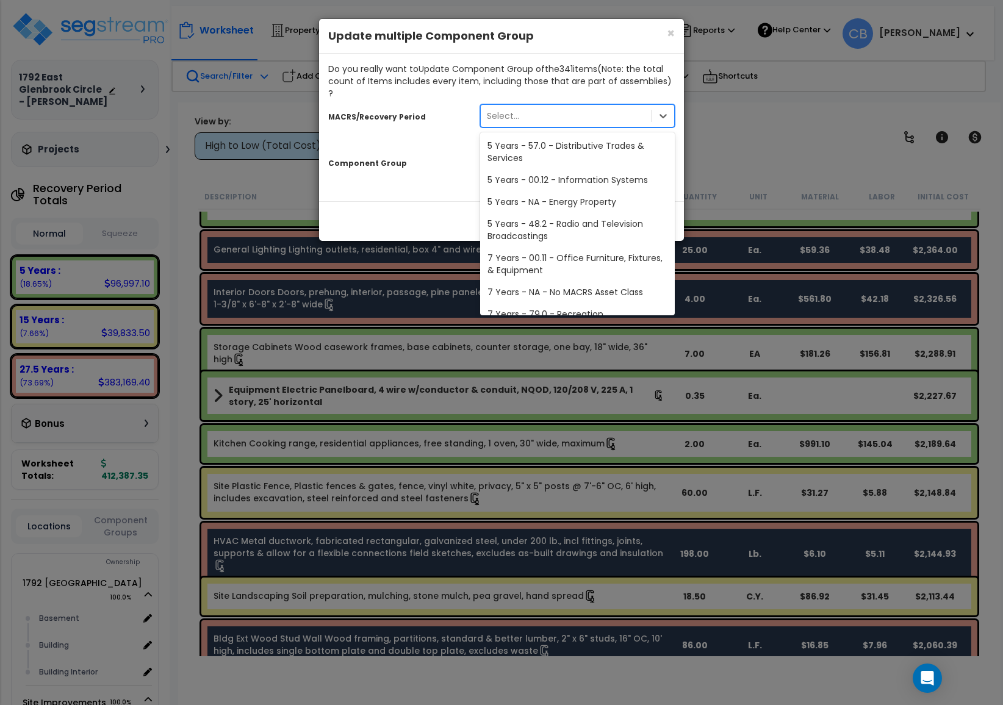
scroll to position [217, 0]
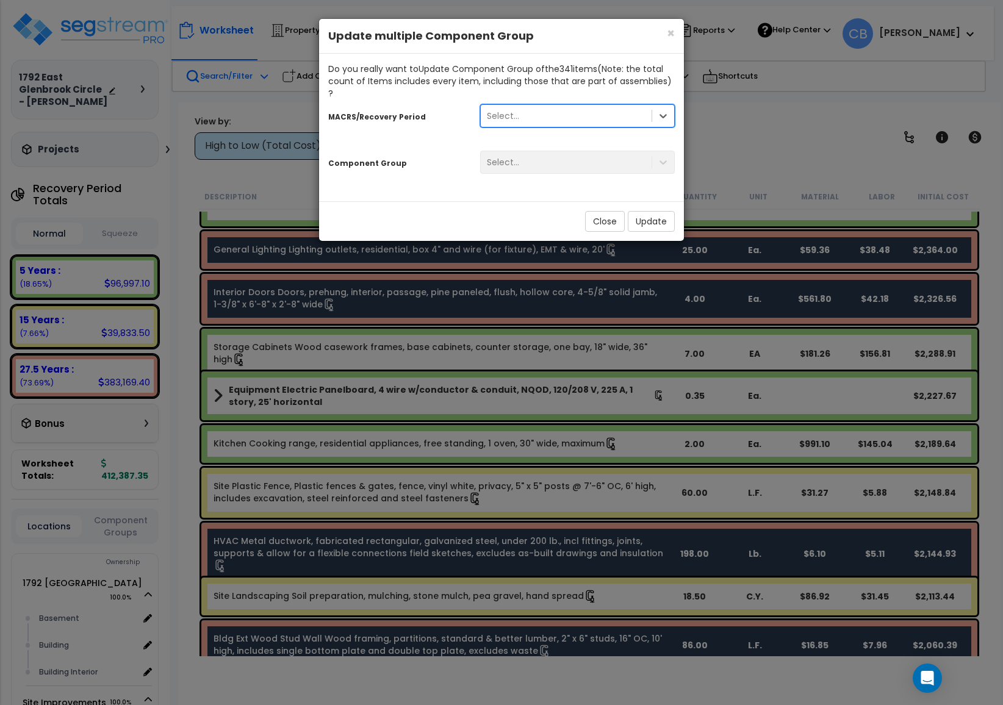
click at [220, 96] on div "× Close Update multiple Component Group Do you really want to Update Component …" at bounding box center [501, 352] width 1003 height 705
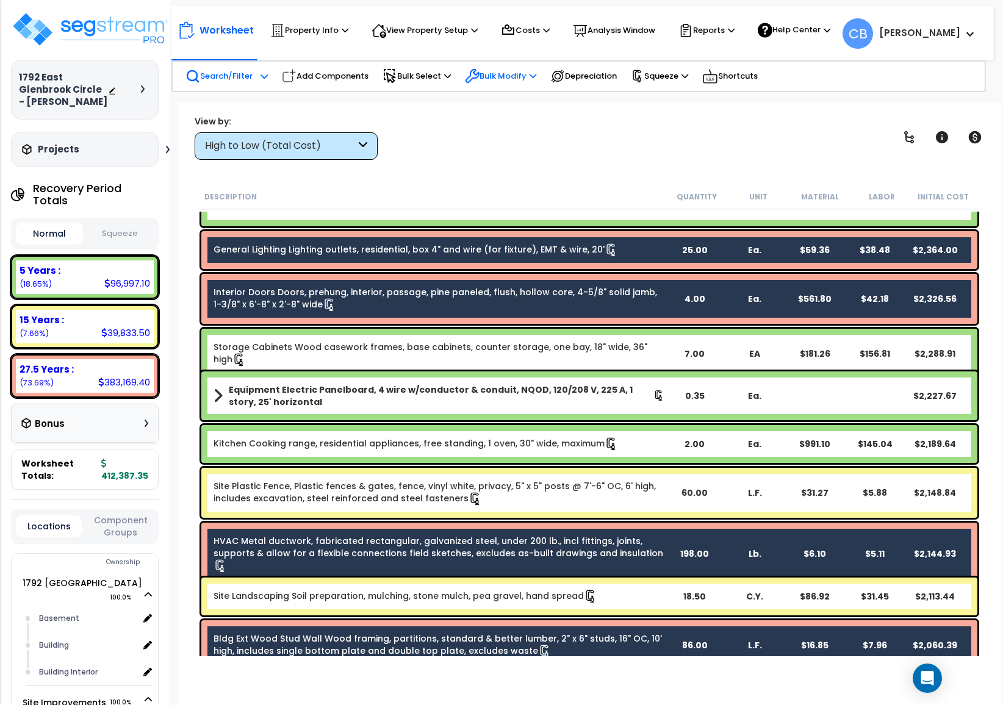
click at [525, 73] on p "Bulk Modify" at bounding box center [500, 76] width 71 height 15
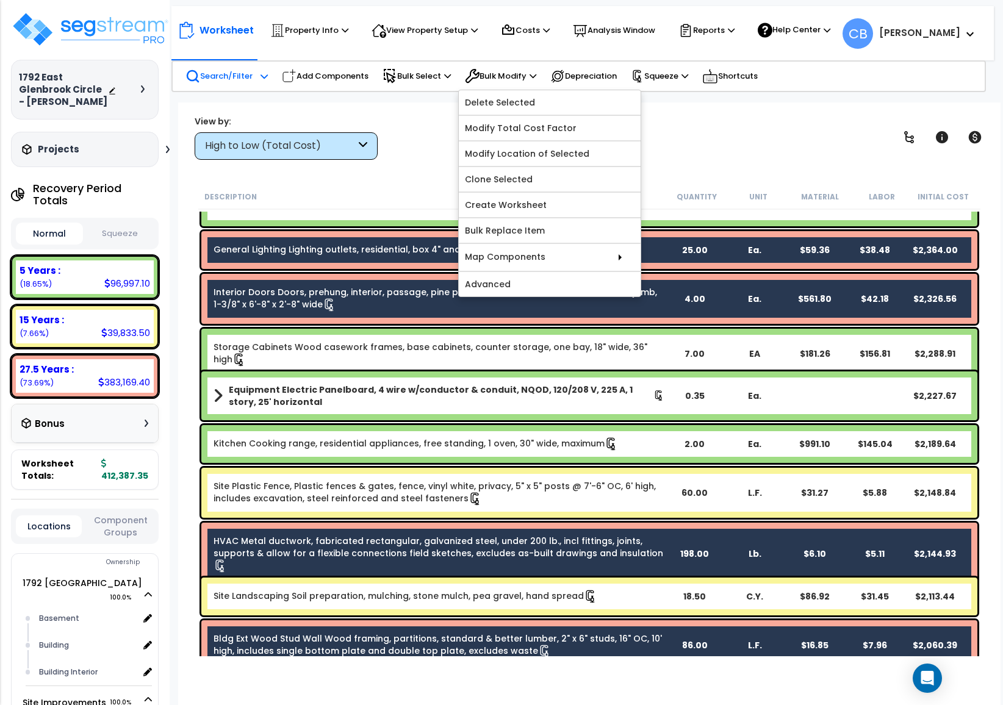
click at [851, 158] on div "View by: High to Low (Total Cost) High to Low (Total Cost)" at bounding box center [589, 137] width 798 height 45
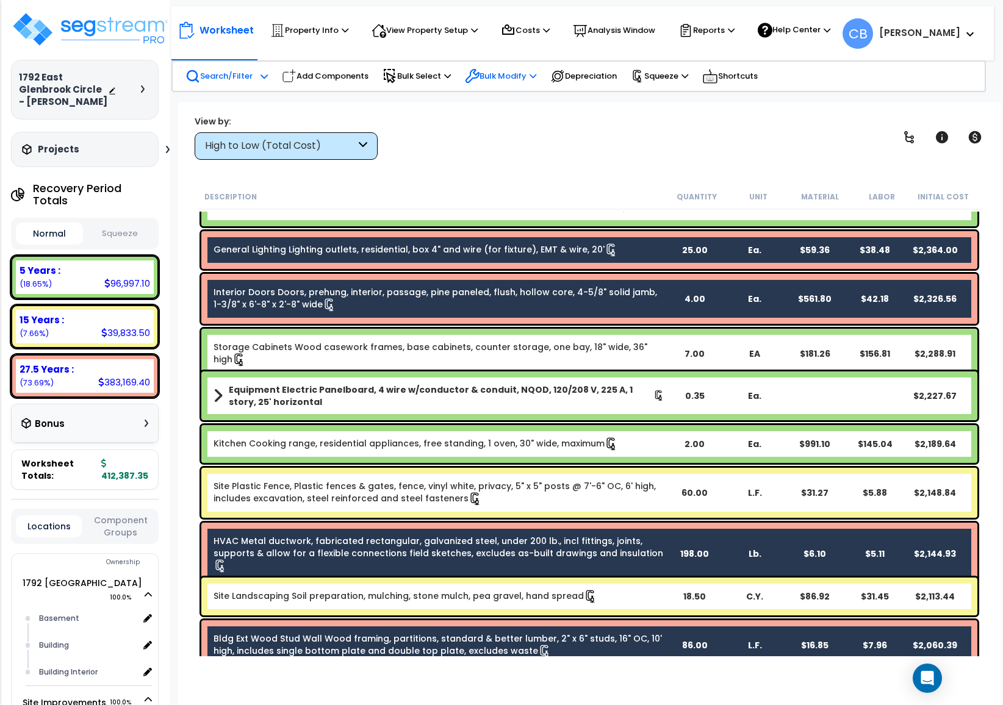
click at [500, 70] on p "Bulk Modify" at bounding box center [500, 76] width 71 height 15
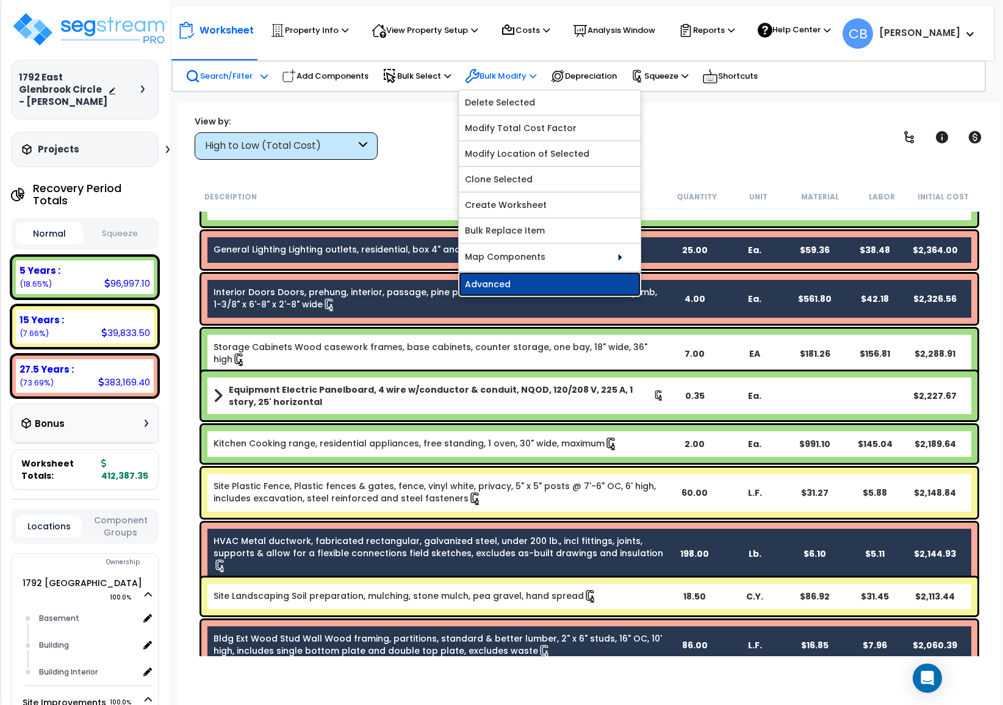
click at [529, 284] on link "Advanced" at bounding box center [550, 284] width 182 height 24
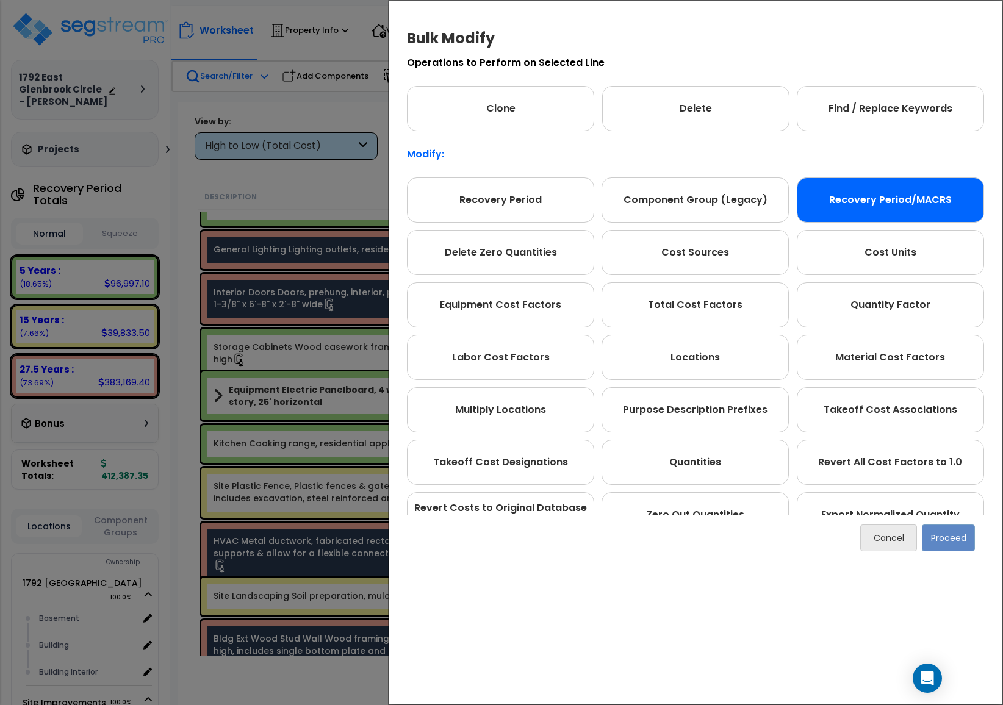
click at [873, 198] on div "Recovery Period/MACRS" at bounding box center [889, 199] width 187 height 45
click at [954, 535] on button "Proceed" at bounding box center [948, 537] width 53 height 27
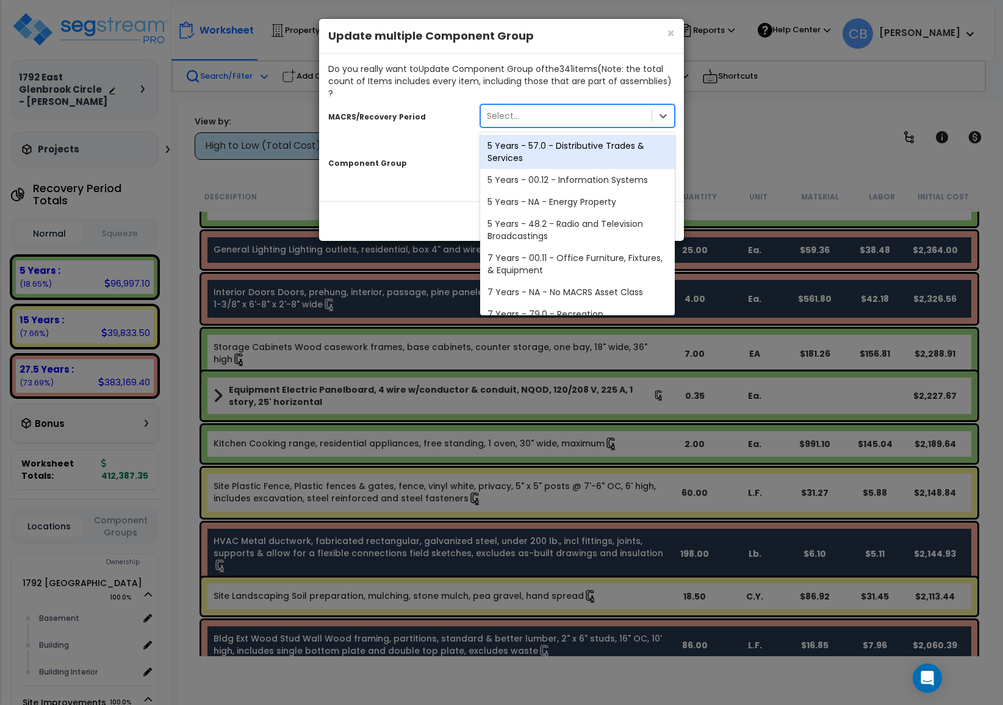
click at [515, 110] on div "Select..." at bounding box center [503, 116] width 32 height 12
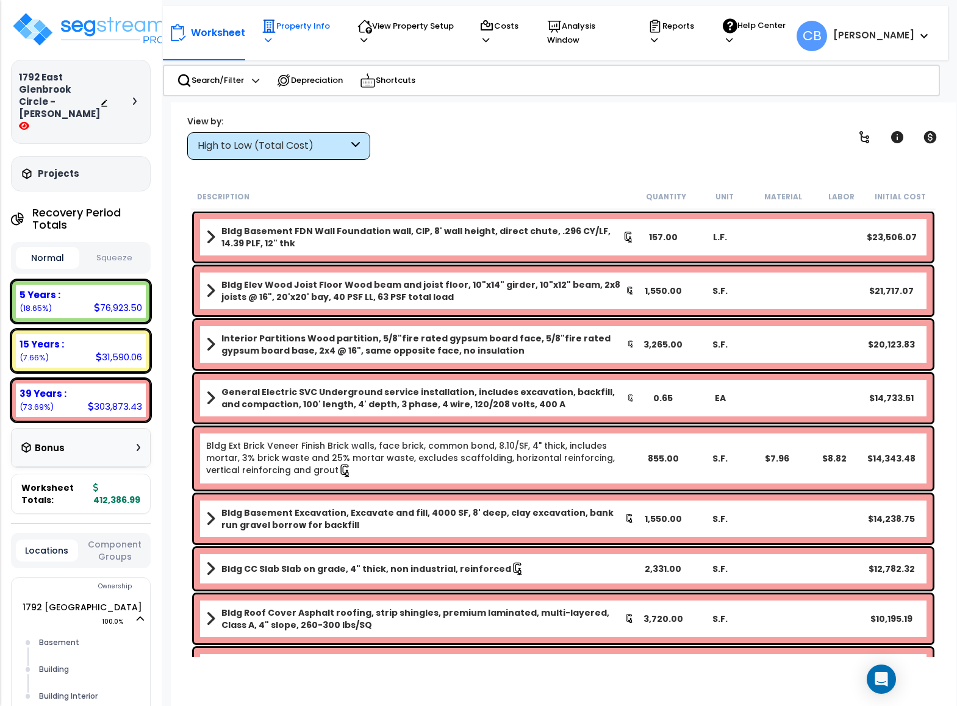
click at [273, 23] on icon at bounding box center [269, 26] width 13 height 13
click at [482, 120] on div "View by: High to Low (Total Cost) High to Low (Total Cost)" at bounding box center [563, 137] width 761 height 45
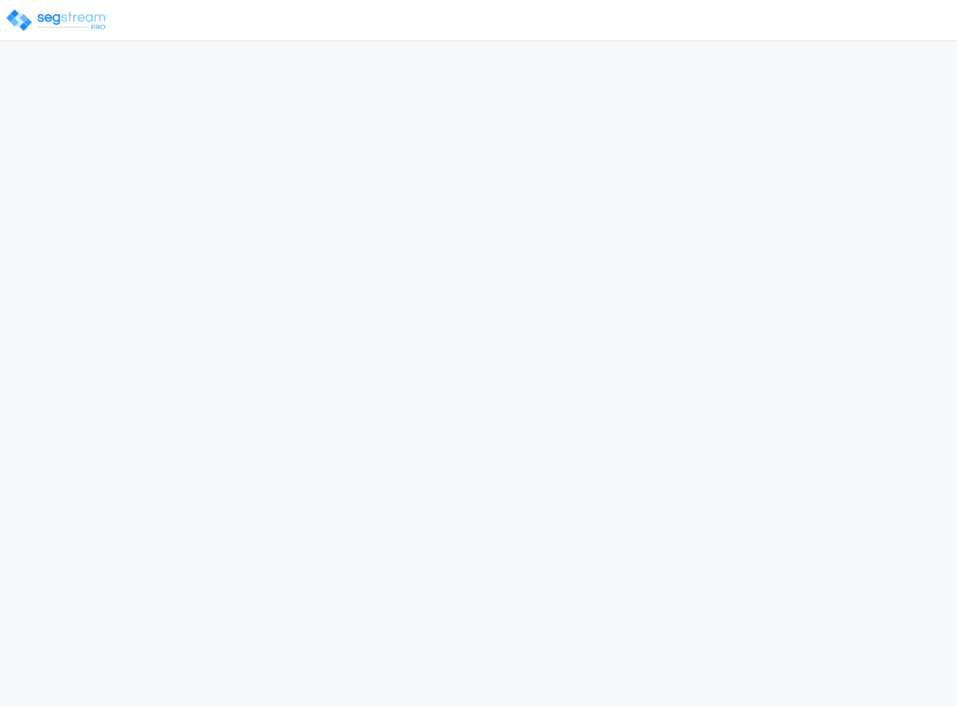
select select "2024"
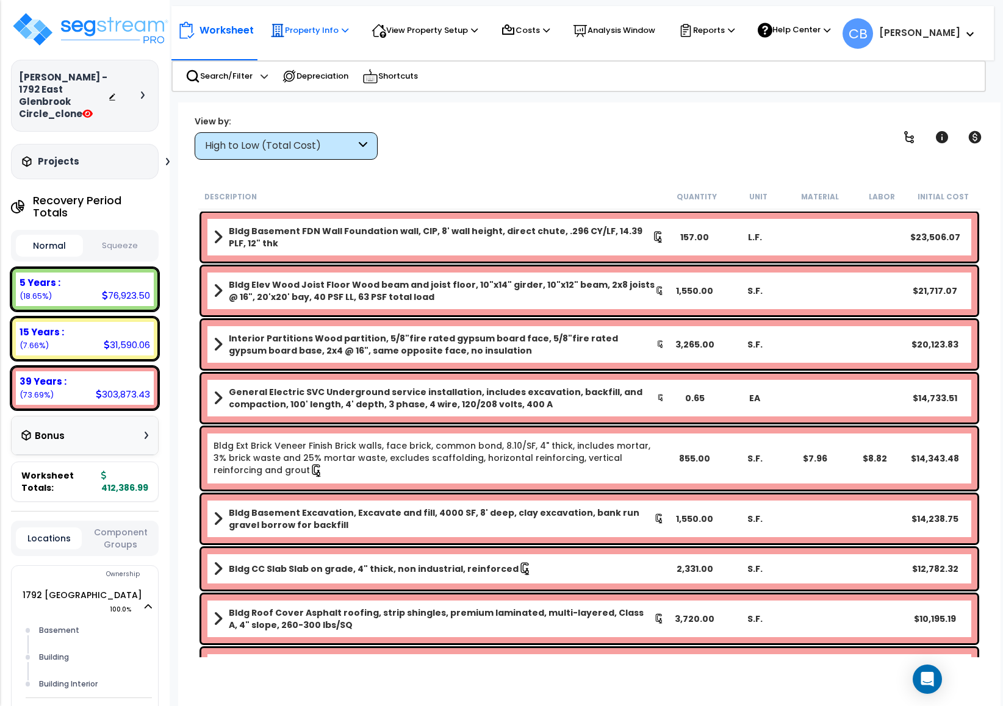
click at [304, 21] on div "Property Info" at bounding box center [309, 30] width 78 height 27
click at [313, 55] on link "Property Setup" at bounding box center [324, 57] width 121 height 24
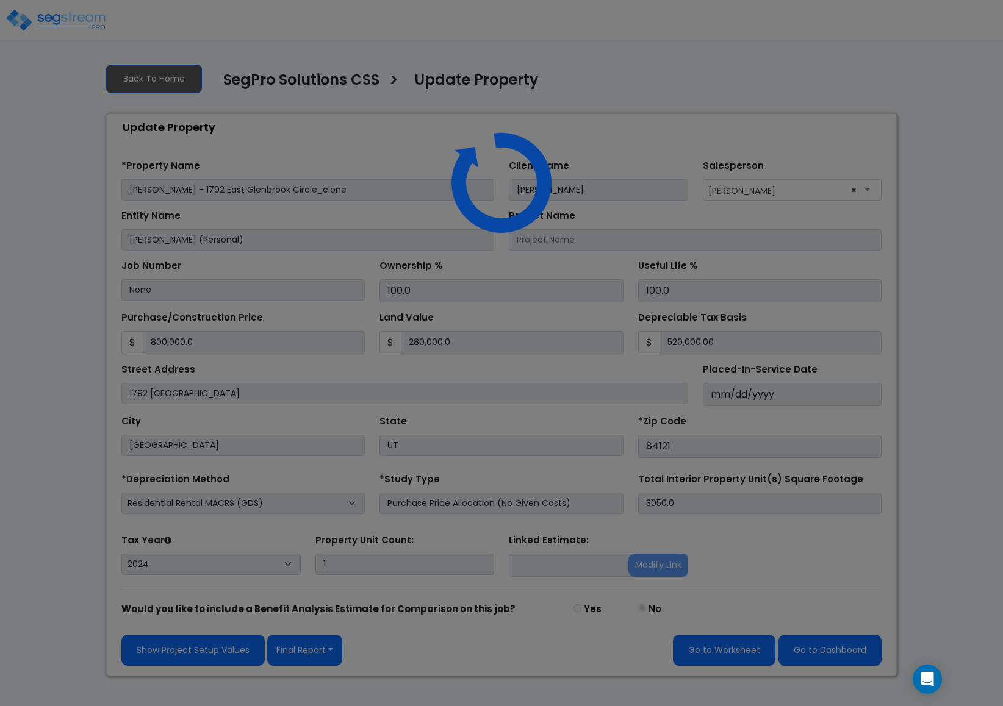
select select "2024"
